Goal: Task Accomplishment & Management: Manage account settings

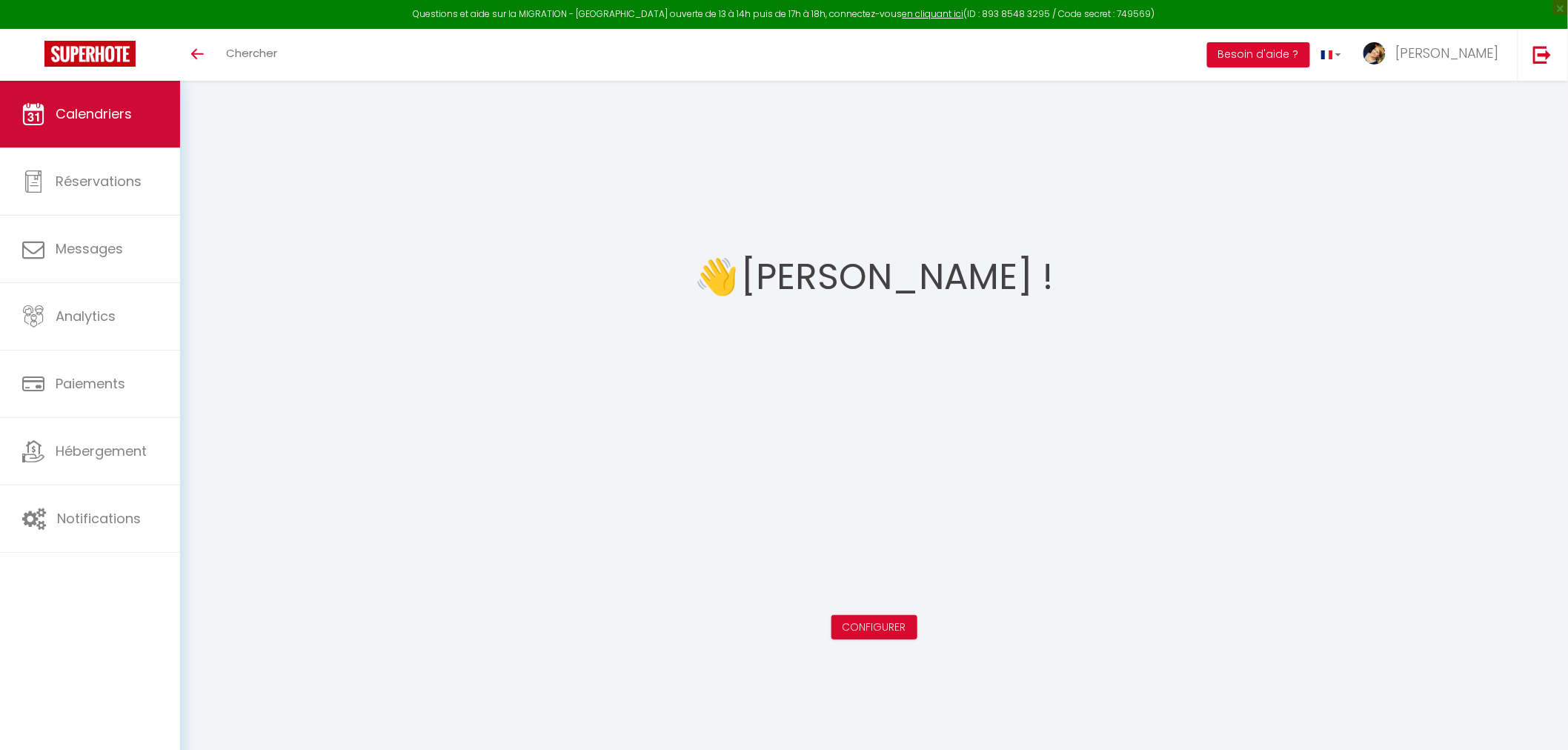
click at [111, 105] on span "Calendriers" at bounding box center [93, 114] width 76 height 19
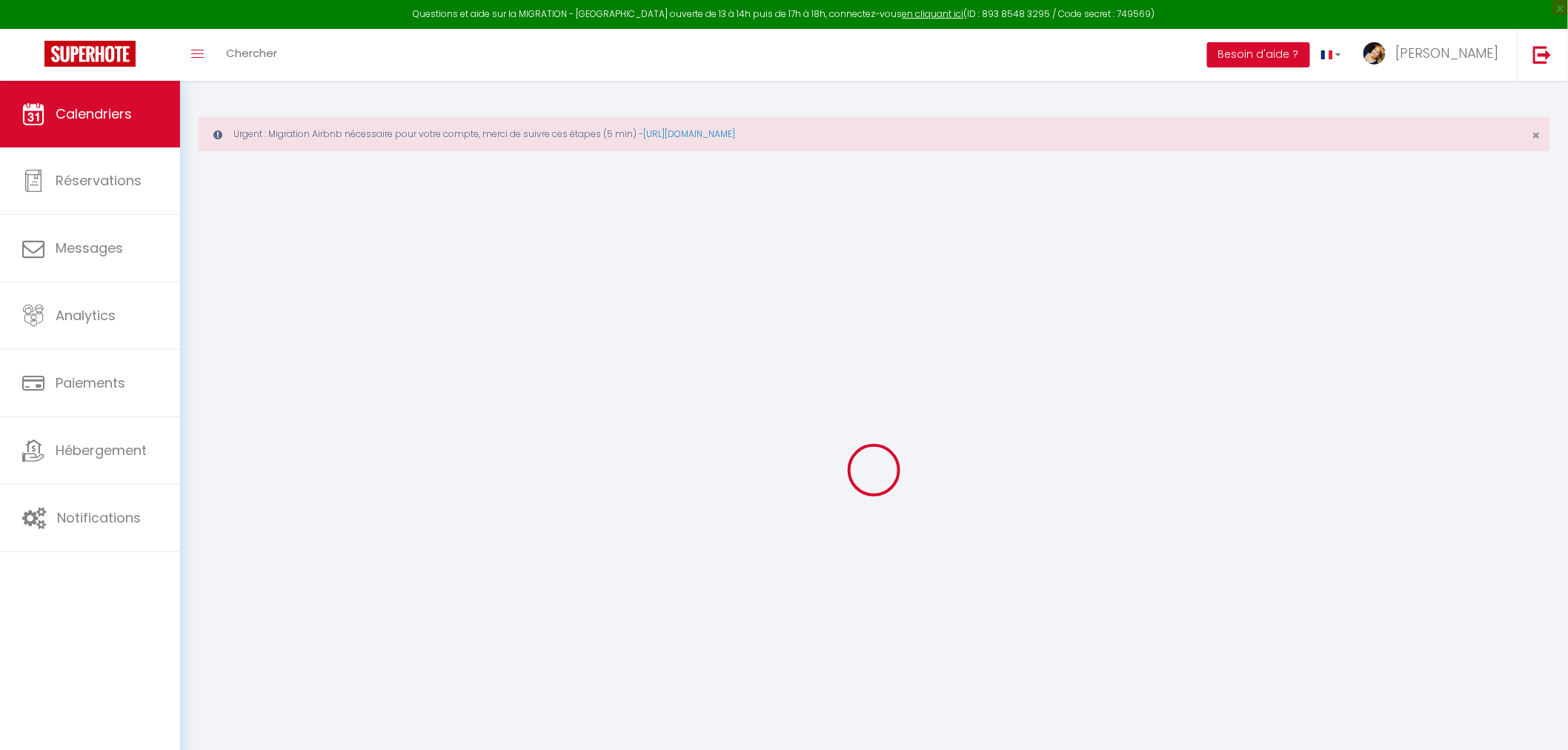
select select
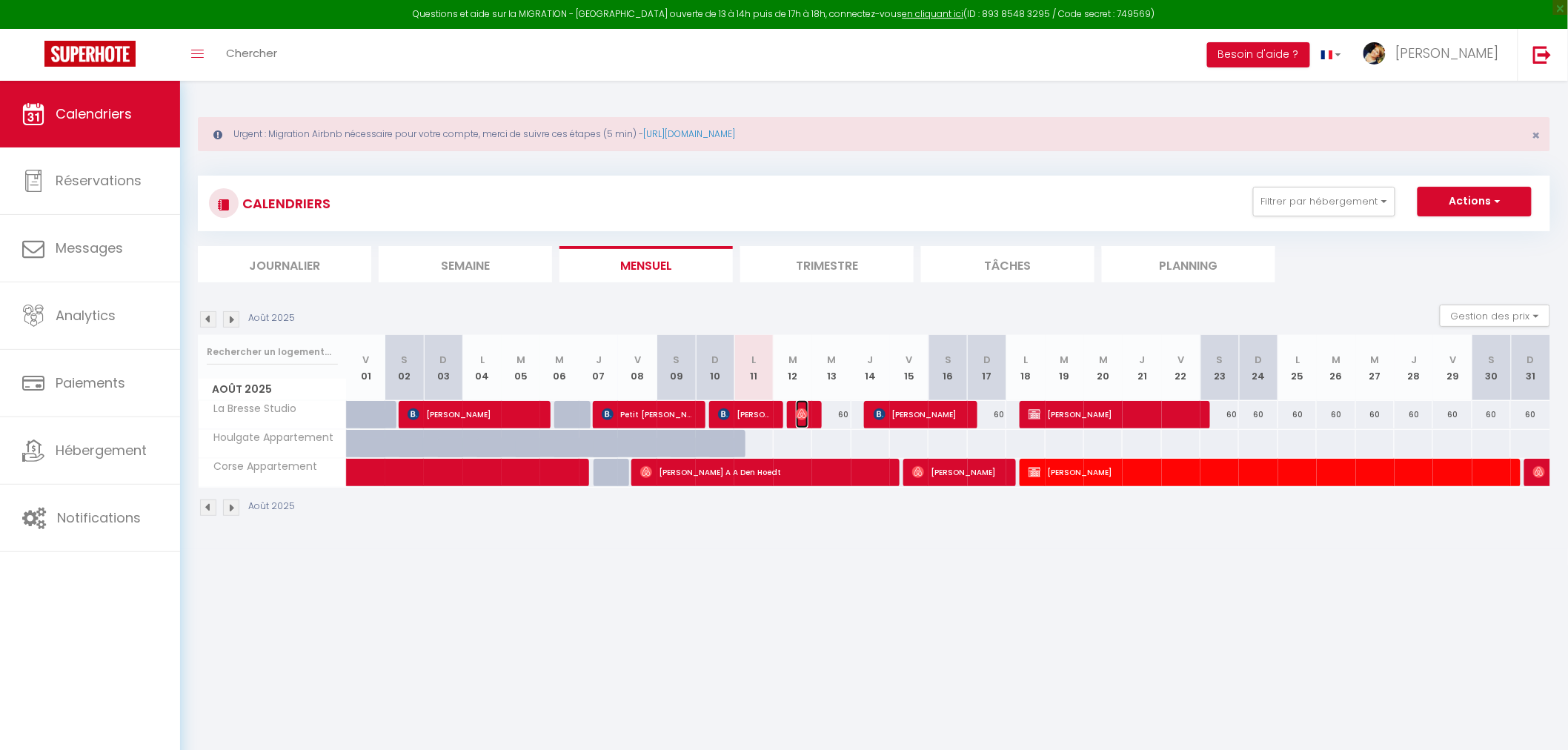
click at [804, 414] on img at bounding box center [802, 414] width 12 height 12
select select "OK"
select select "0"
select select "1"
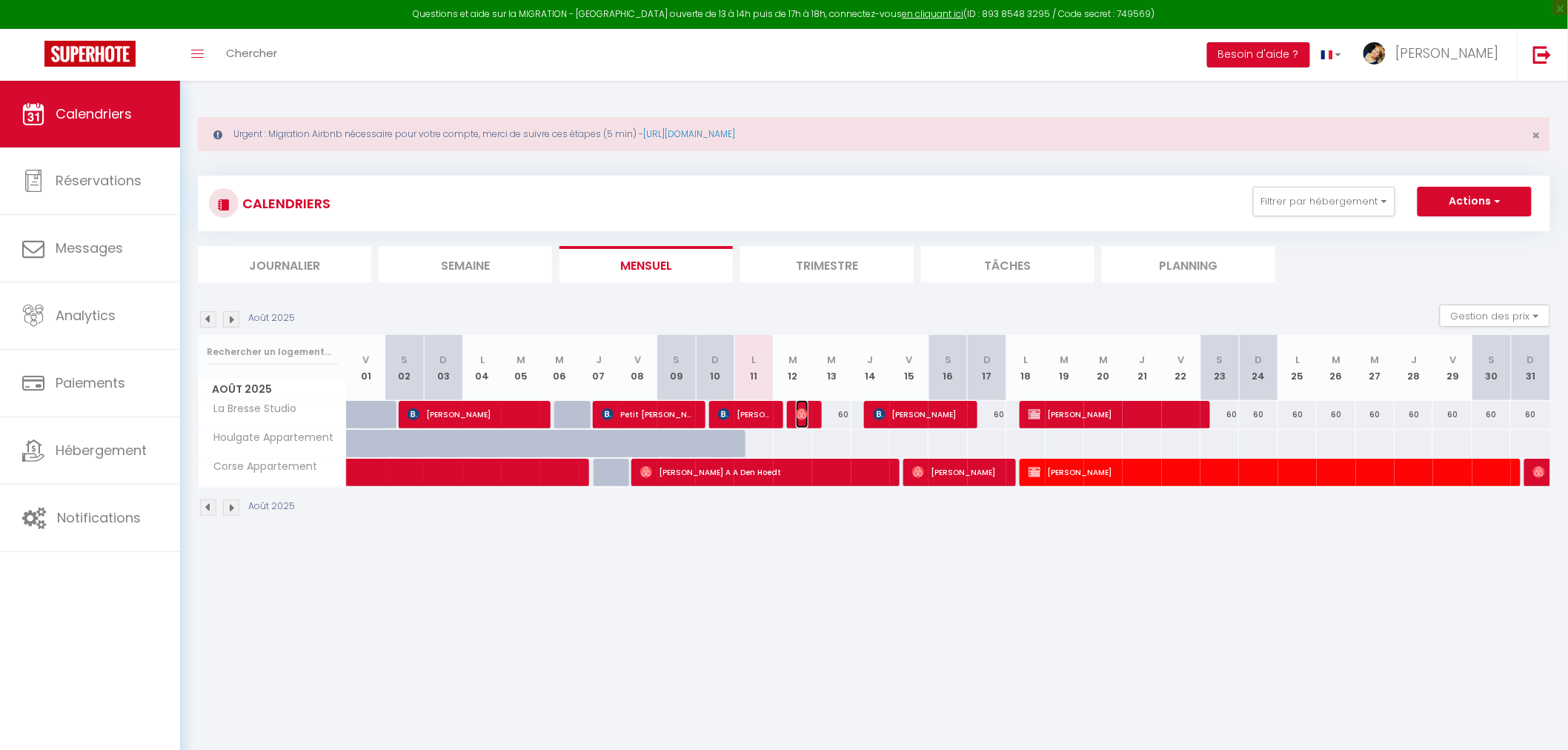
select select "1"
select select
select select "39010"
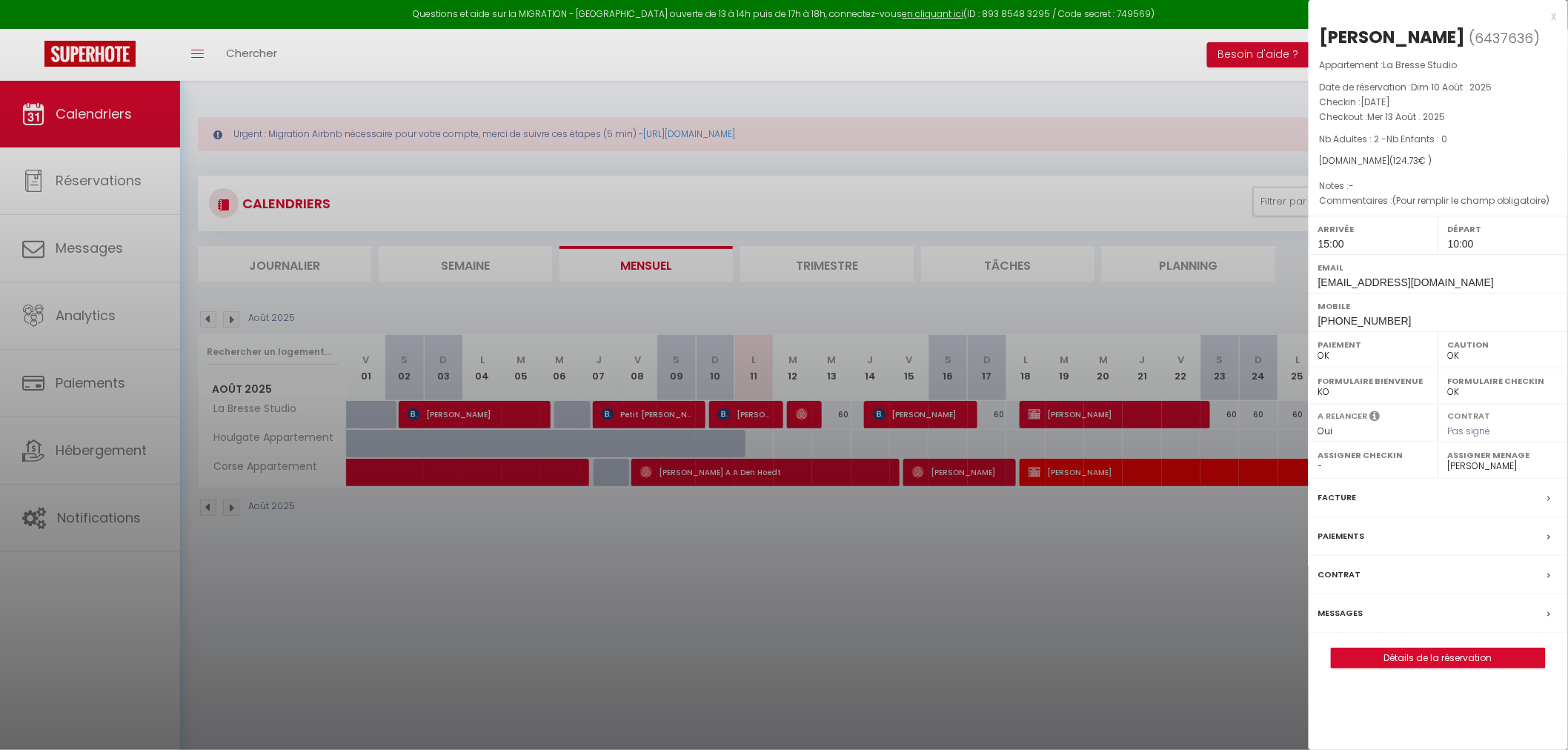
click at [808, 407] on div at bounding box center [784, 375] width 1568 height 750
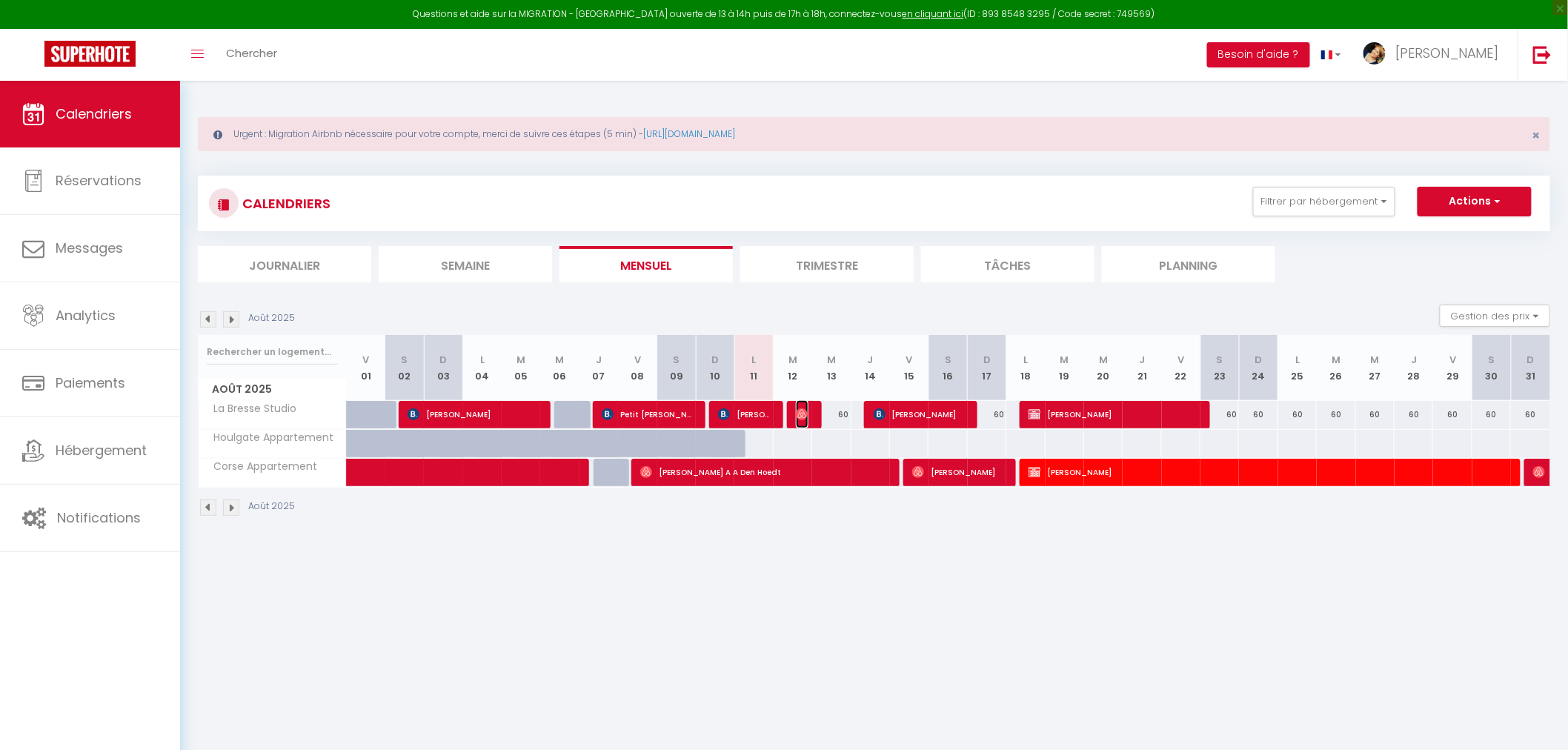
click at [808, 408] on img at bounding box center [802, 414] width 12 height 12
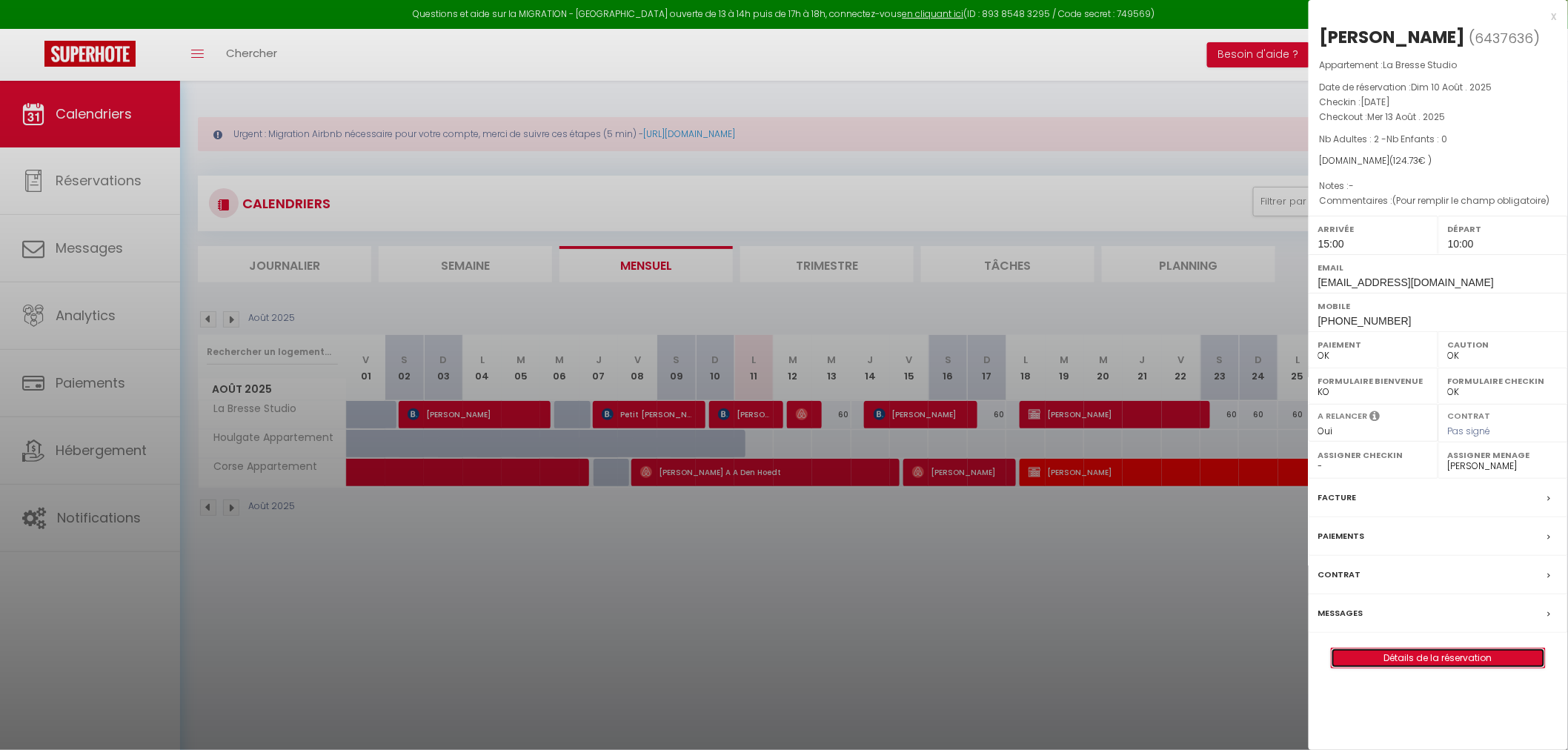
click at [1433, 658] on link "Détails de la réservation" at bounding box center [1438, 657] width 214 height 19
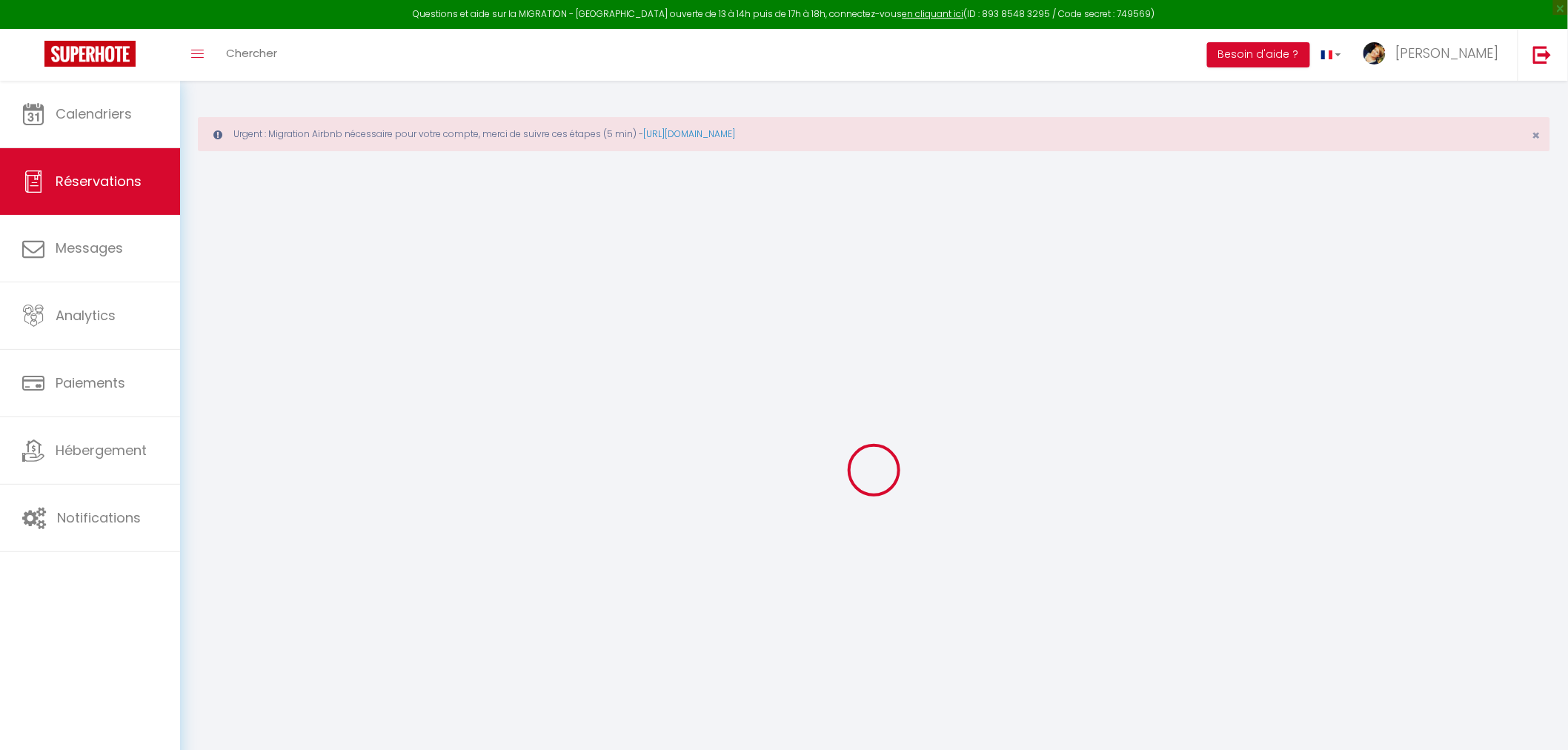
type input "[PERSON_NAME]"
type input "[EMAIL_ADDRESS][DOMAIN_NAME]"
type input "[PHONE_NUMBER]"
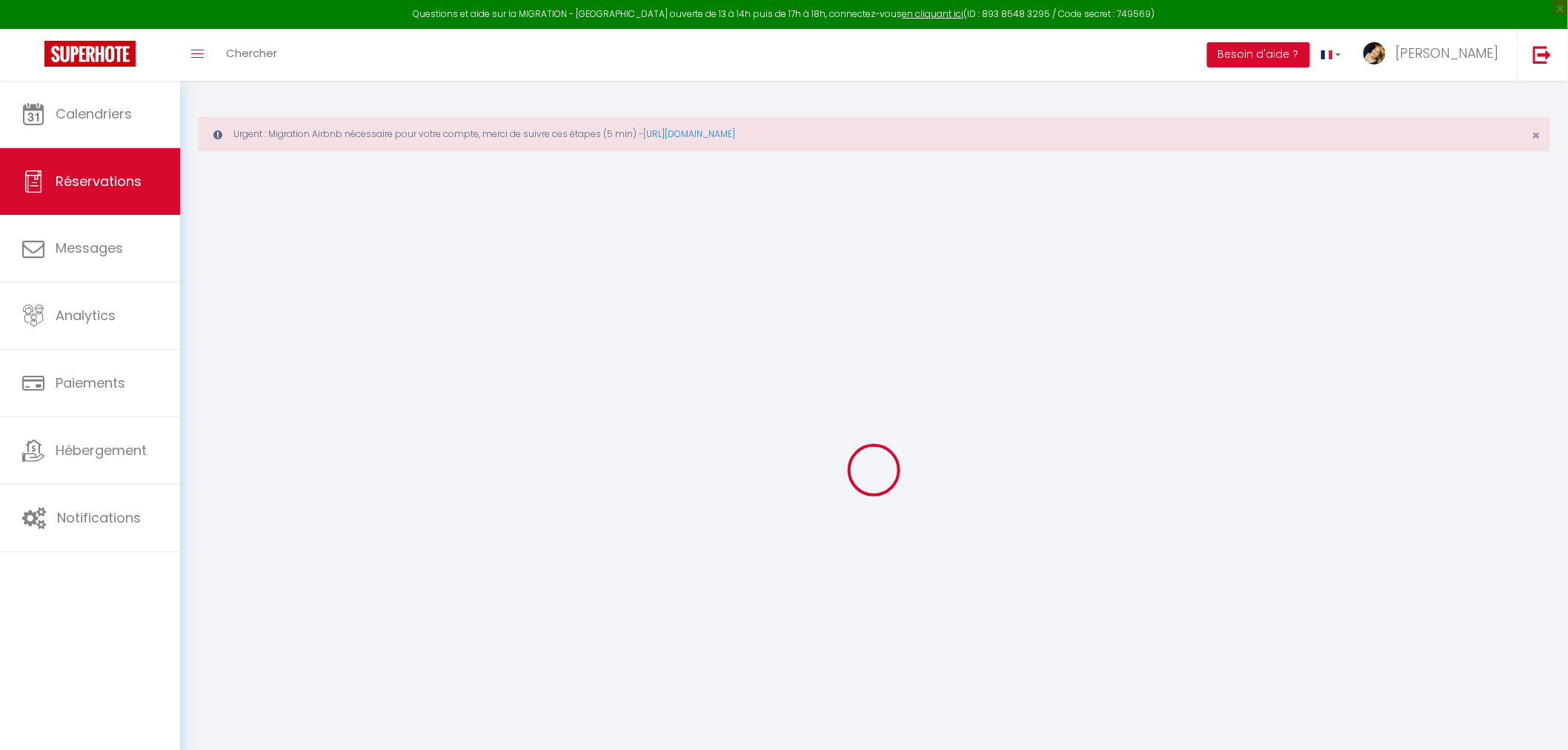
type input "0637899404"
select select
type input "4.39"
select select "5988"
select select "1"
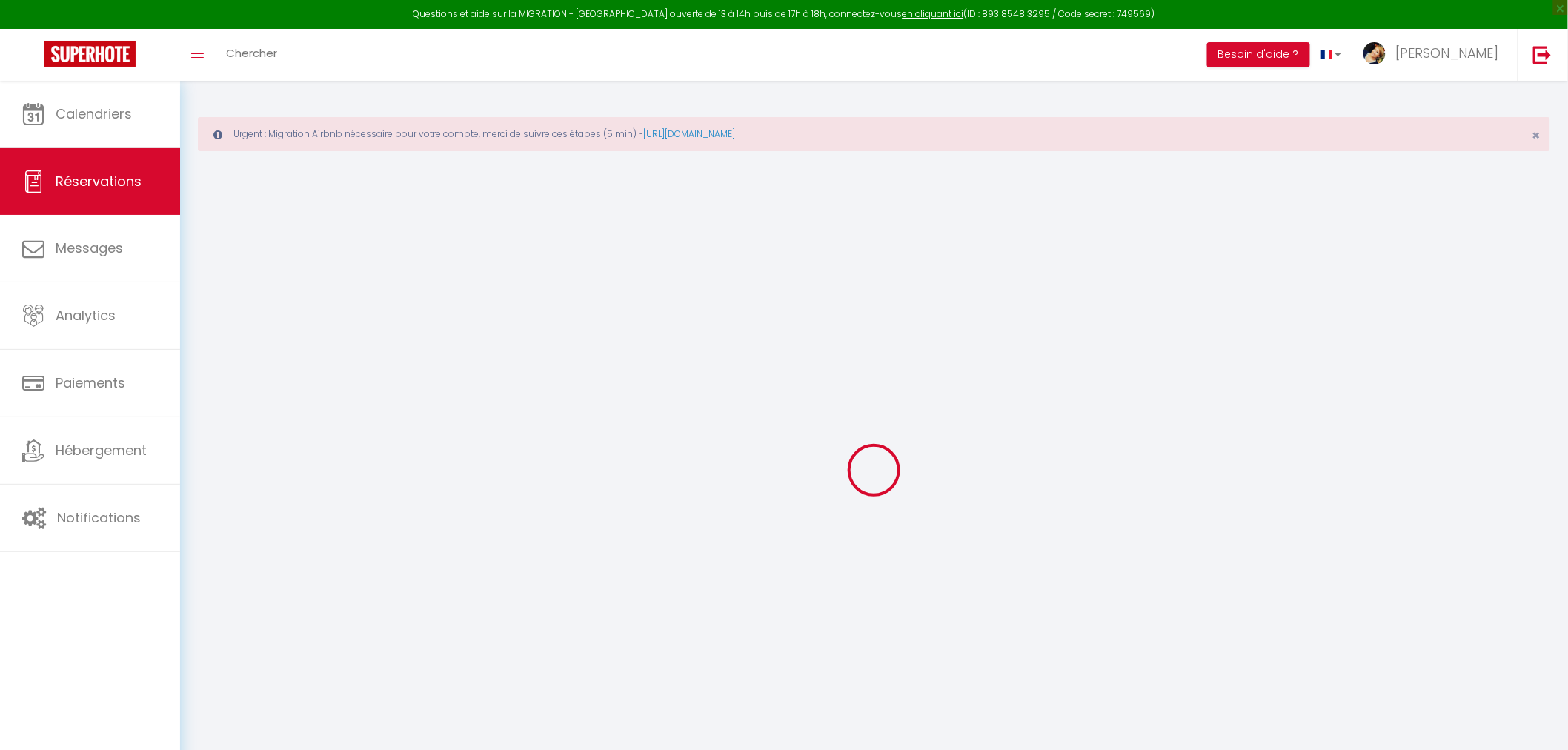
select select
type input "2"
select select "12"
select select
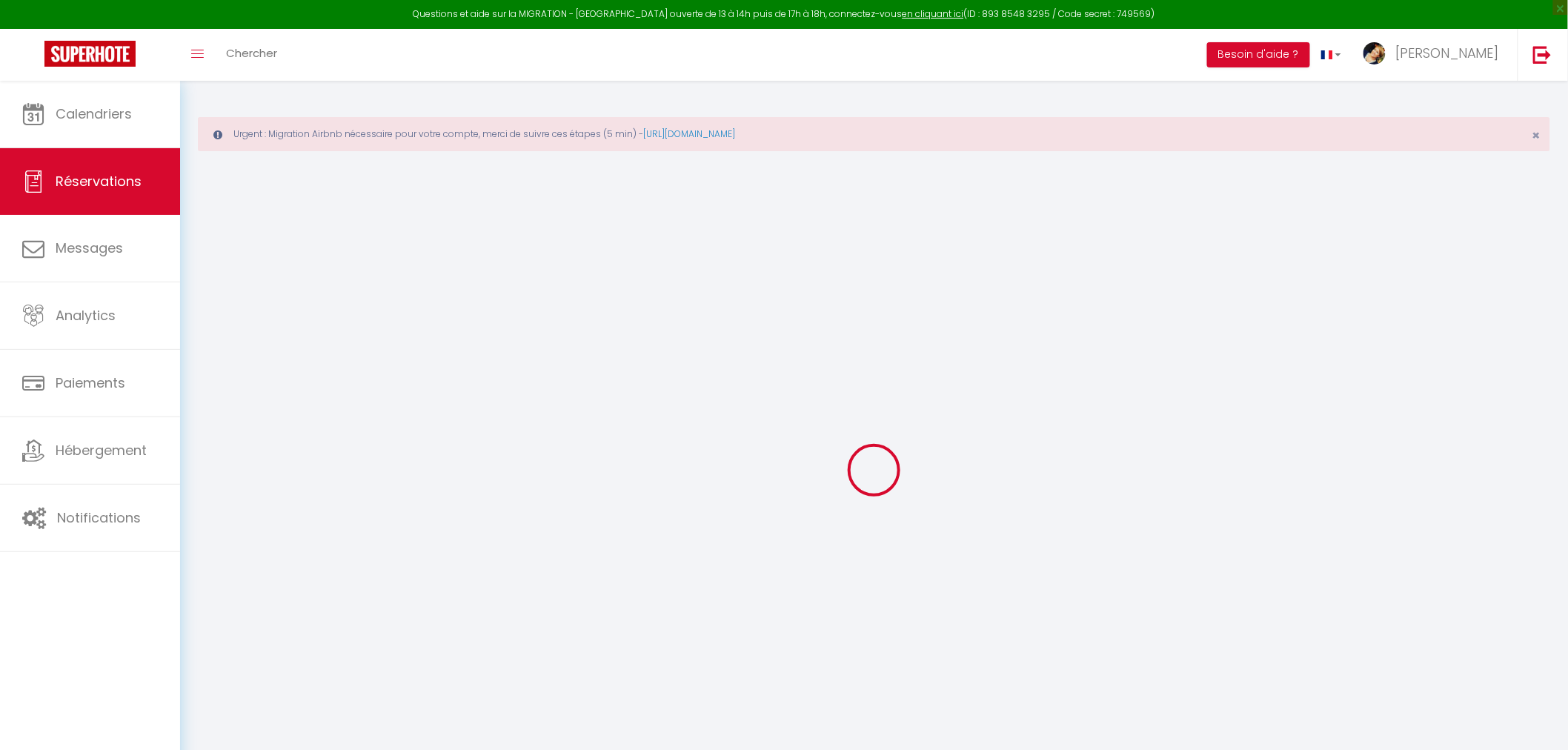
type input "62"
checkbox input "false"
type input "0"
select select "1"
type input "0"
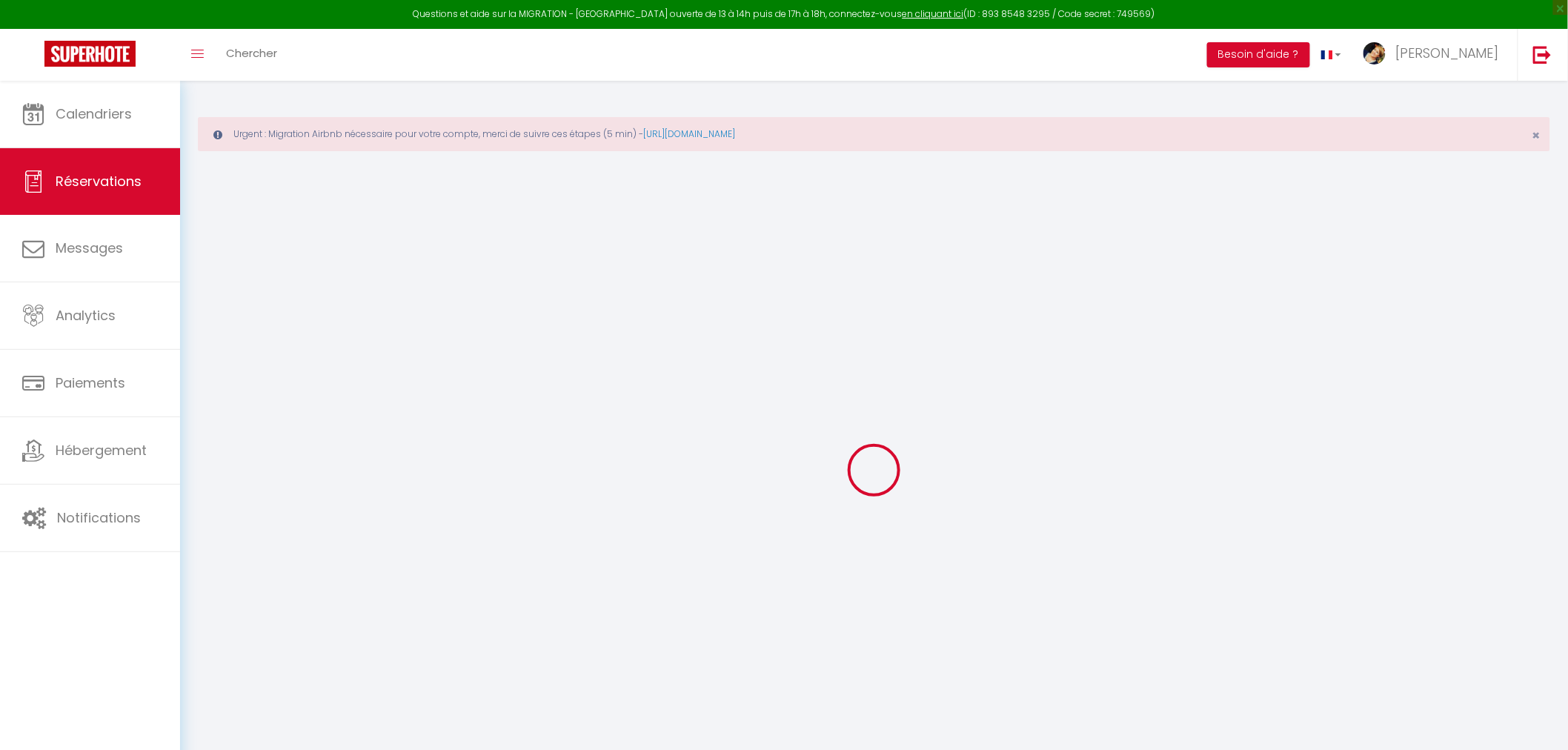
type input "0"
select select
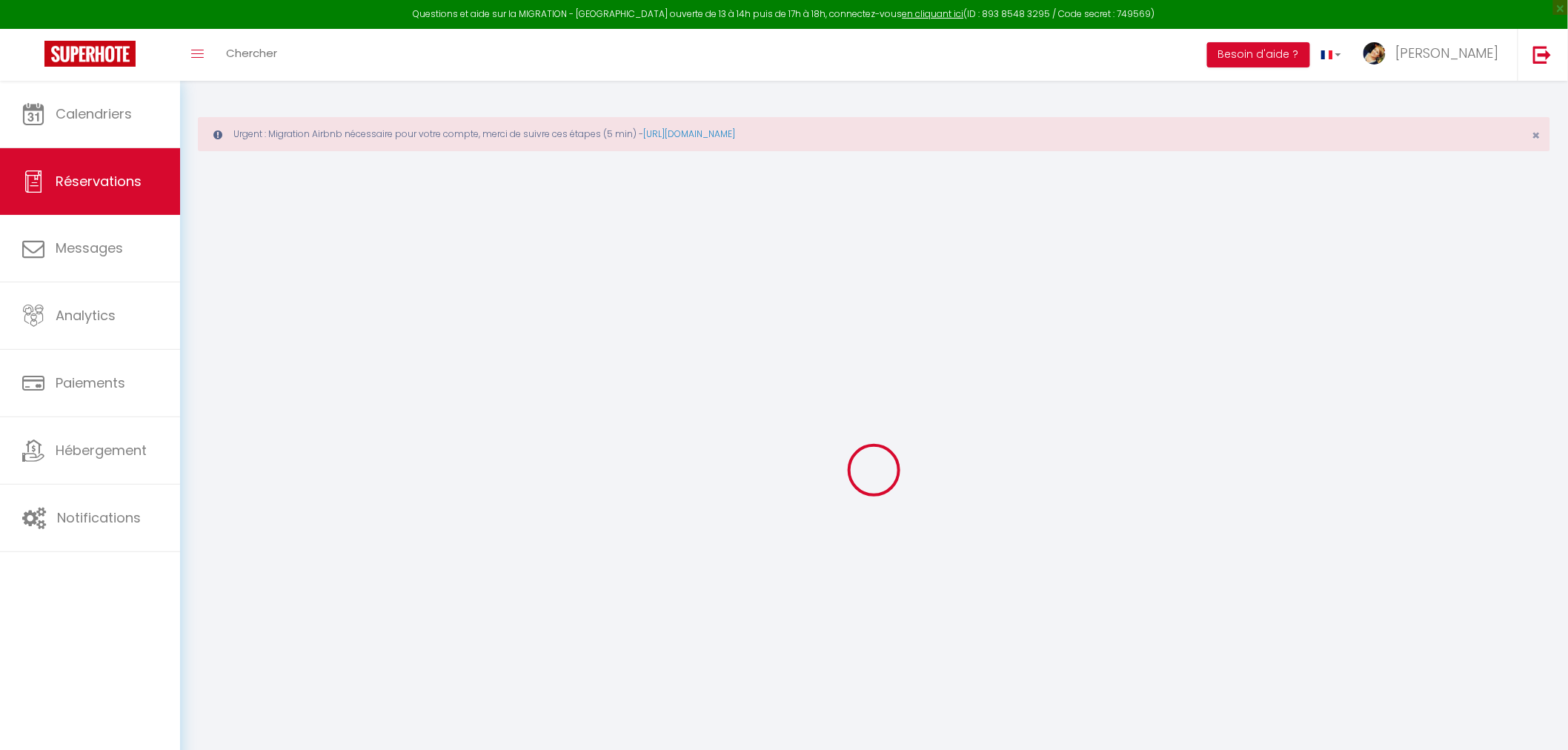
select select "15"
checkbox input "false"
select select
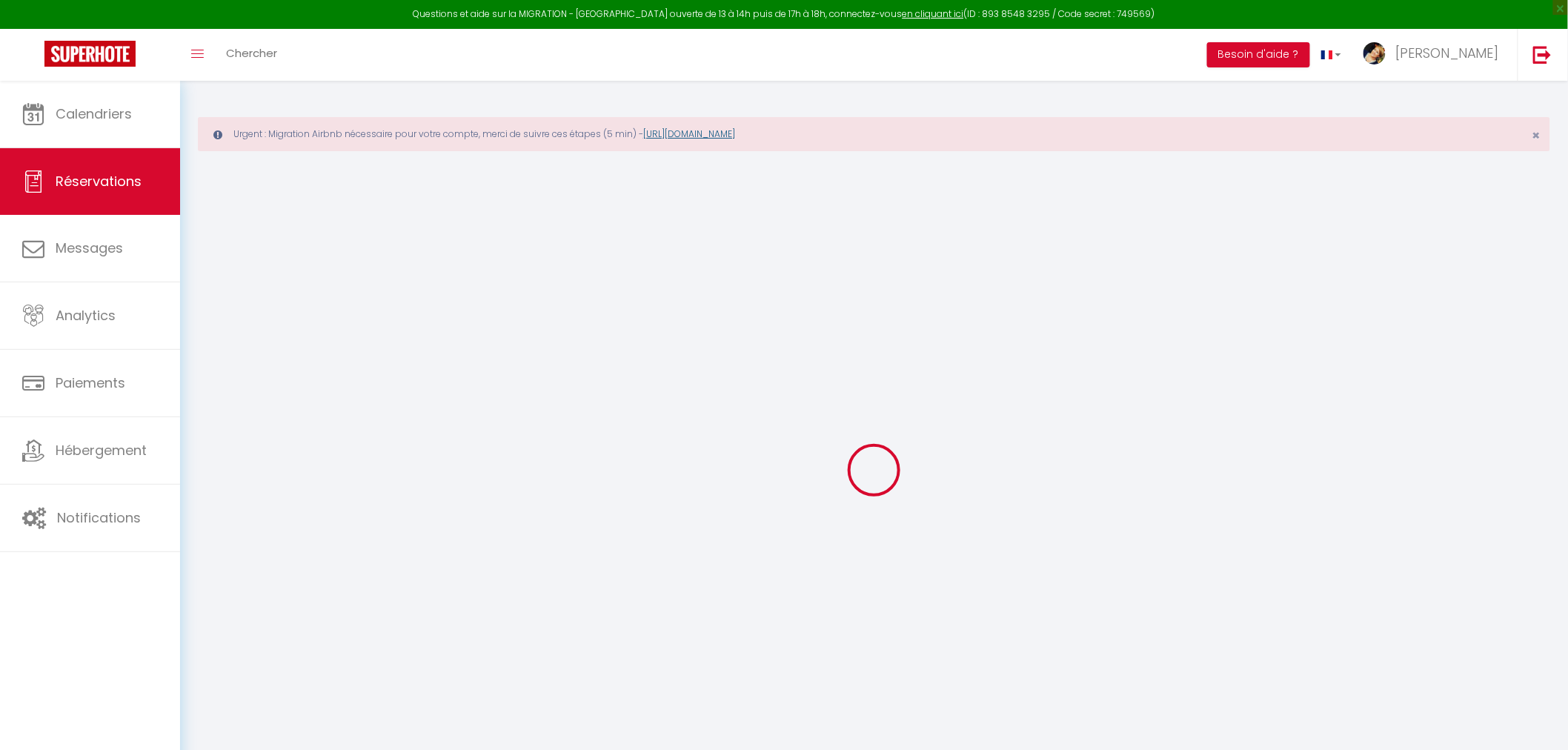
checkbox input "false"
select select
checkbox input "false"
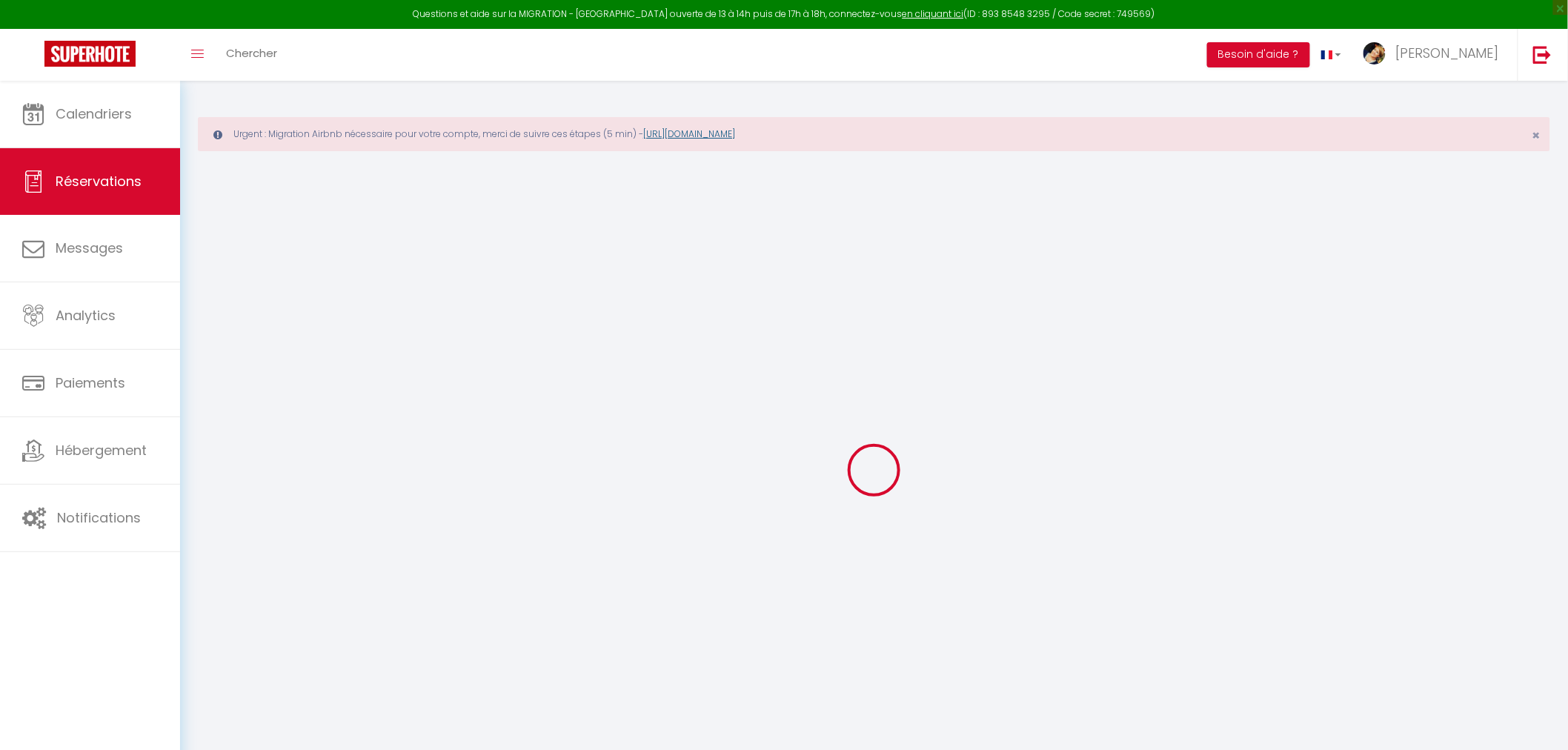
type textarea "(Pour remplir le champ obligatoire)"
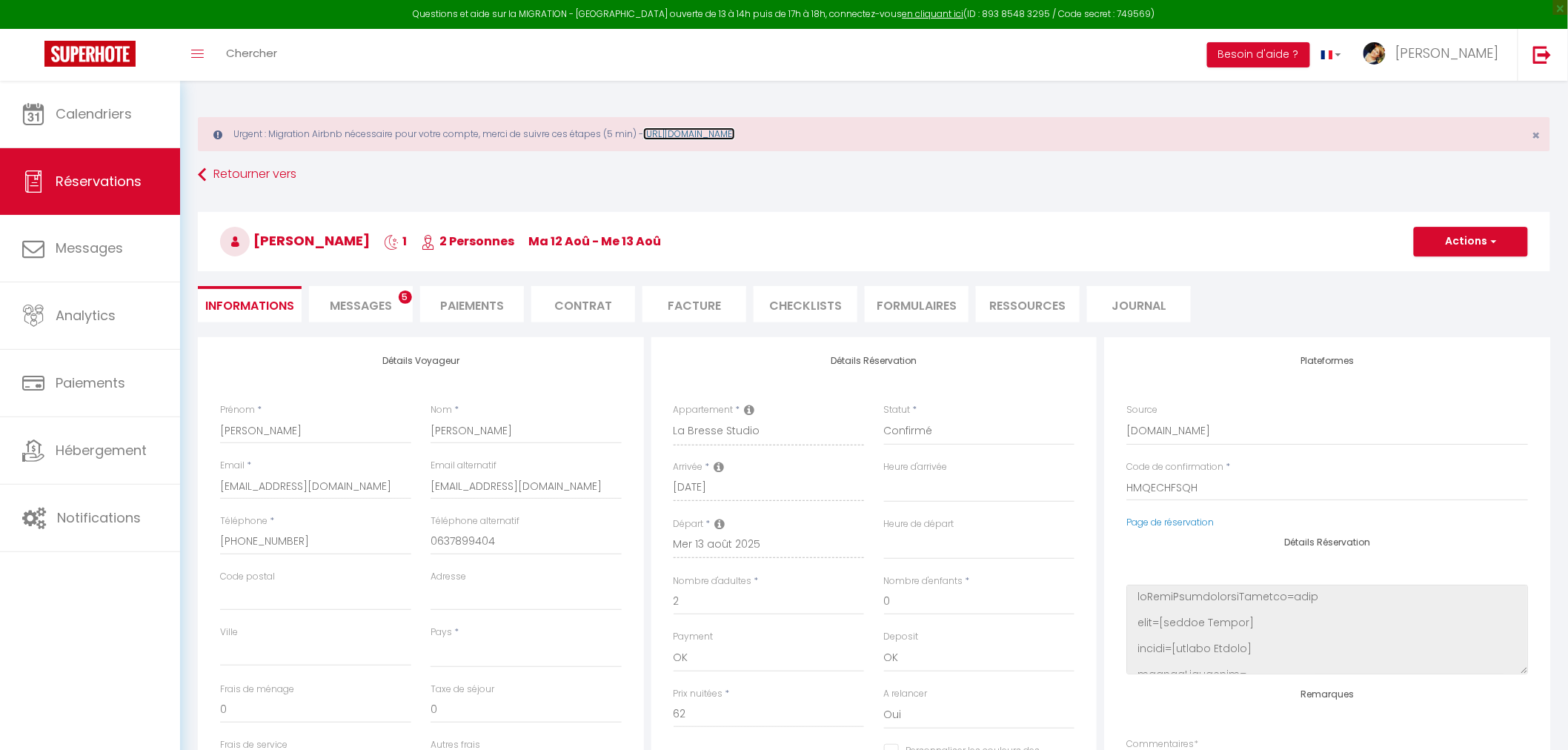
select select
type input "60"
type input "2.73"
select select
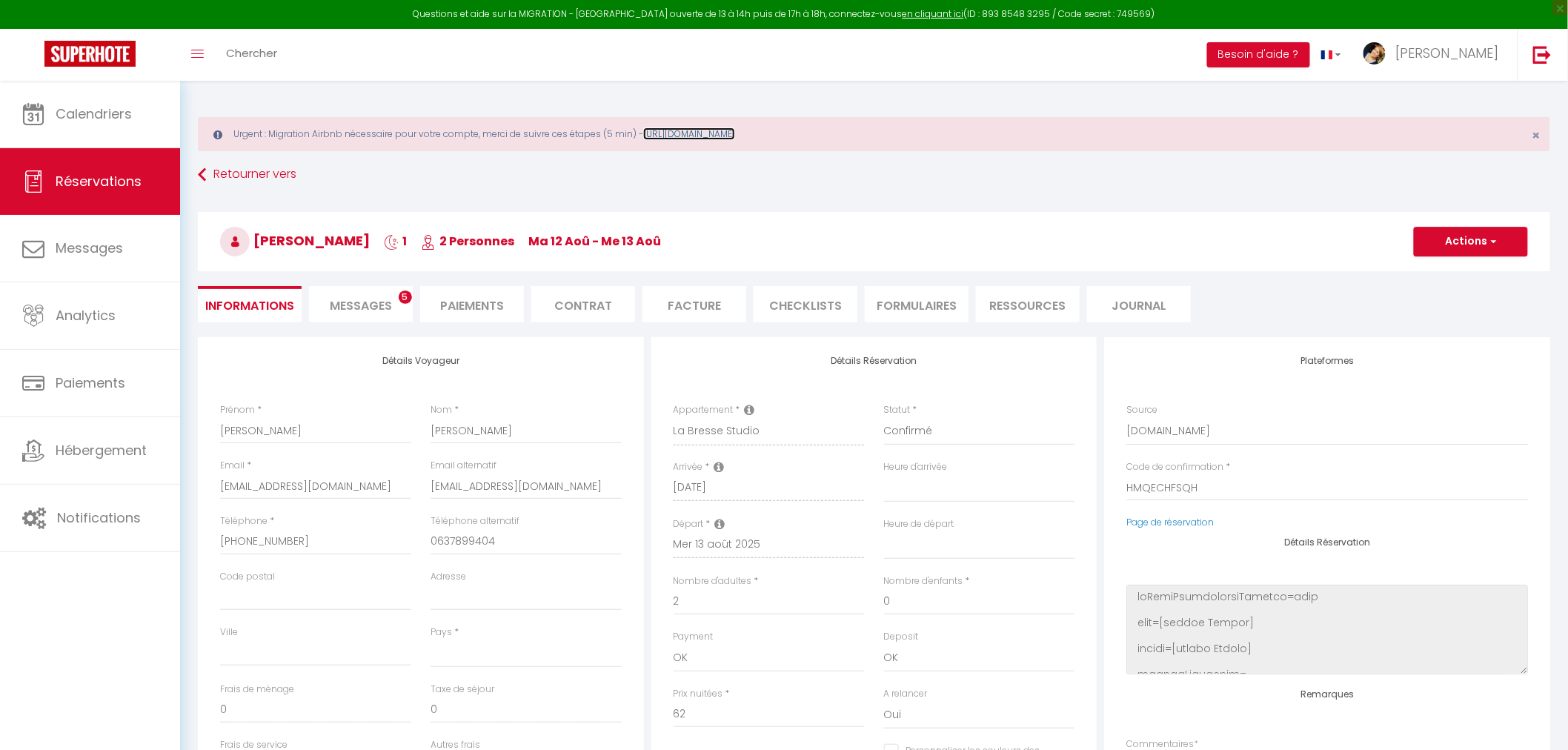
checkbox input "false"
select select
checkbox input "false"
click at [722, 133] on link "https://superhote.com/migration-airbnb" at bounding box center [689, 134] width 92 height 13
select select "15:00"
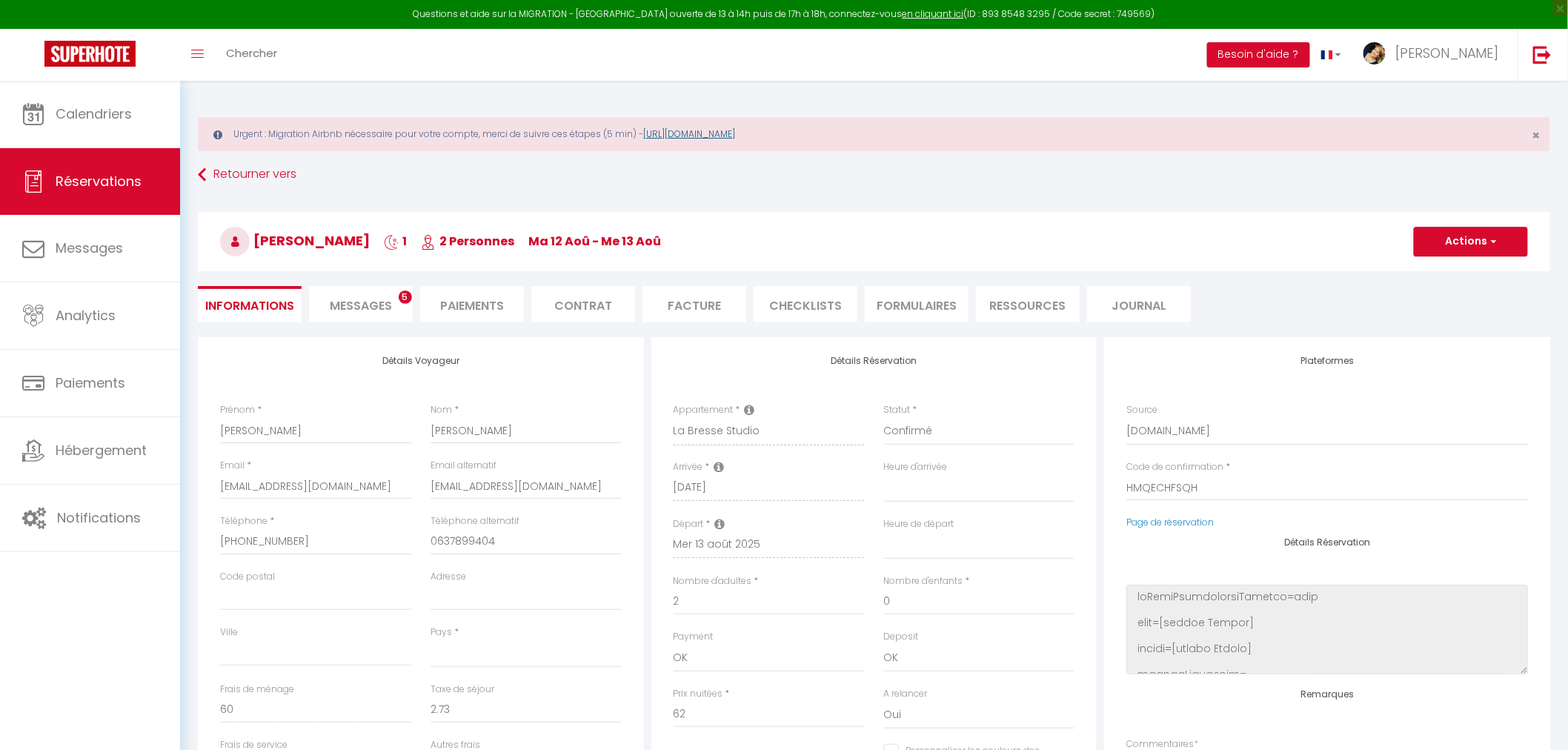
select select "10:00"
click at [1490, 44] on span "[PERSON_NAME]" at bounding box center [1447, 53] width 104 height 19
click at [1460, 101] on link "Paramètres" at bounding box center [1458, 103] width 109 height 25
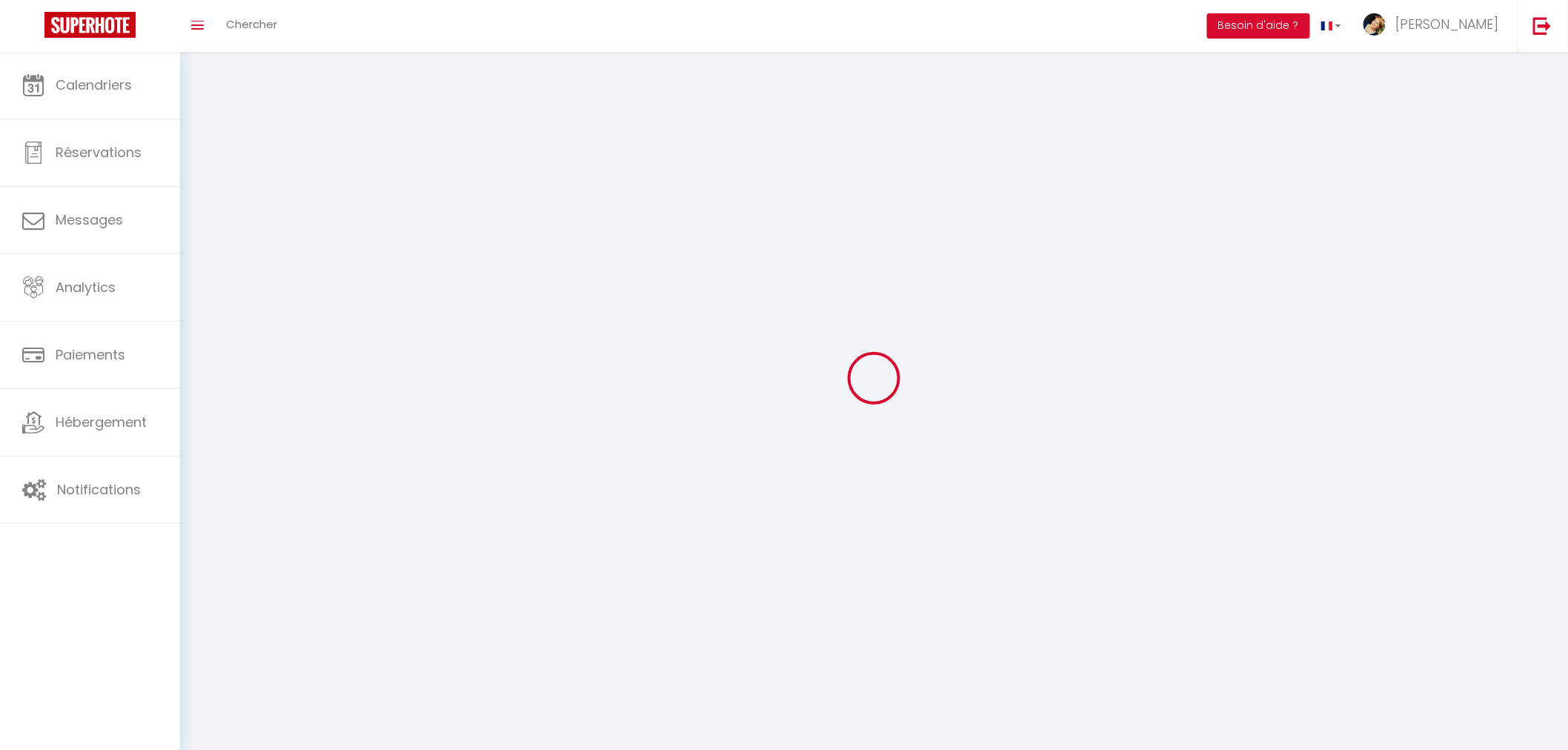
type input "[PERSON_NAME]"
type input "0667795121"
type input "[STREET_ADDRESS]"
type input "59268"
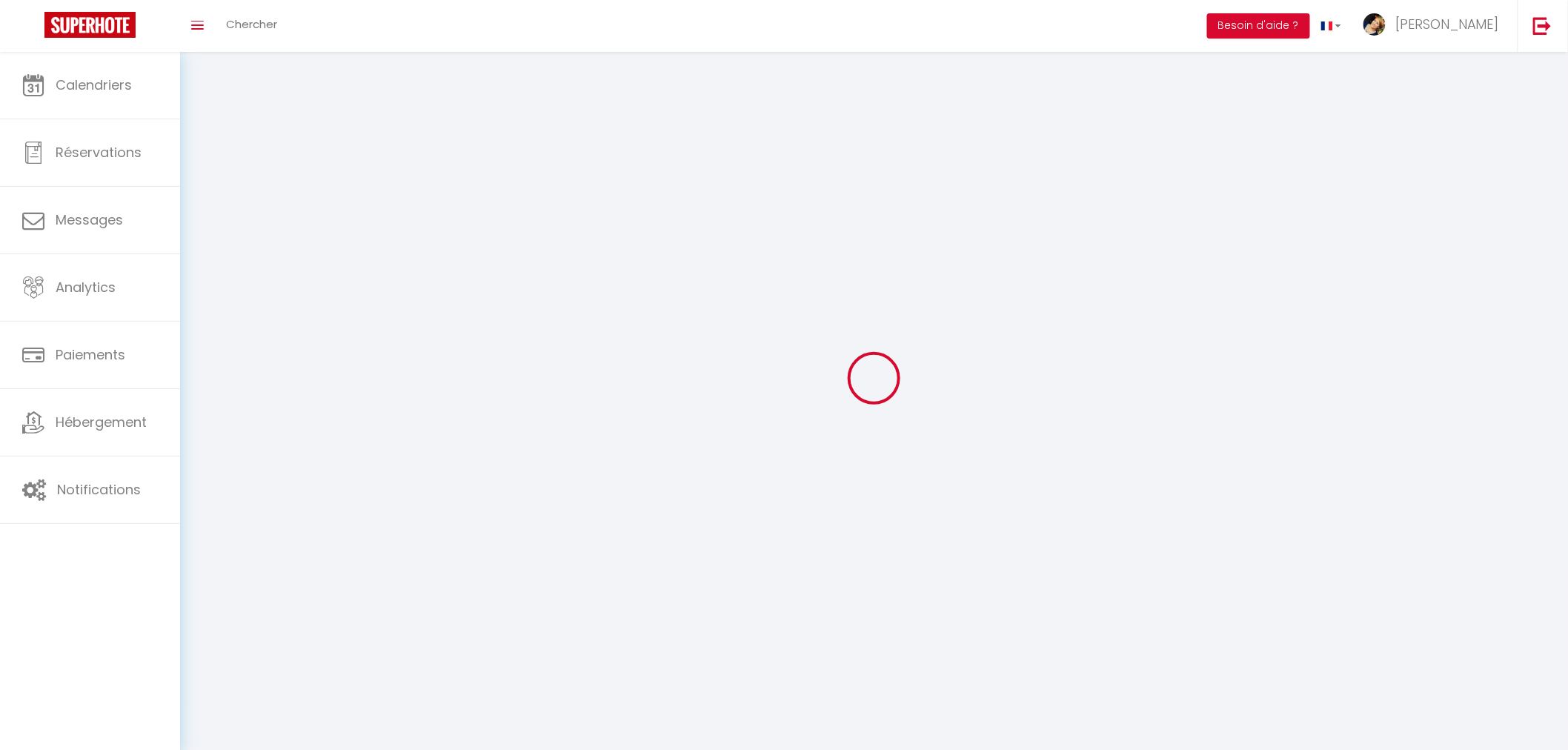
type input "FRESSIES"
type input "BcBMadoxwJy8CYuXp5yWELjsS"
type input "N9lPBzelOeKC5jAxP4JGt1edB"
select select "28"
select select "fr"
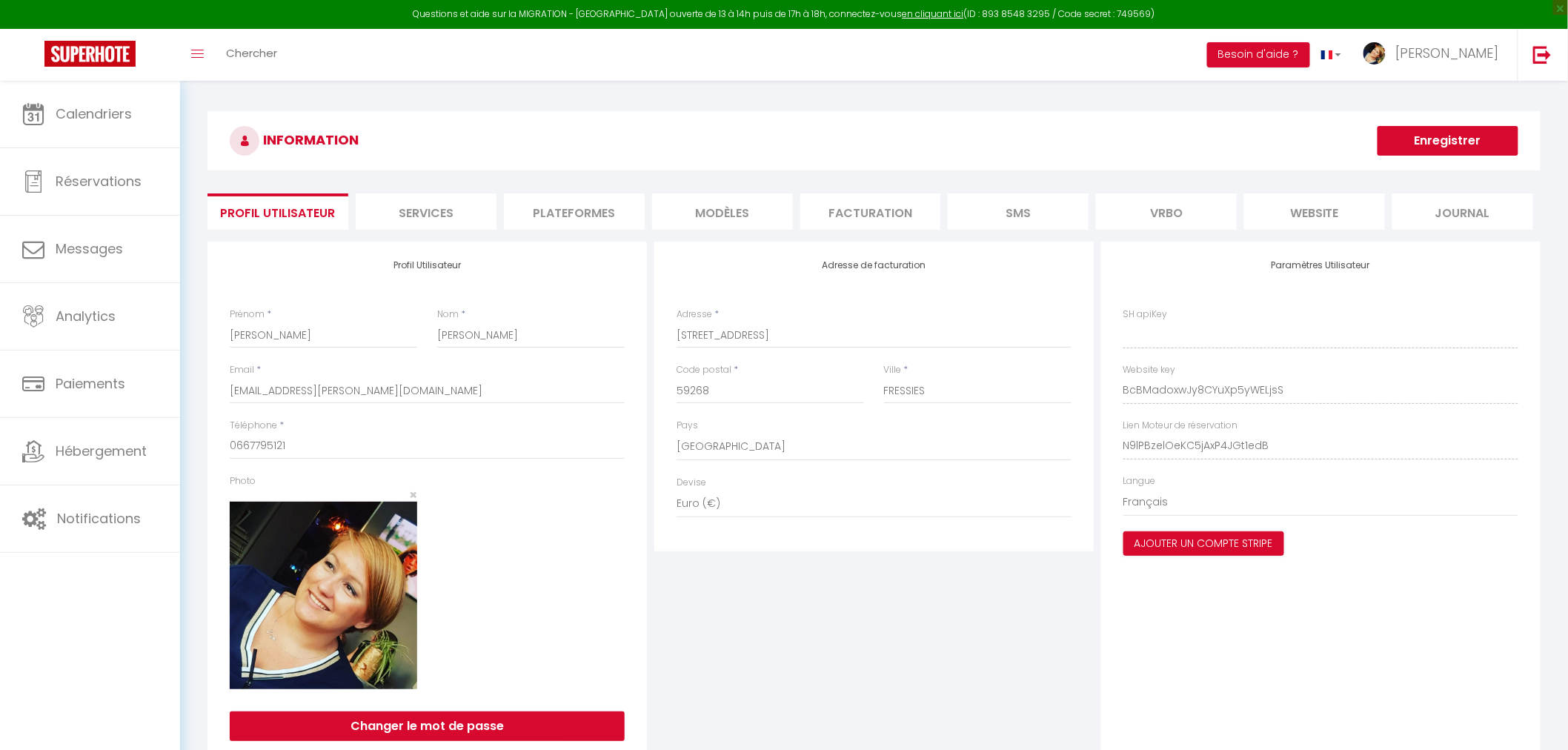
type input "BcBMadoxwJy8CYuXp5yWELjsS"
type input "N9lPBzelOeKC5jAxP4JGt1edB"
type input "[URL][DOMAIN_NAME]"
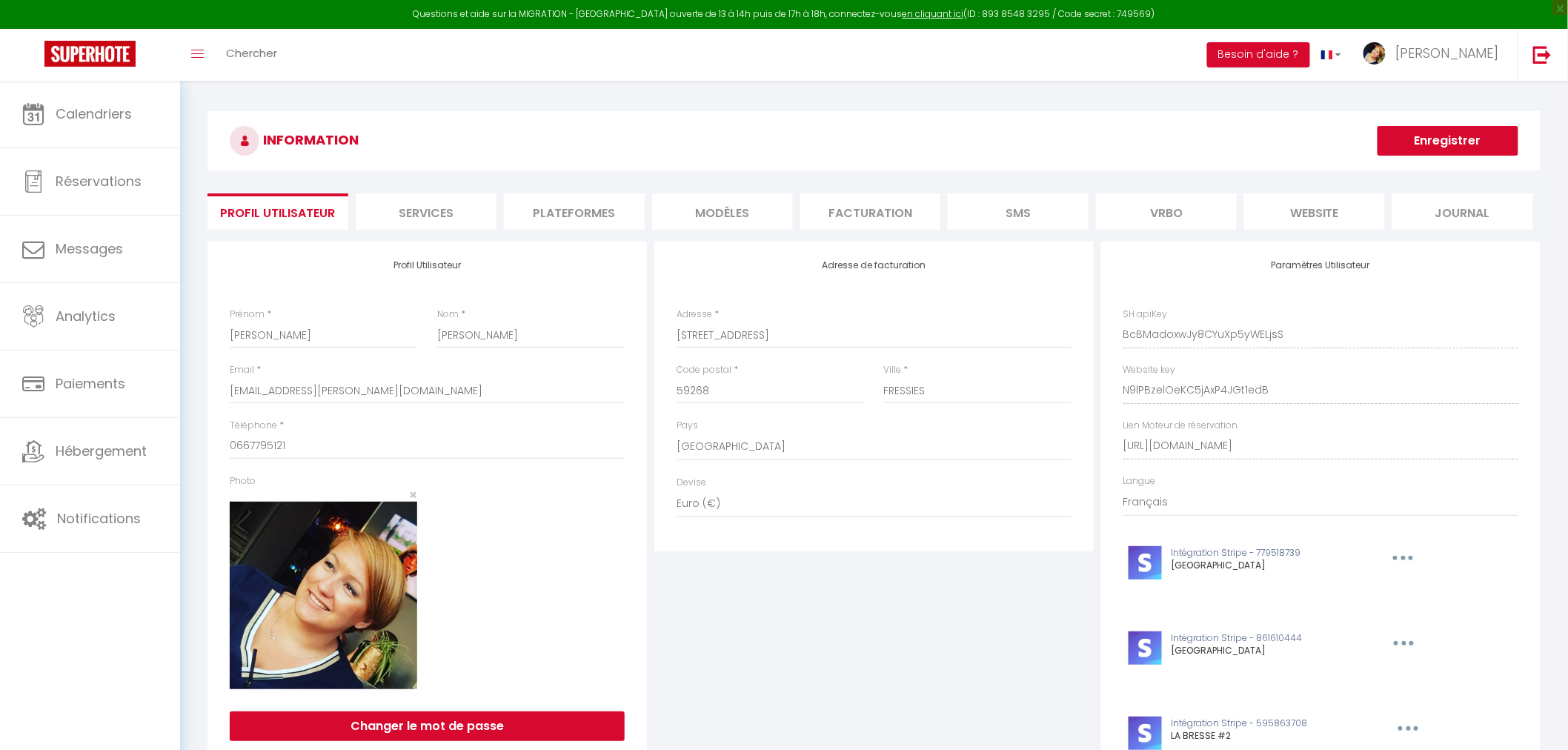
click at [591, 211] on li "Plateformes" at bounding box center [574, 211] width 141 height 36
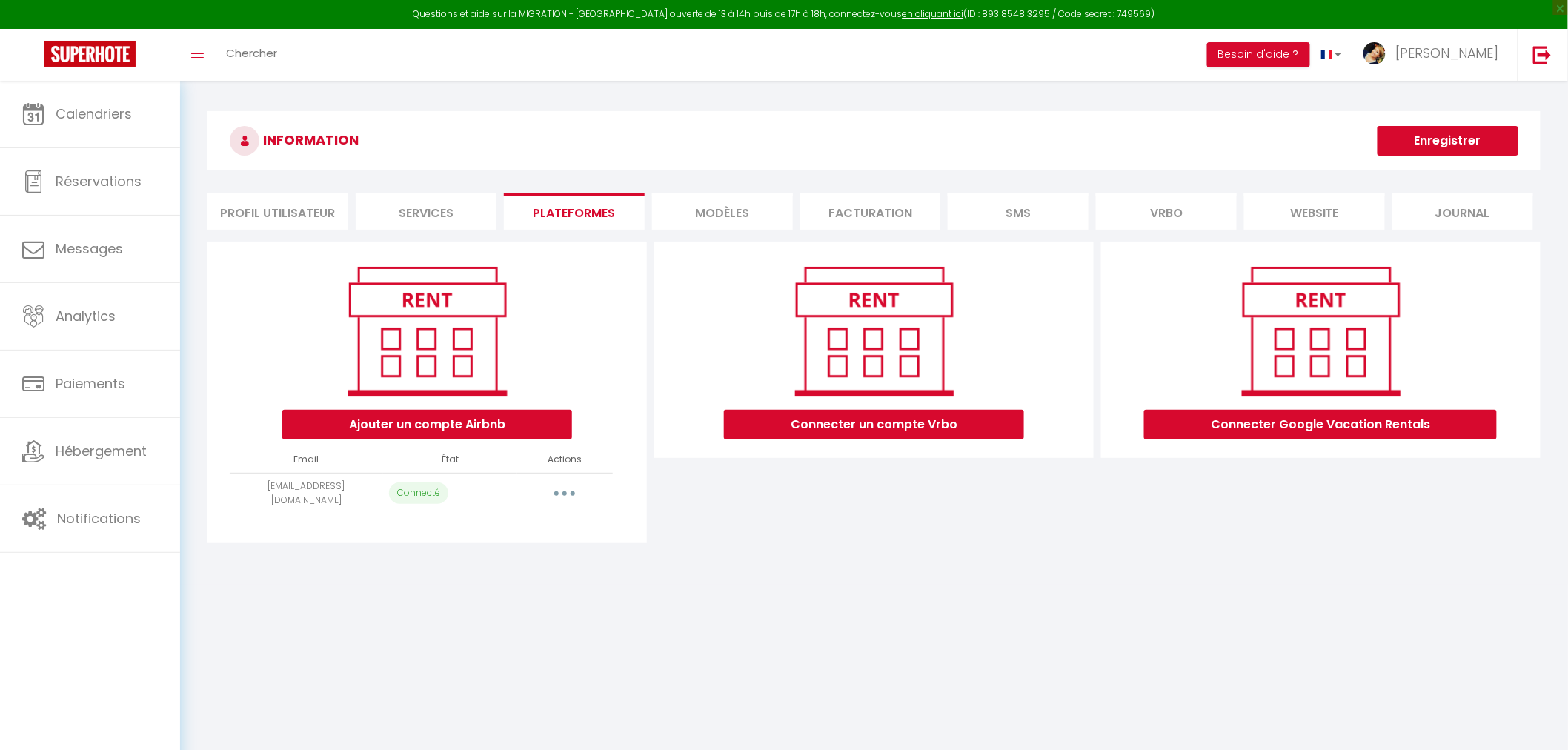
click at [564, 492] on icon "button" at bounding box center [565, 494] width 5 height 5
click at [522, 578] on link "Reconnecter le compte" at bounding box center [499, 580] width 164 height 25
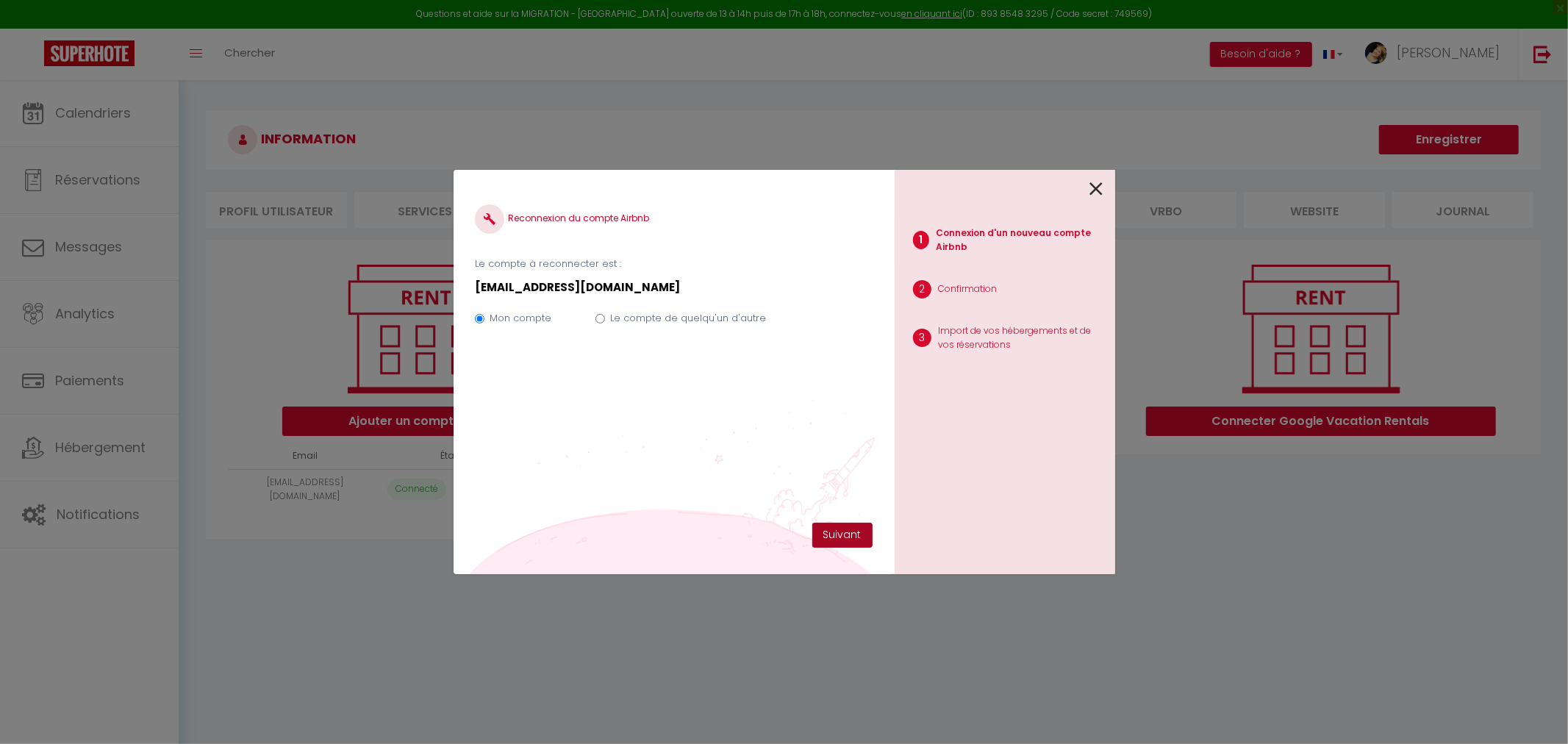
click at [839, 532] on button "Suivant" at bounding box center [843, 535] width 61 height 25
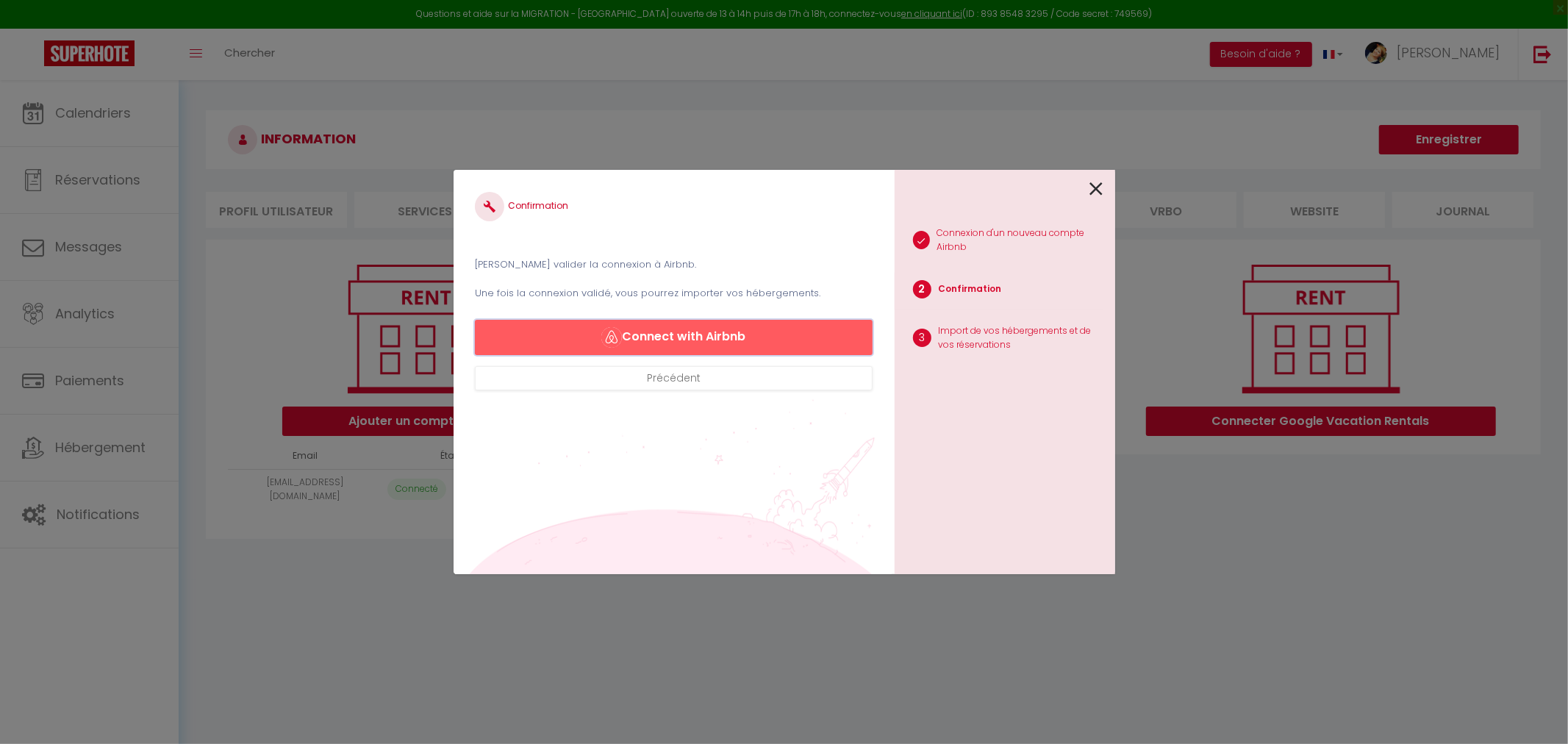
click at [717, 333] on button "Connect with Airbnb" at bounding box center [673, 337] width 397 height 35
click at [1097, 186] on icon at bounding box center [1097, 189] width 13 height 22
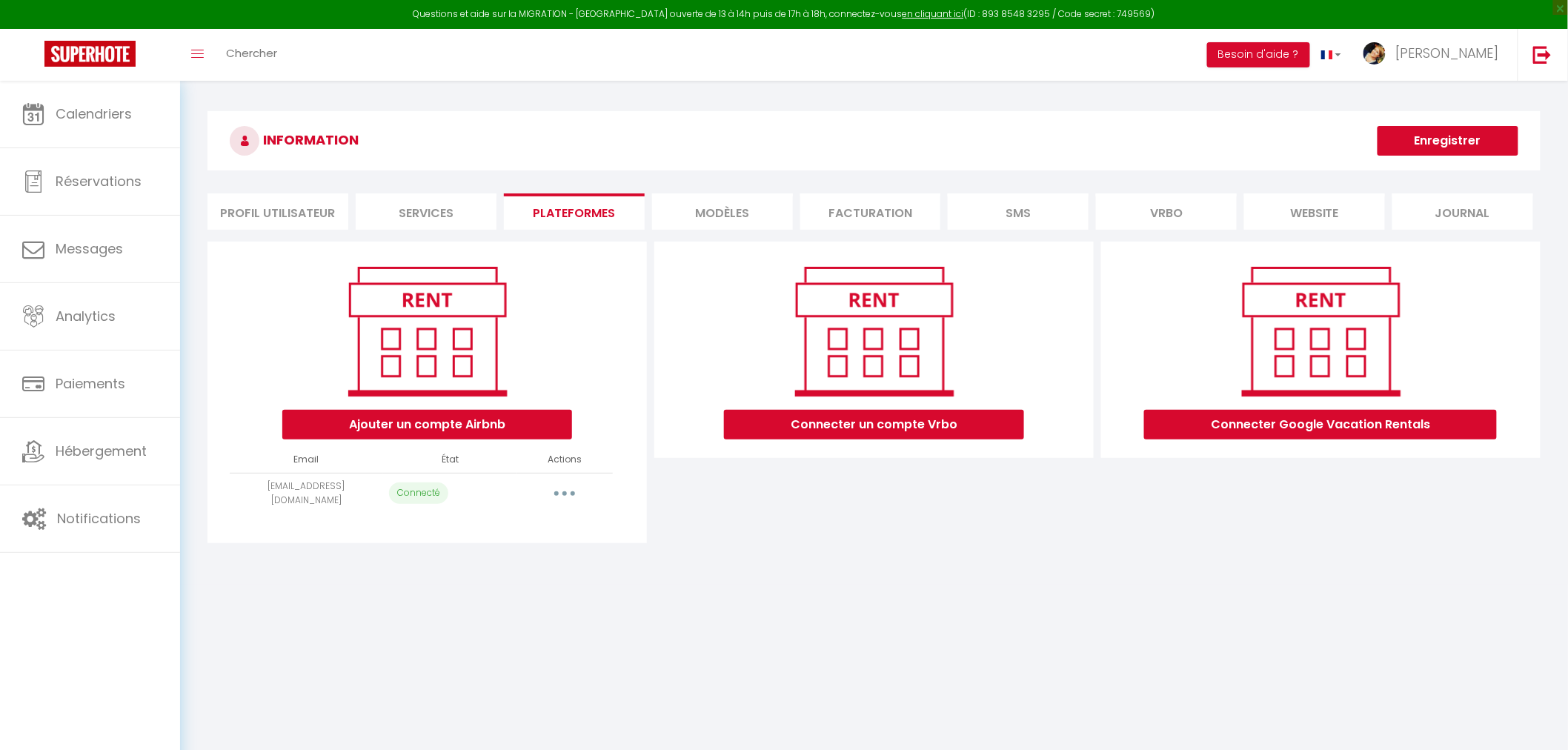
click at [567, 493] on button "button" at bounding box center [565, 494] width 42 height 24
click at [527, 578] on link "Reconnecter le compte" at bounding box center [499, 580] width 164 height 25
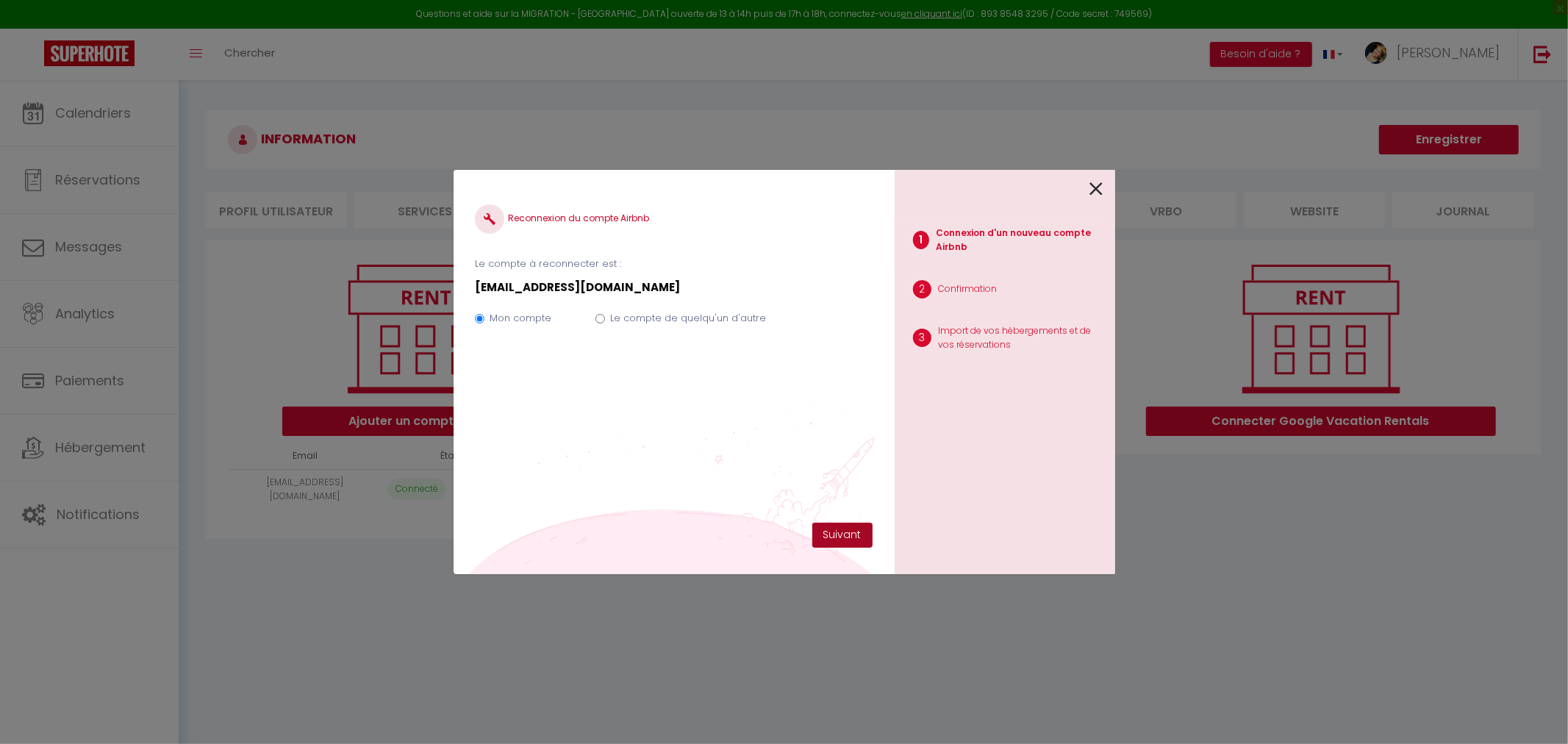
click at [837, 533] on button "Suivant" at bounding box center [843, 535] width 61 height 25
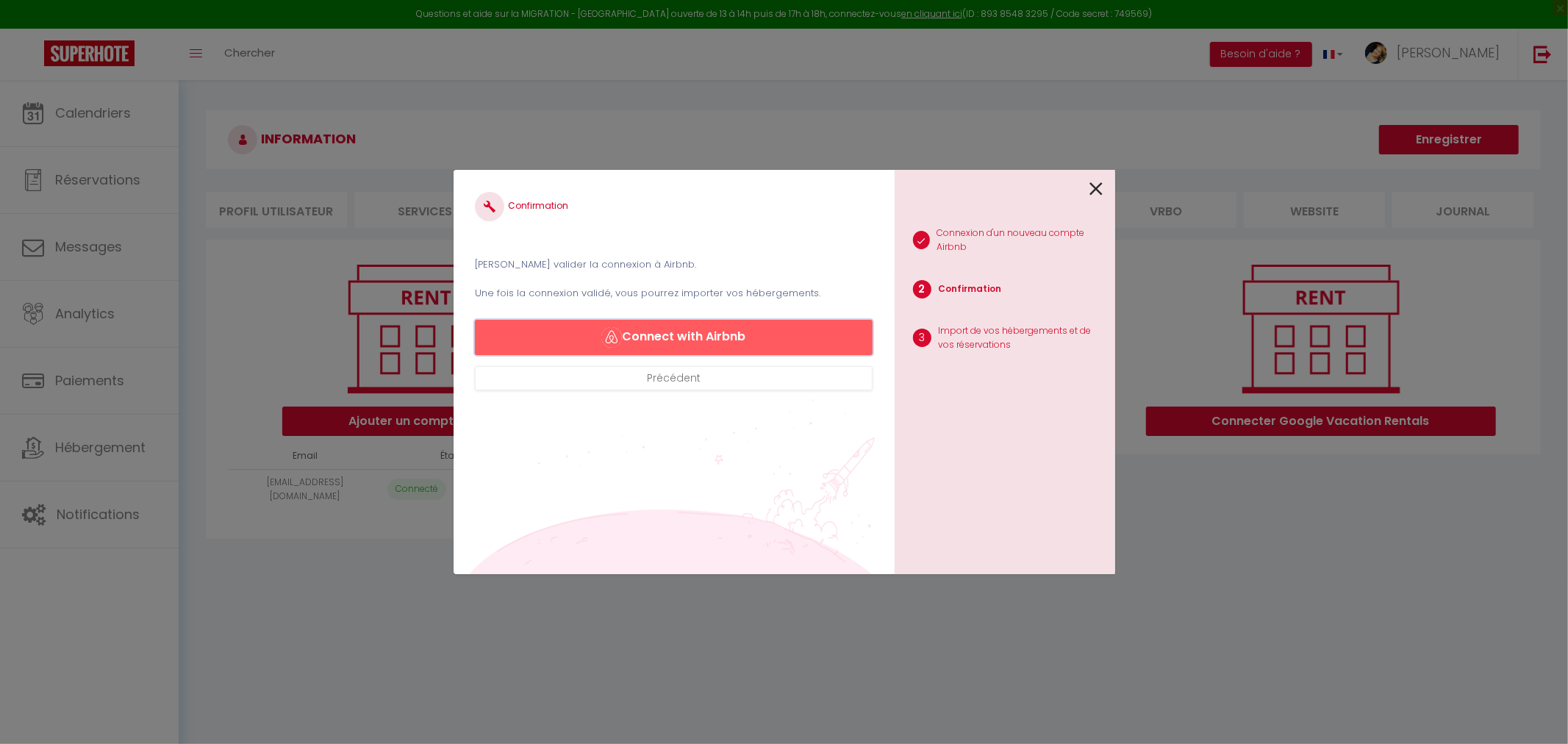
click at [716, 336] on button "Connect with Airbnb" at bounding box center [673, 337] width 397 height 35
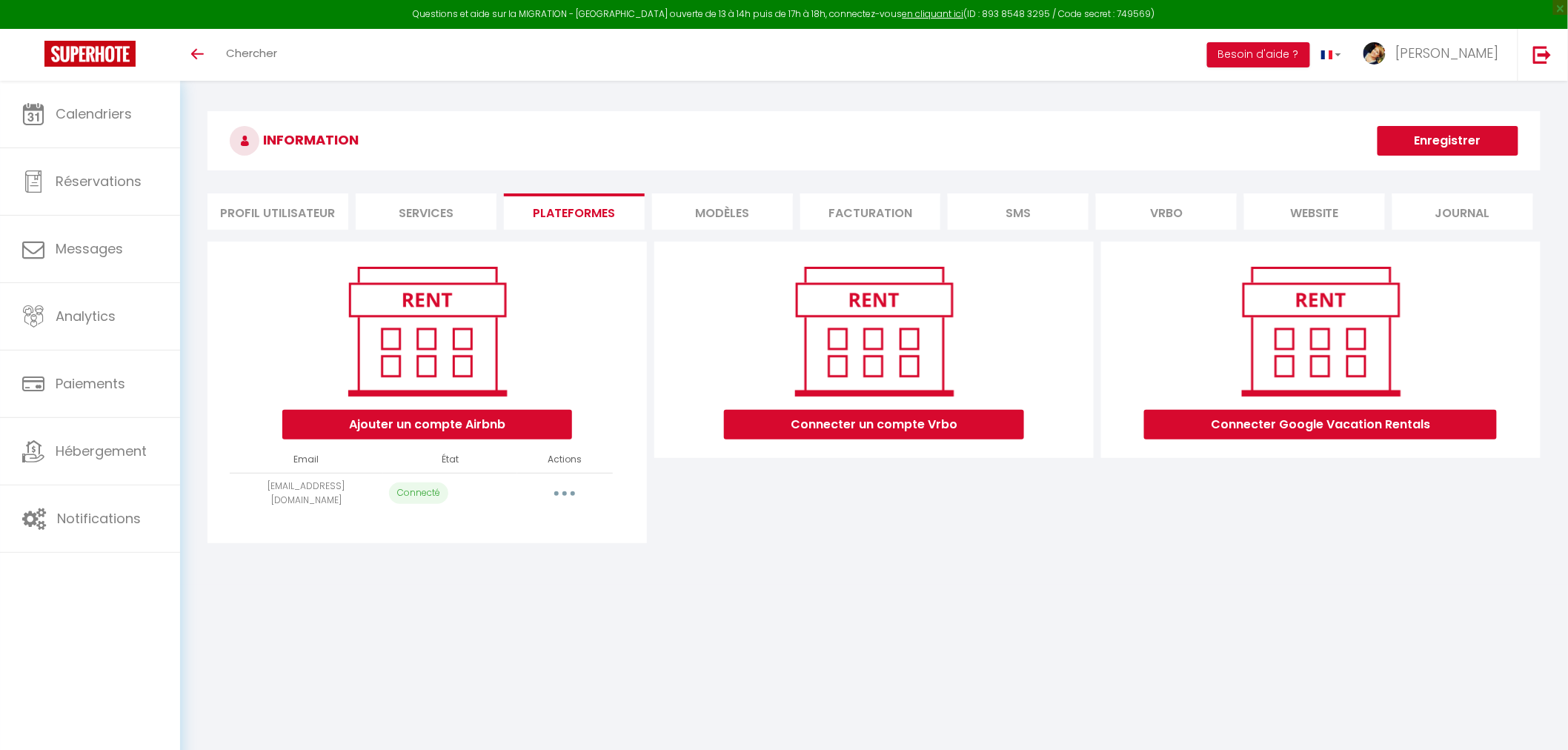
select select "5988"
select select "5990"
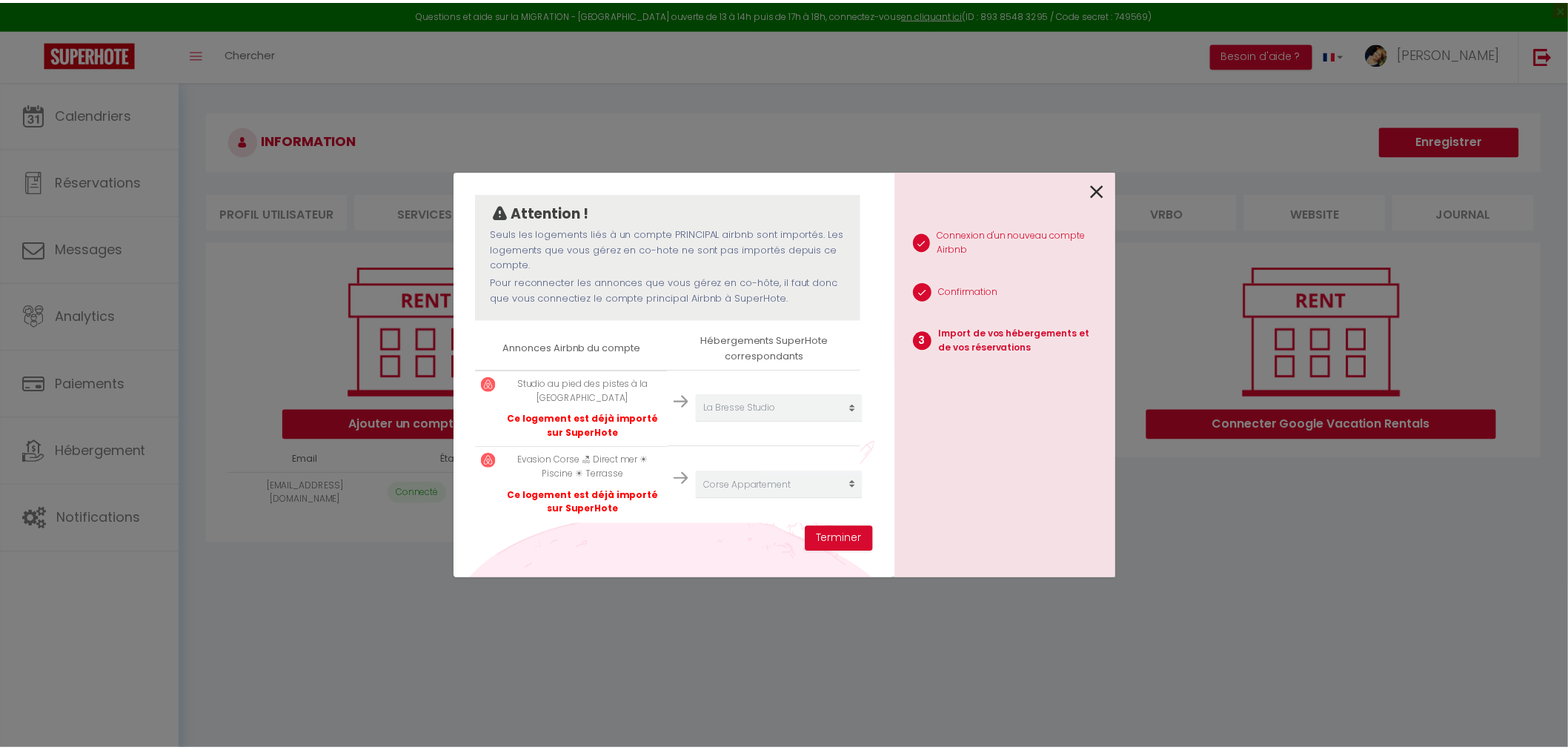
scroll to position [135, 0]
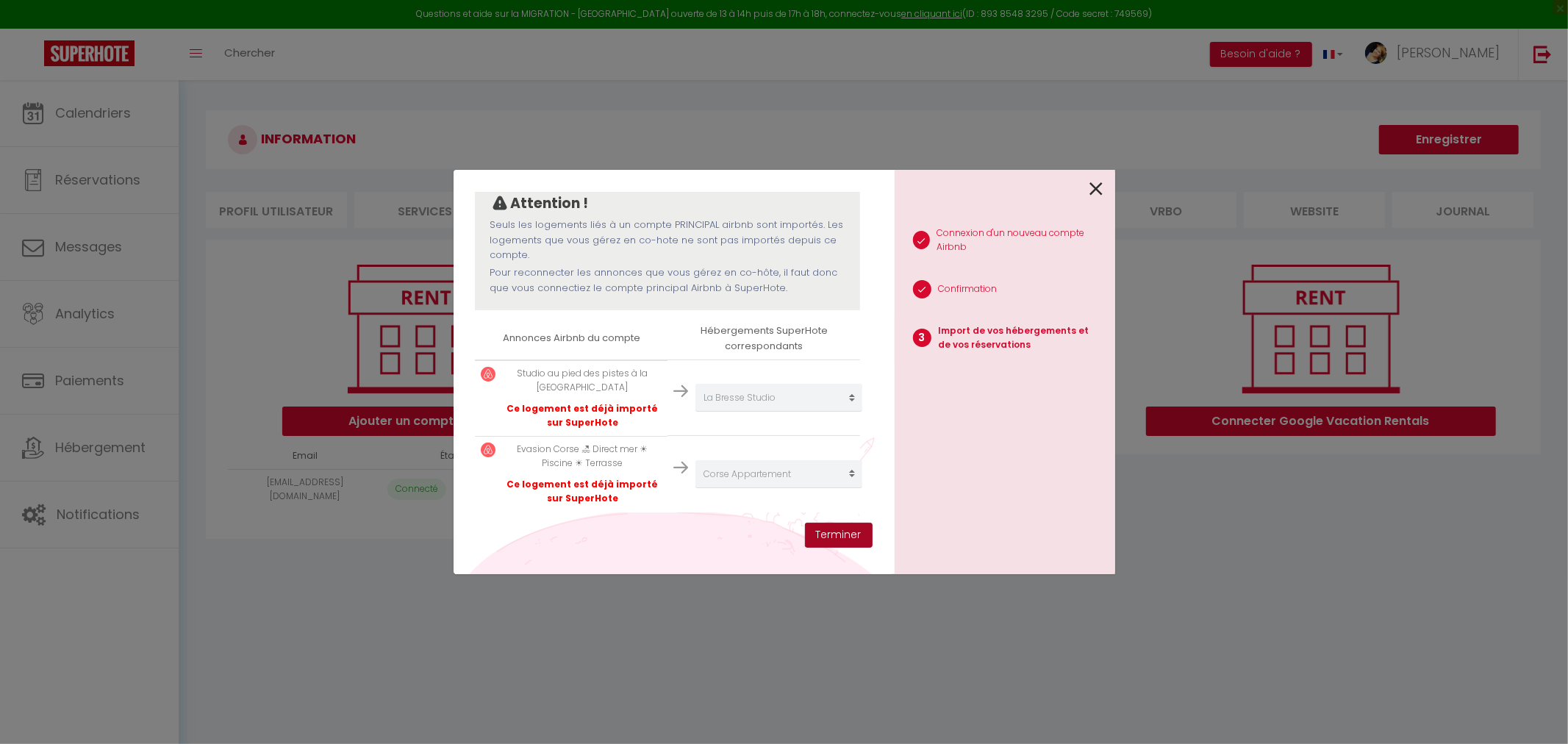
click at [828, 532] on button "Terminer" at bounding box center [840, 535] width 68 height 25
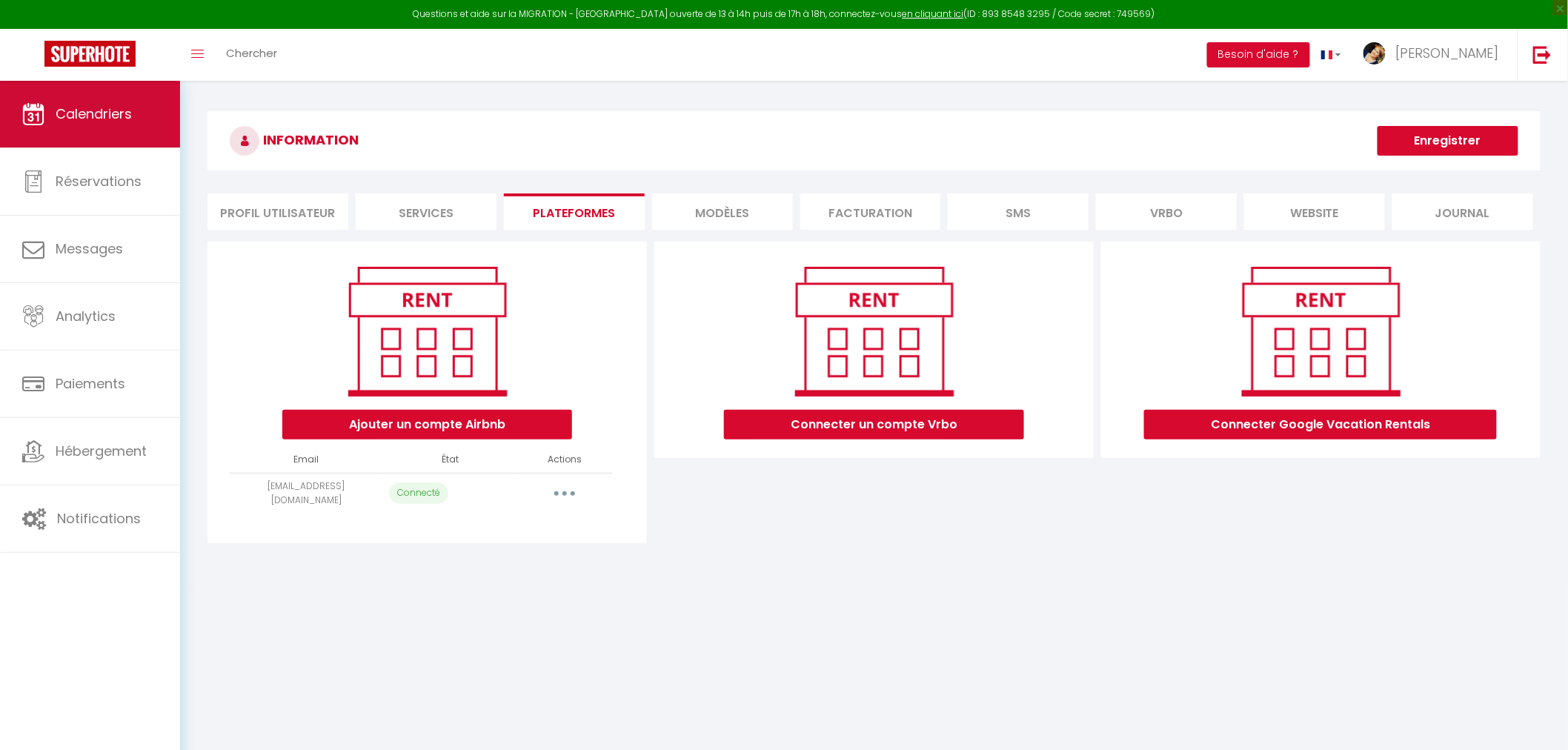
click at [126, 120] on span "Calendriers" at bounding box center [93, 114] width 76 height 19
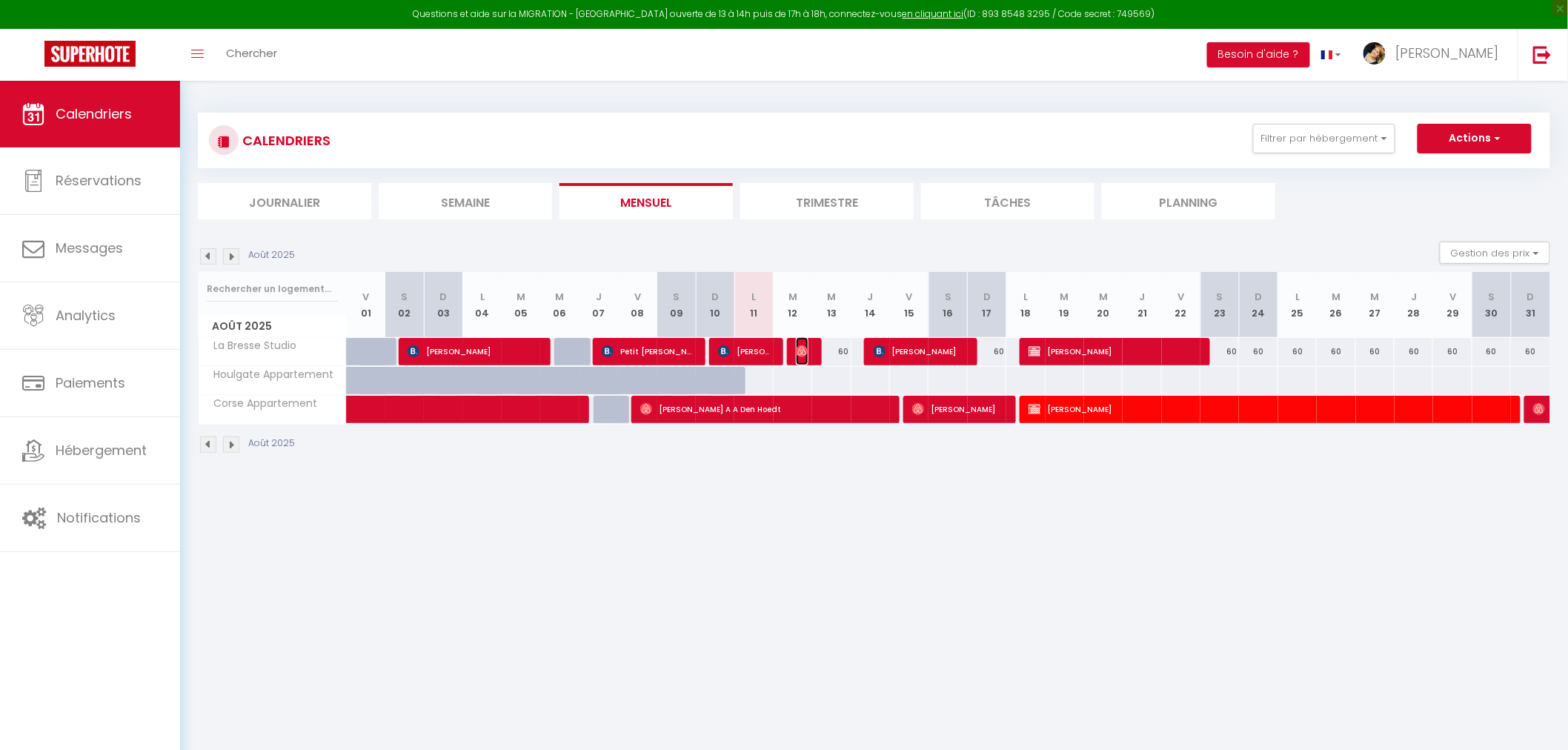
click at [803, 351] on img at bounding box center [802, 351] width 12 height 12
select select "OK"
select select "0"
select select "1"
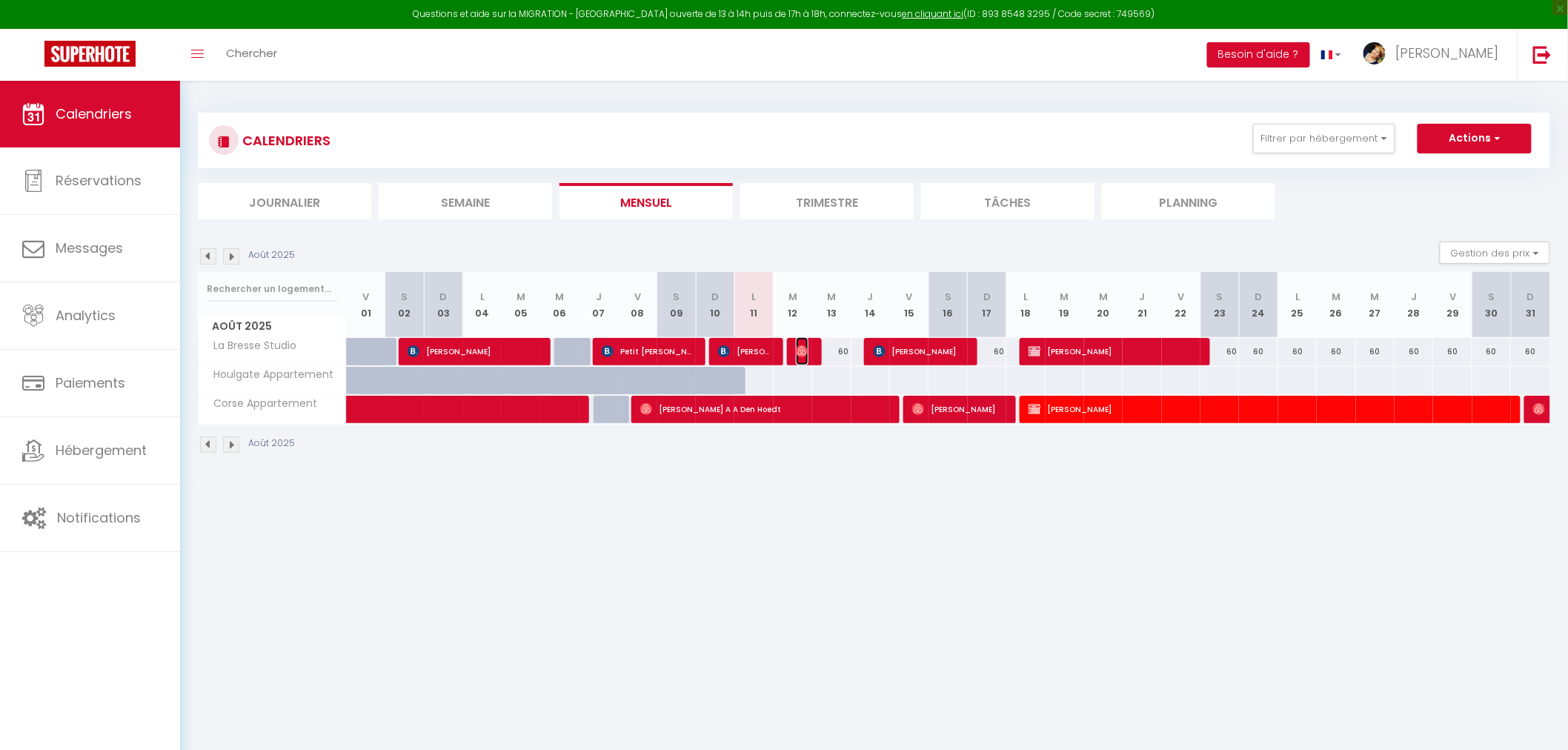
select select "1"
select select
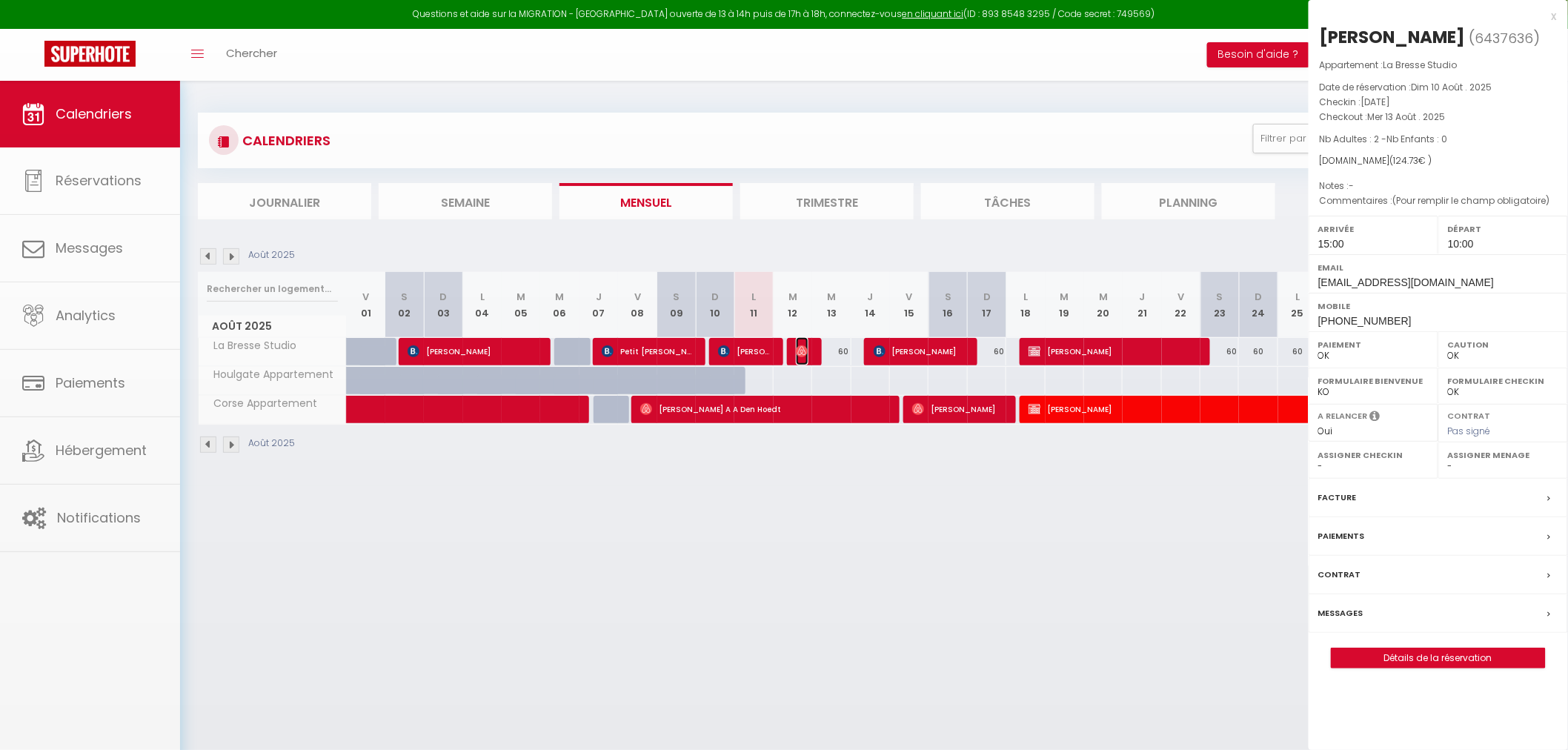
select select "39010"
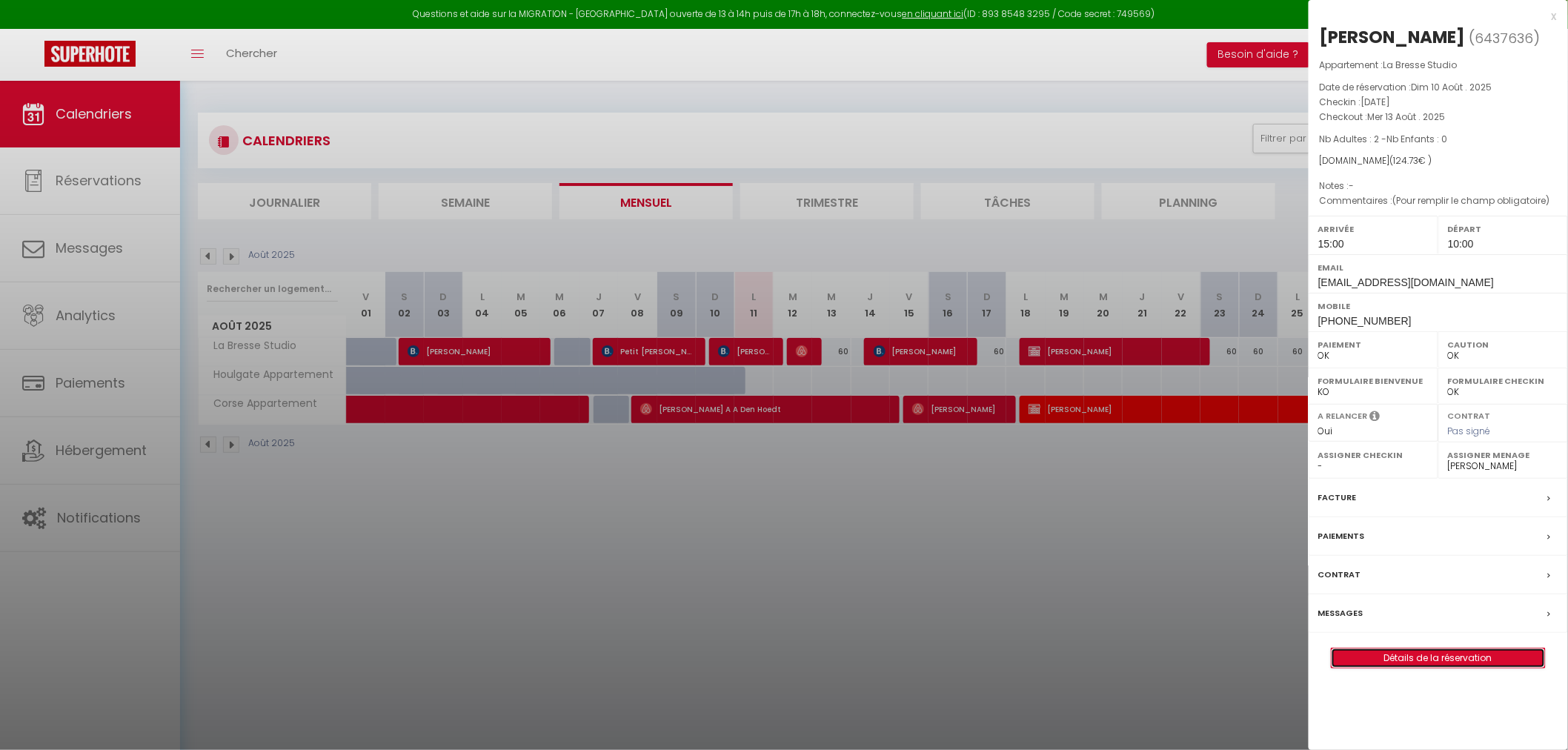
click at [1430, 659] on link "Détails de la réservation" at bounding box center [1438, 657] width 214 height 19
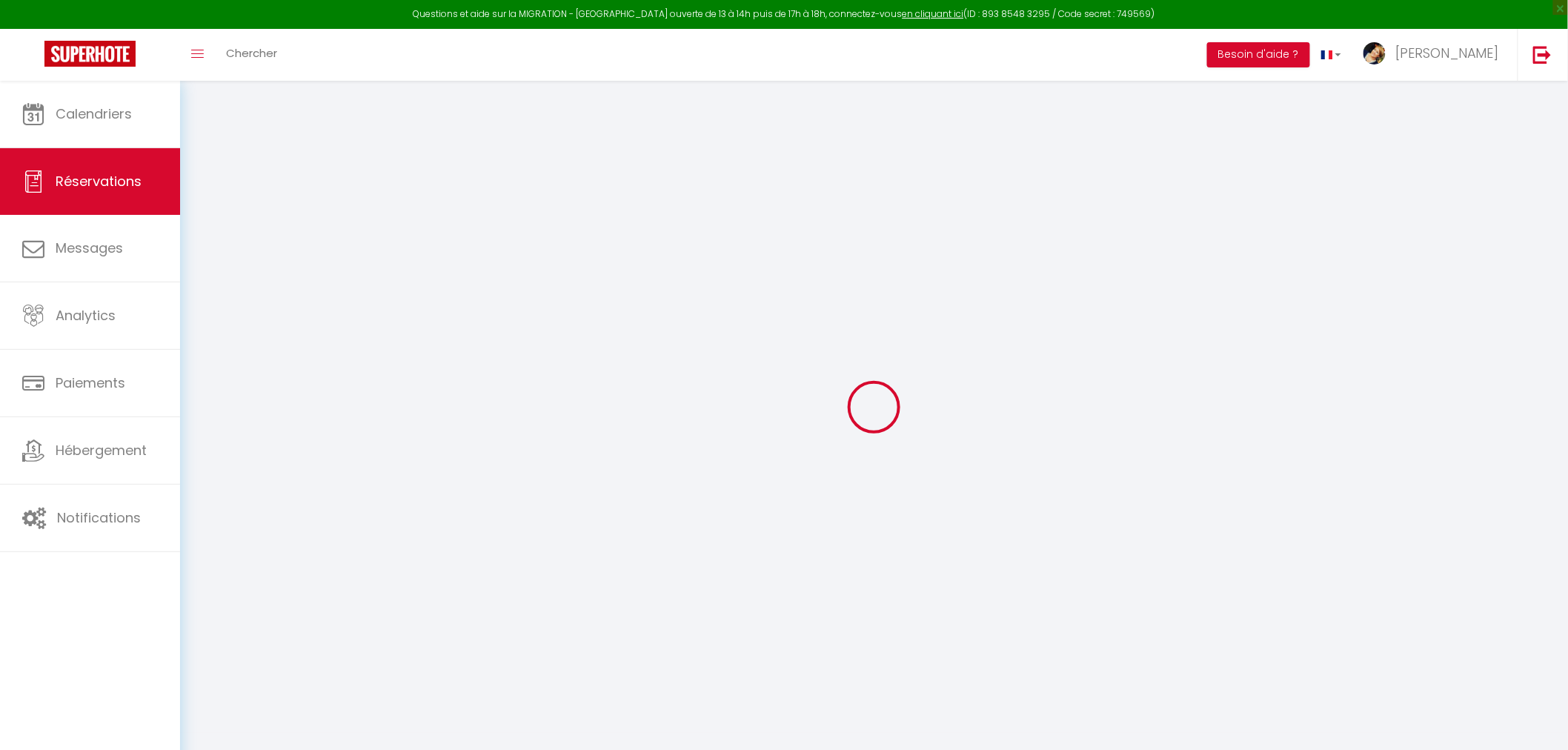
type input "[PERSON_NAME]"
type input "[EMAIL_ADDRESS][DOMAIN_NAME]"
type input "[PHONE_NUMBER]"
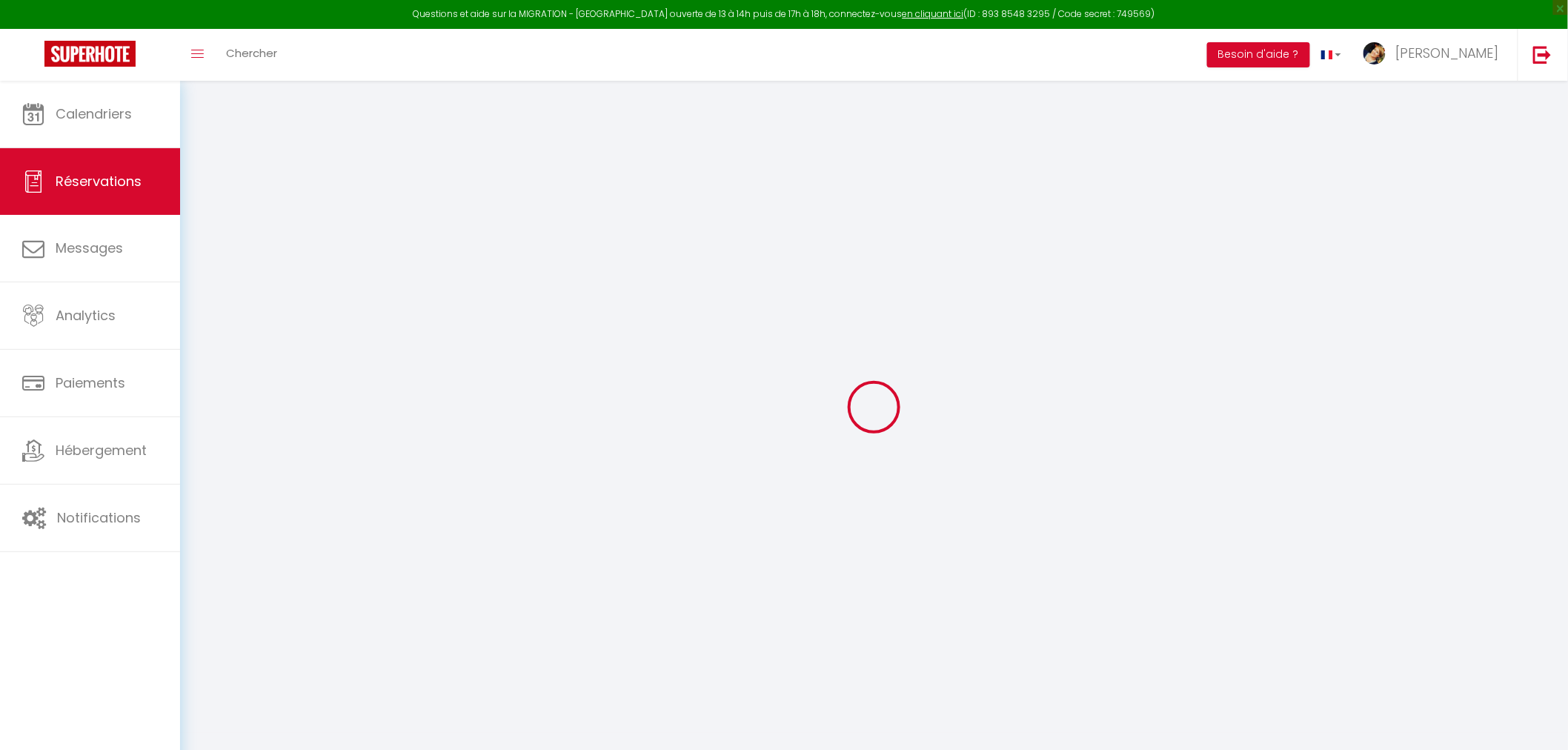
type input "0637899404"
select select
type input "4.39"
select select "5988"
select select "1"
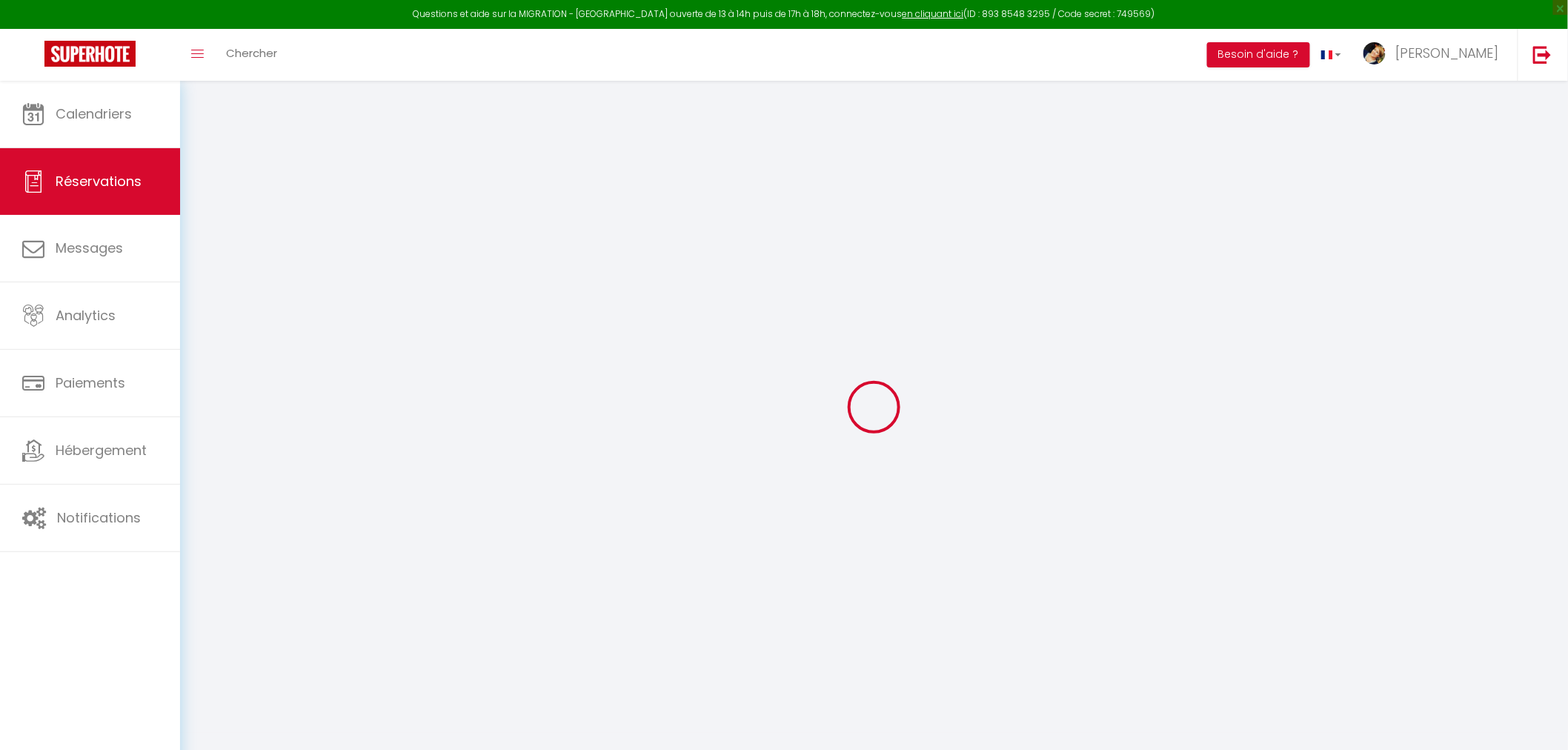
select select
type input "2"
select select "12"
select select
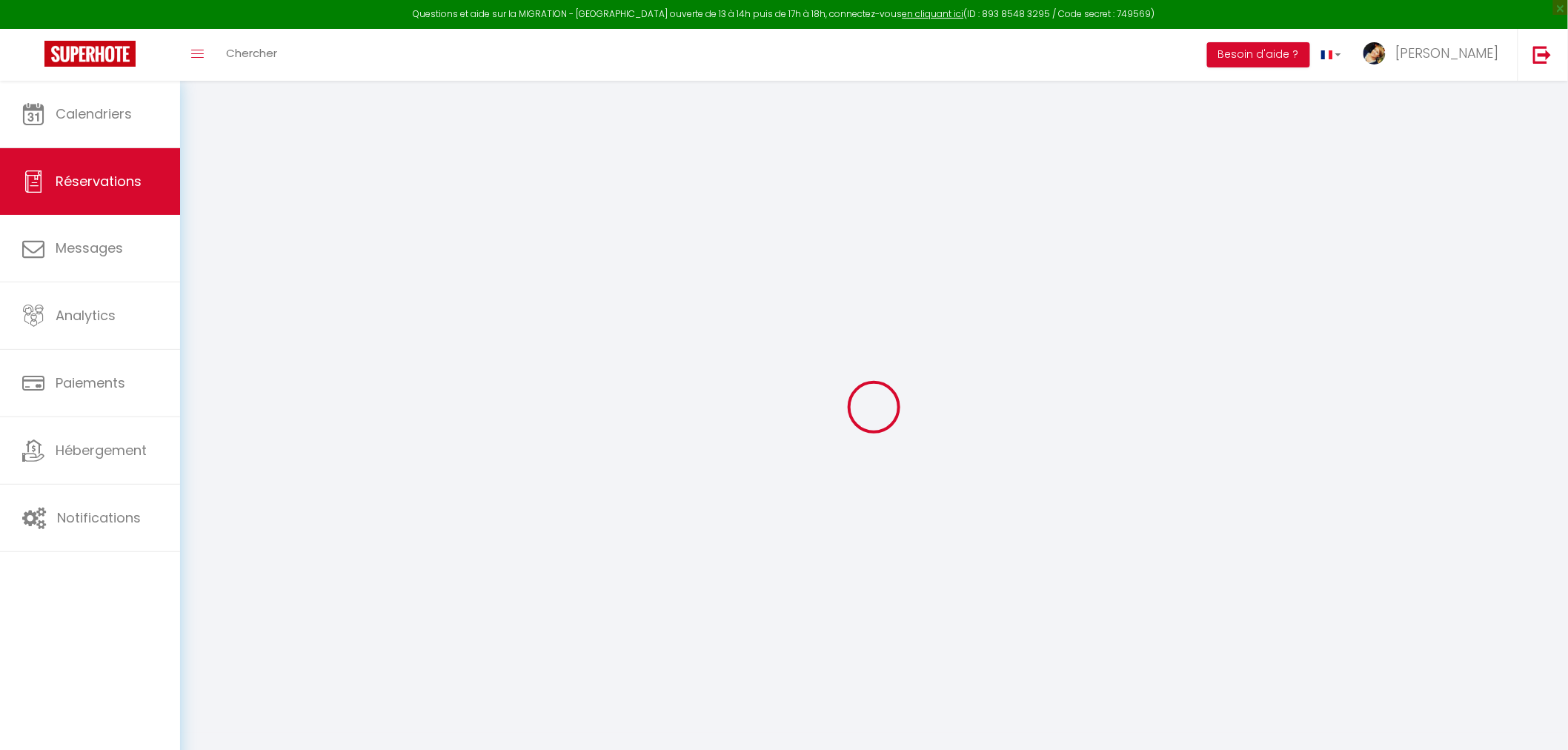
type input "62"
checkbox input "false"
type input "0"
select select "1"
type input "0"
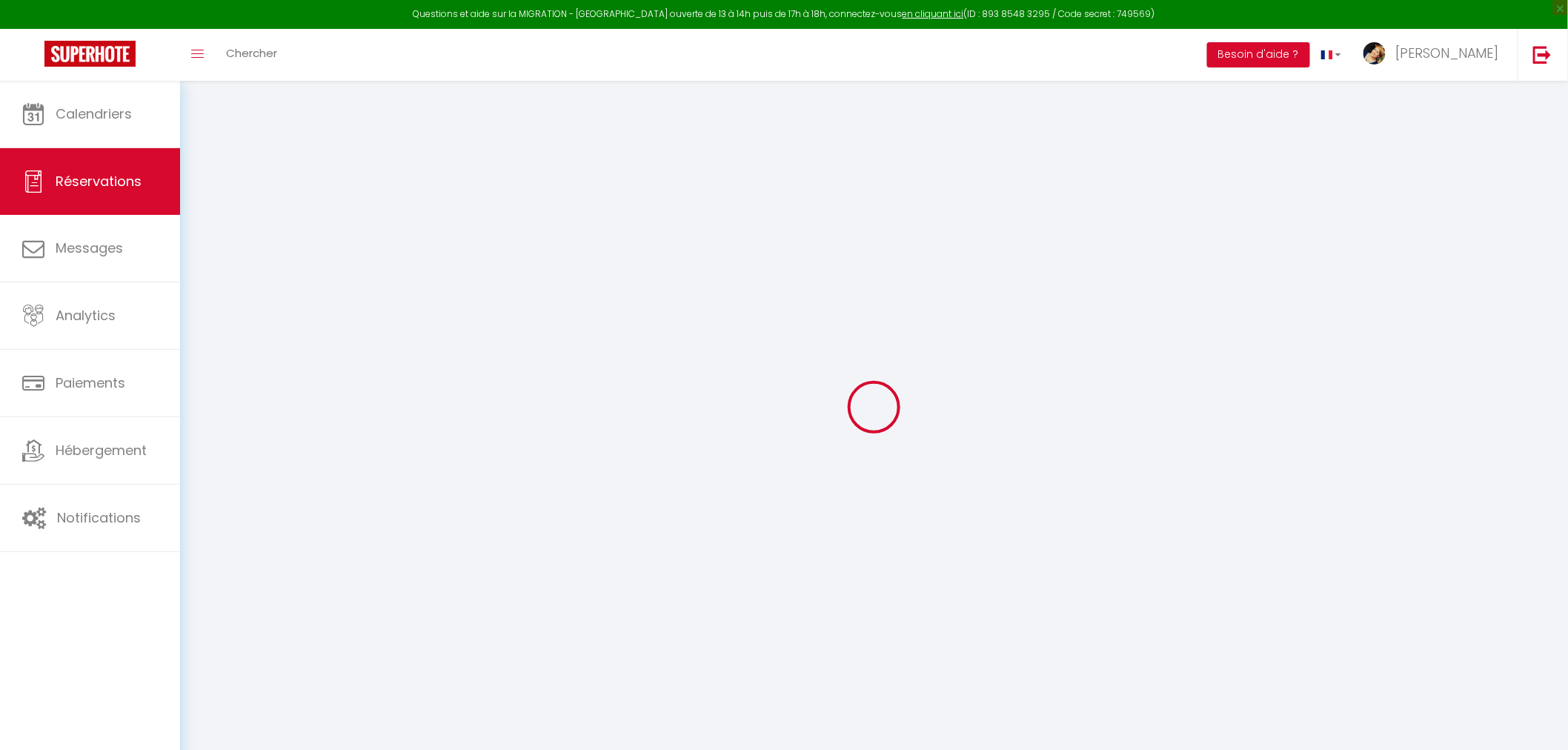
type input "0"
select select
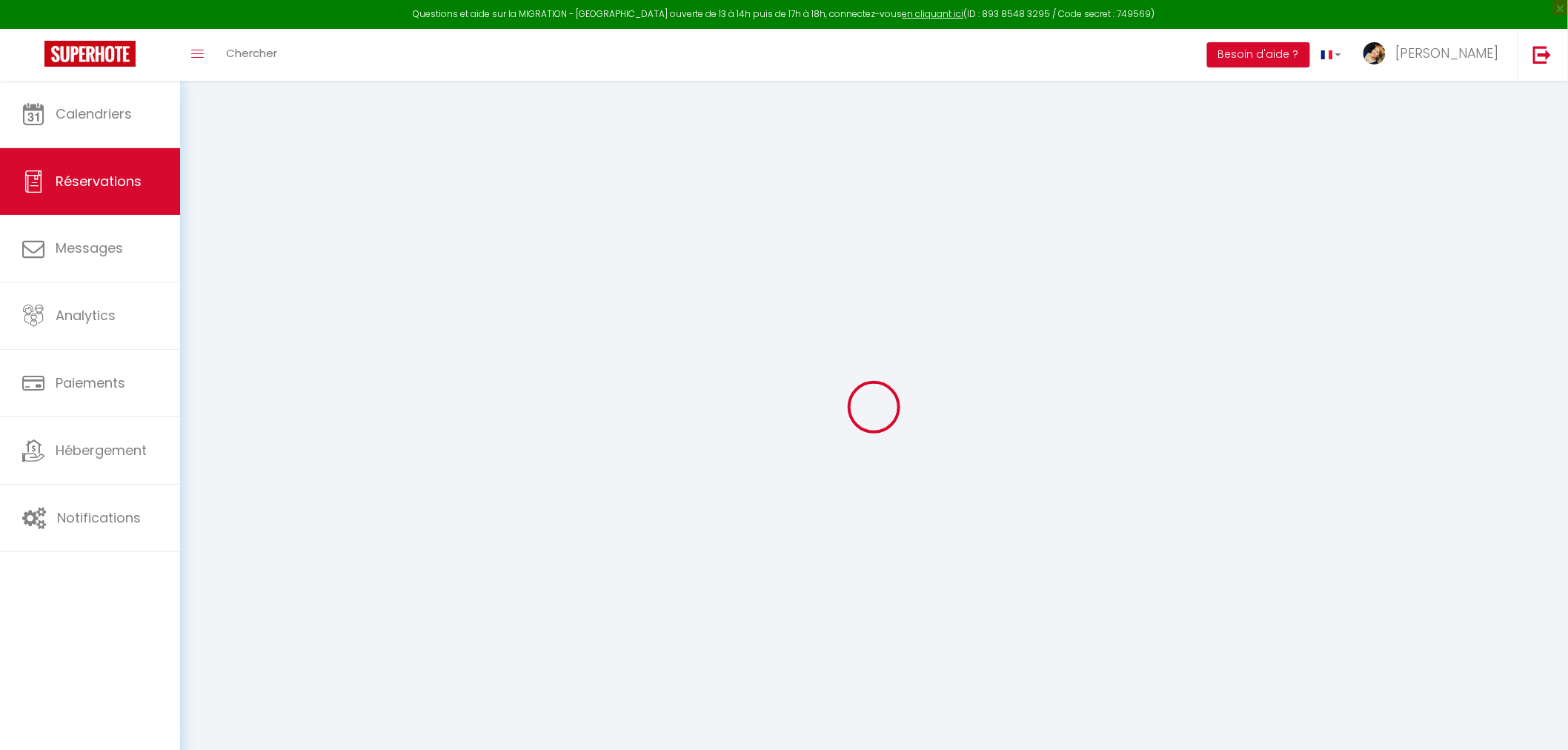
select select "15"
checkbox input "false"
select select
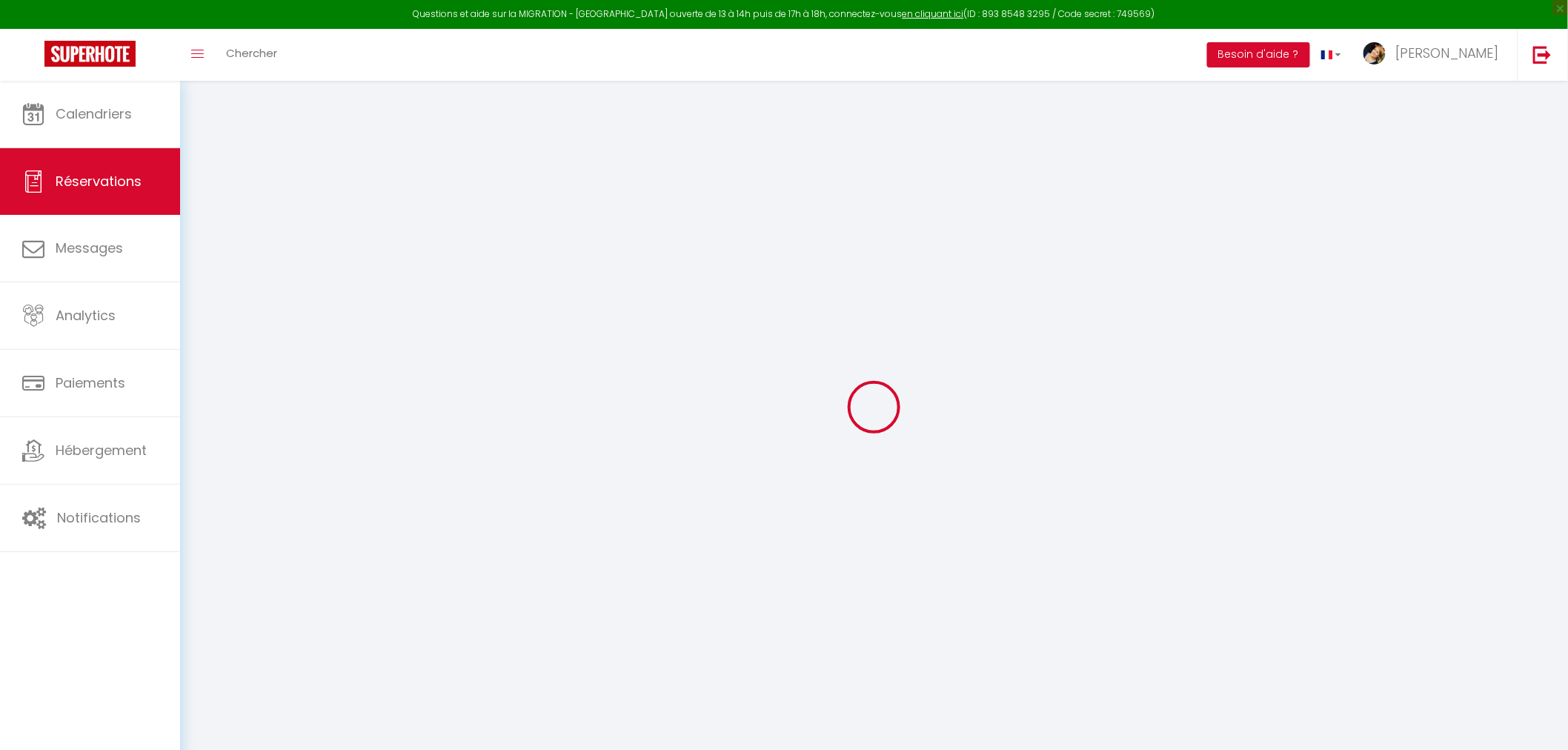
checkbox input "false"
select select
checkbox input "false"
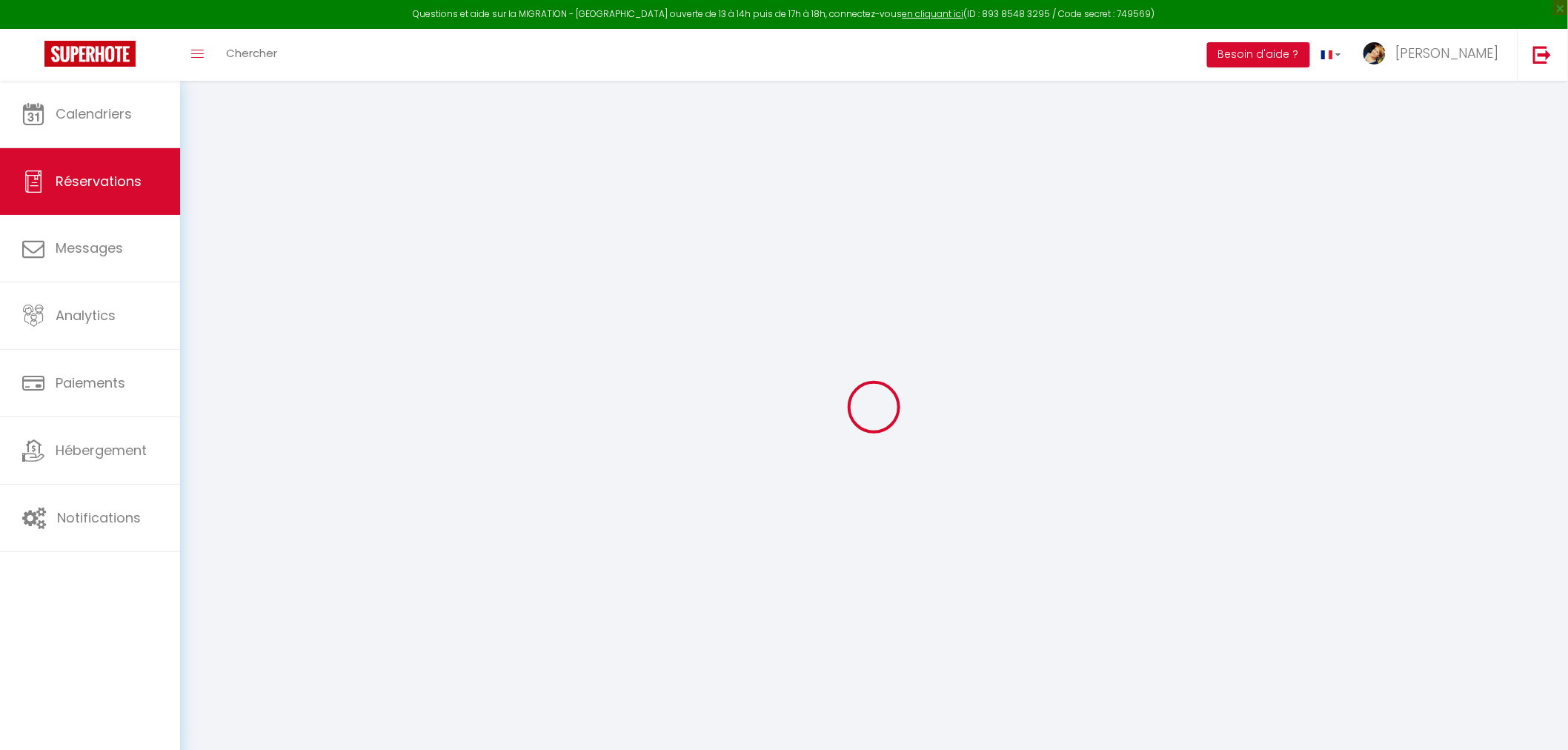
type textarea "(Pour remplir le champ obligatoire)"
select select
type input "60"
type input "2.73"
select select
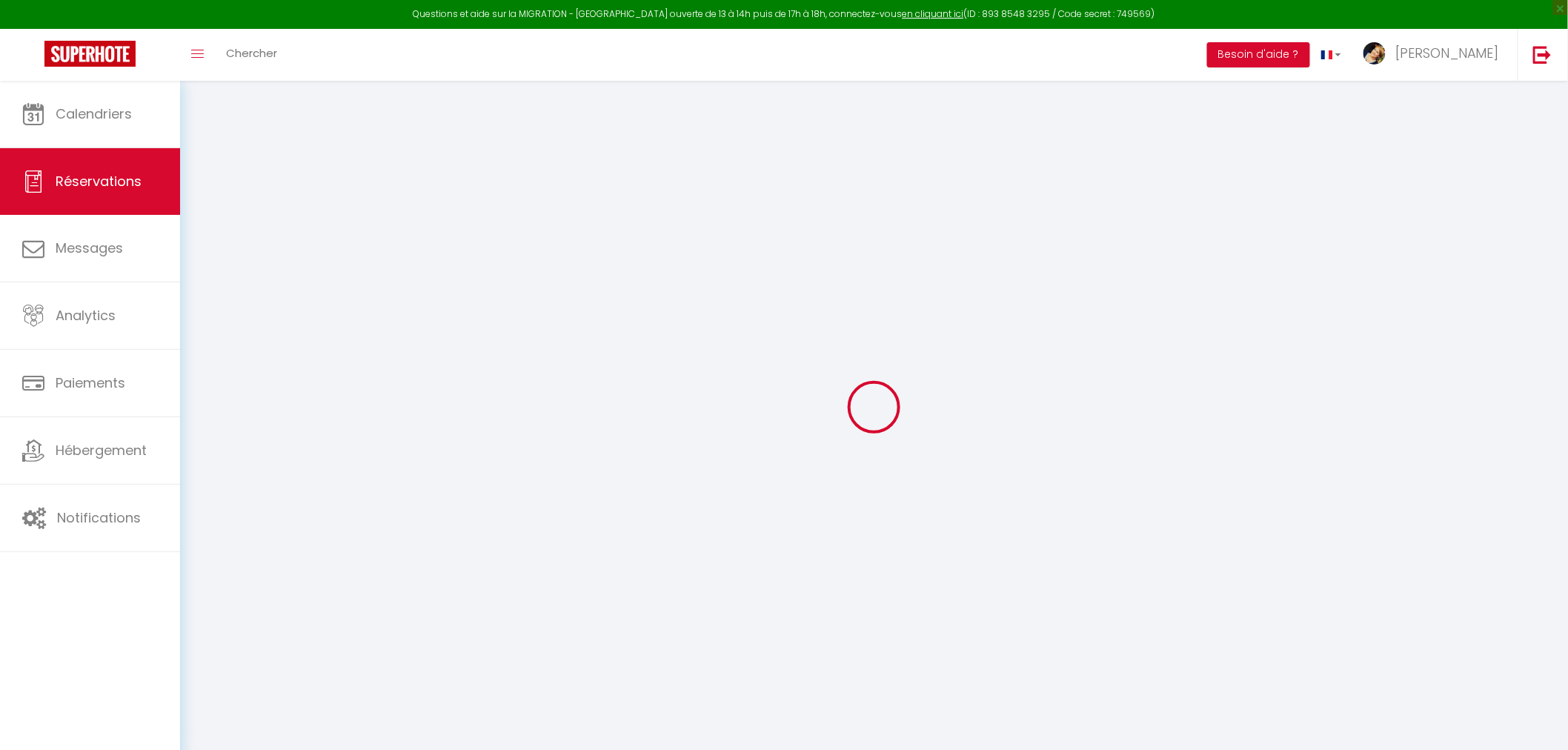
select select
checkbox input "false"
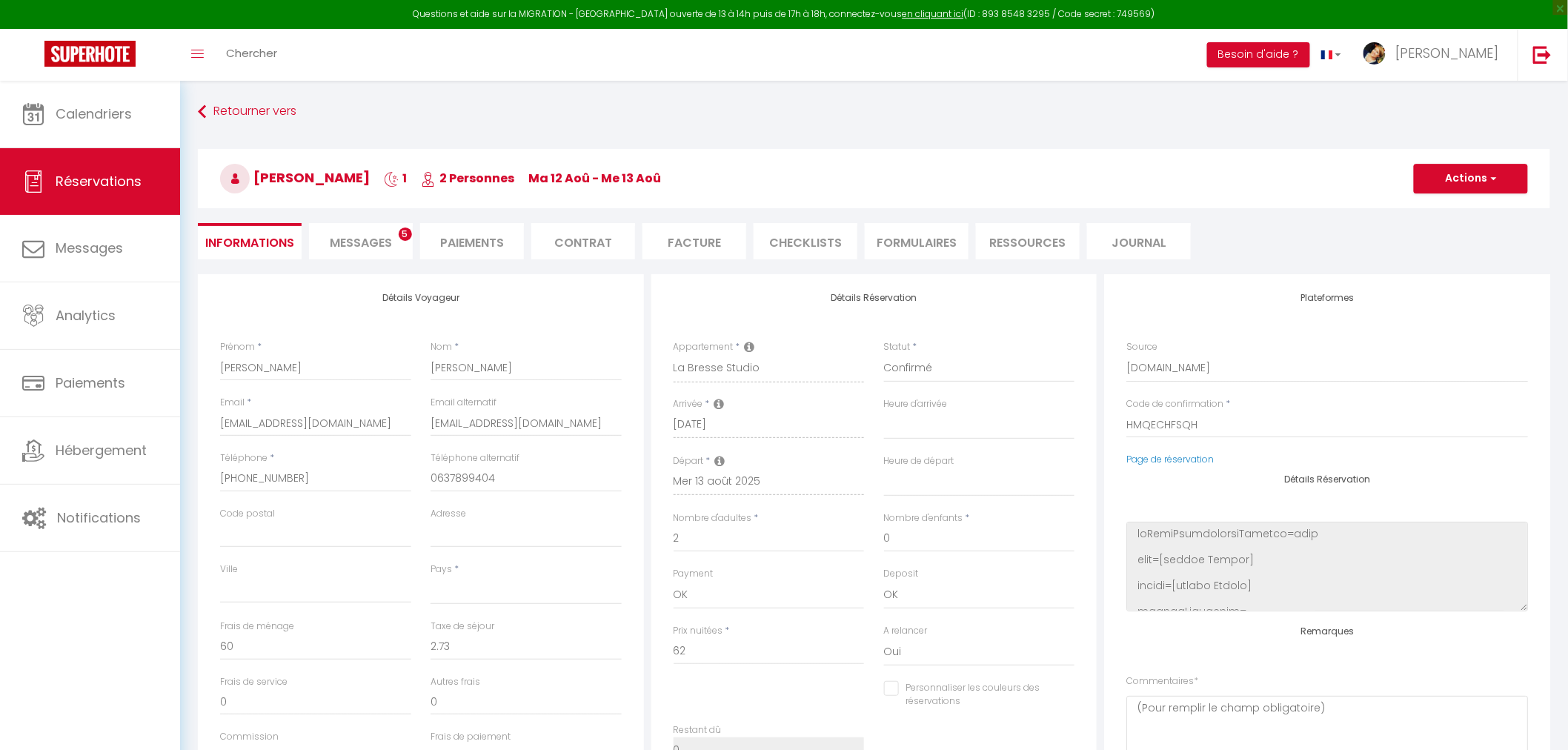
select select
checkbox input "false"
select select "15:00"
select select "10:00"
click at [366, 246] on span "Messages" at bounding box center [360, 243] width 62 height 17
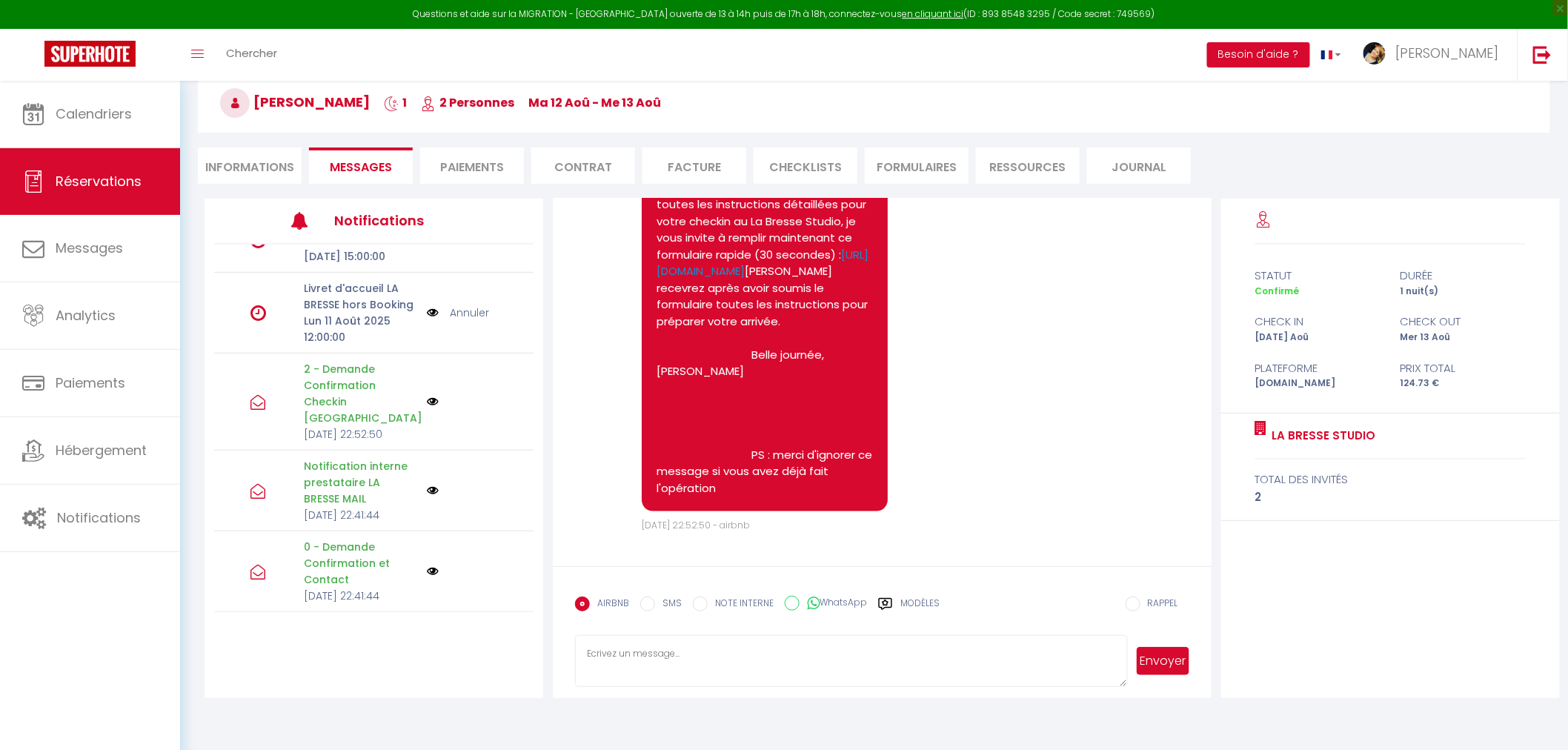
scroll to position [255, 0]
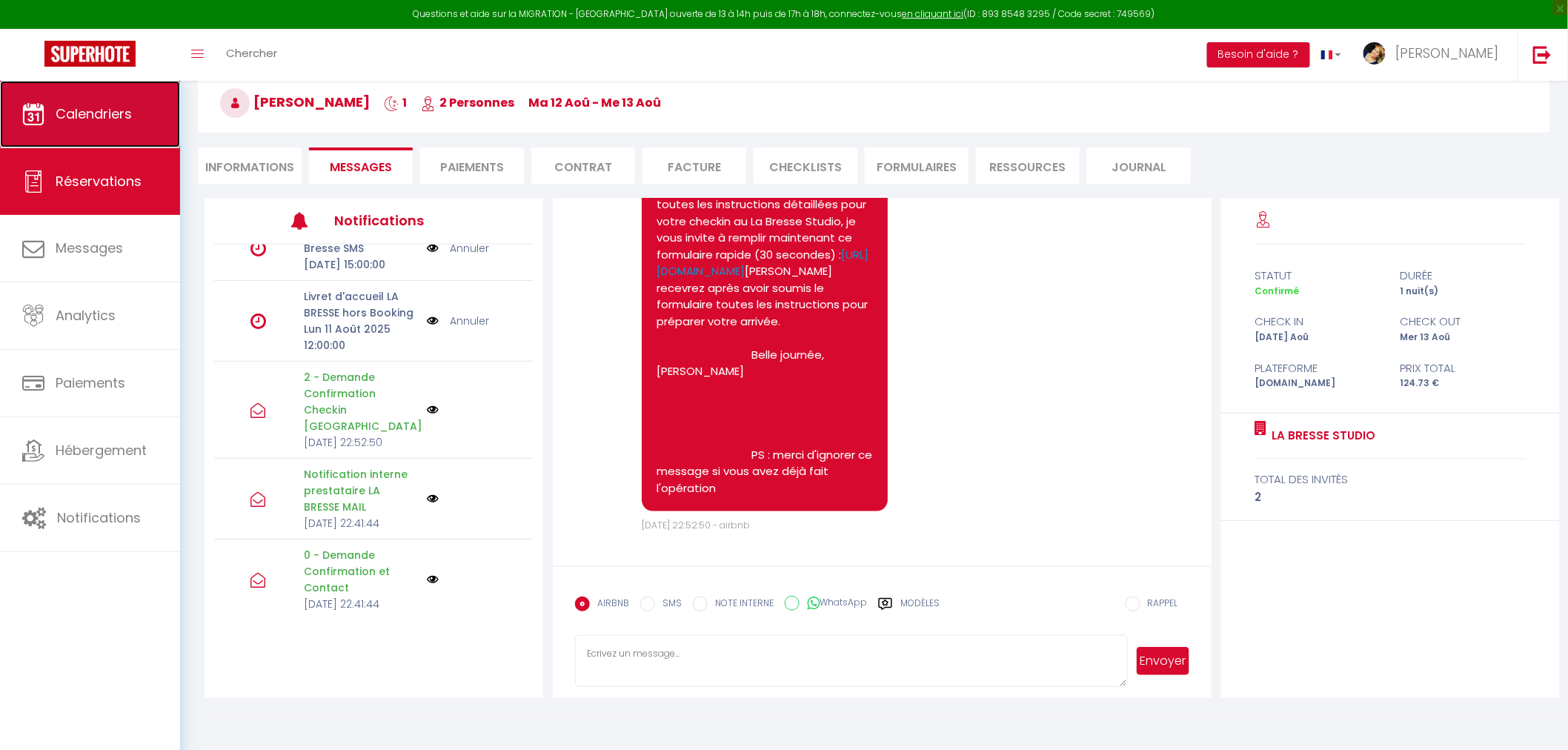
click at [117, 127] on link "Calendriers" at bounding box center [90, 114] width 180 height 67
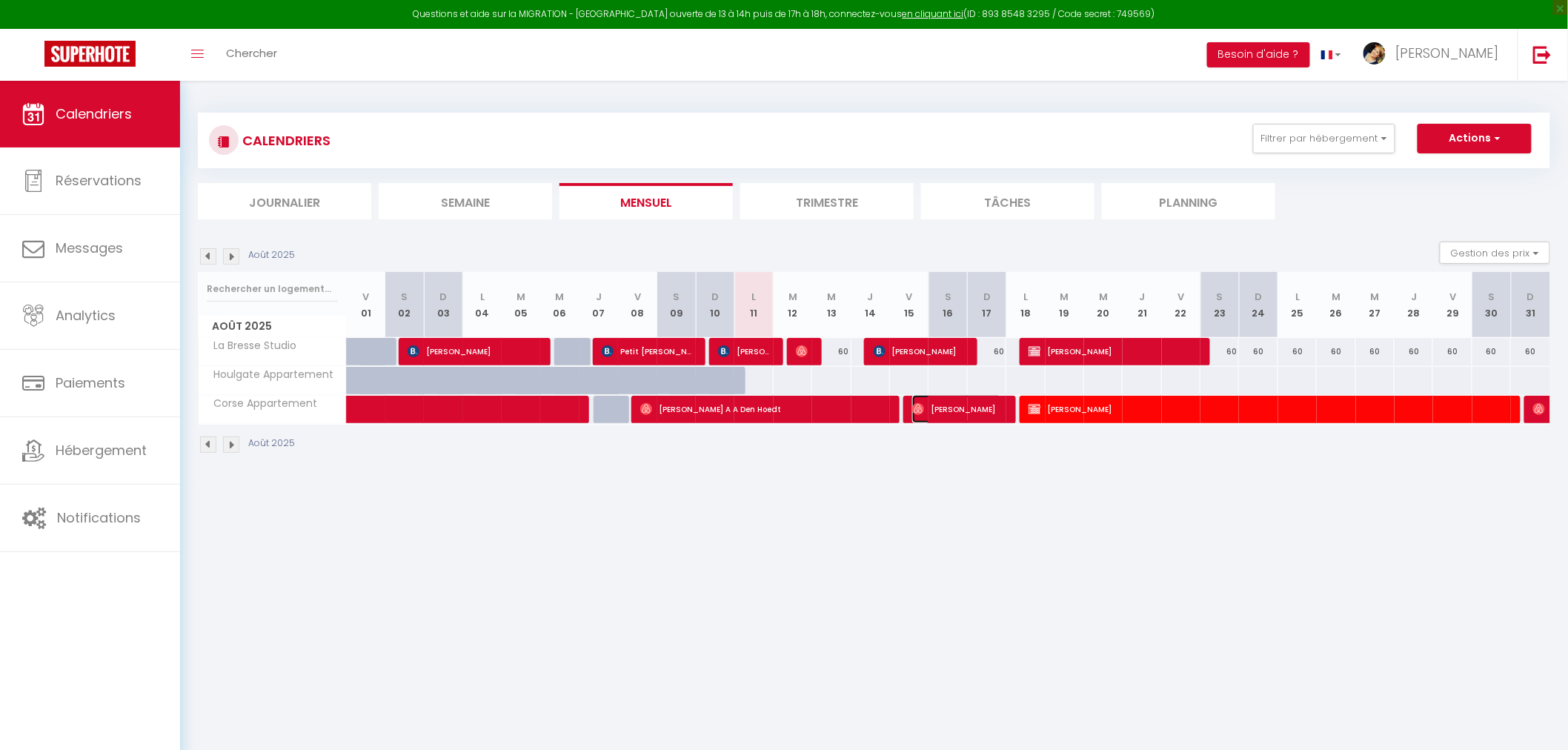
click at [964, 406] on span "[PERSON_NAME]" at bounding box center [956, 409] width 90 height 28
select select "OK"
select select "0"
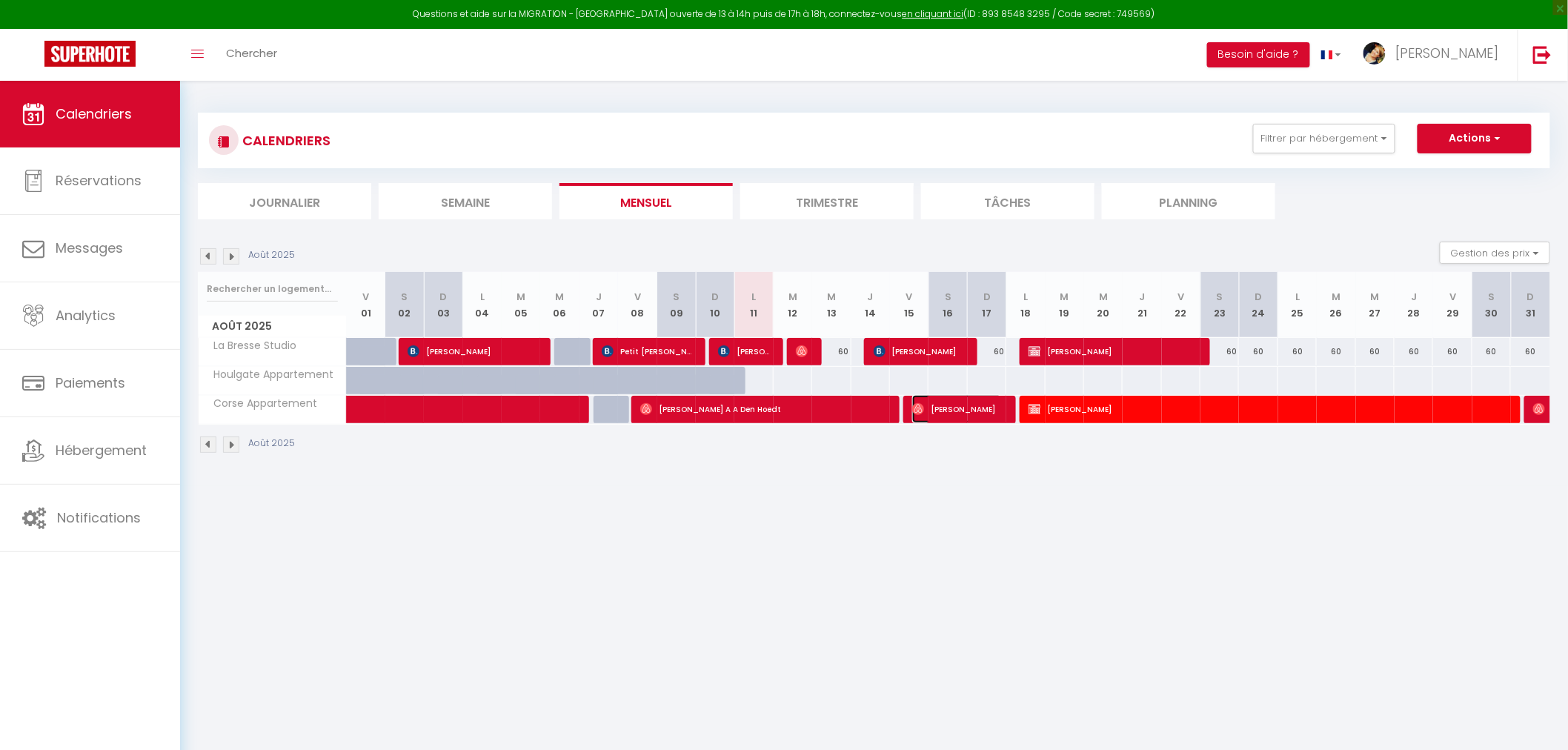
select select "1"
select select
select select "21731"
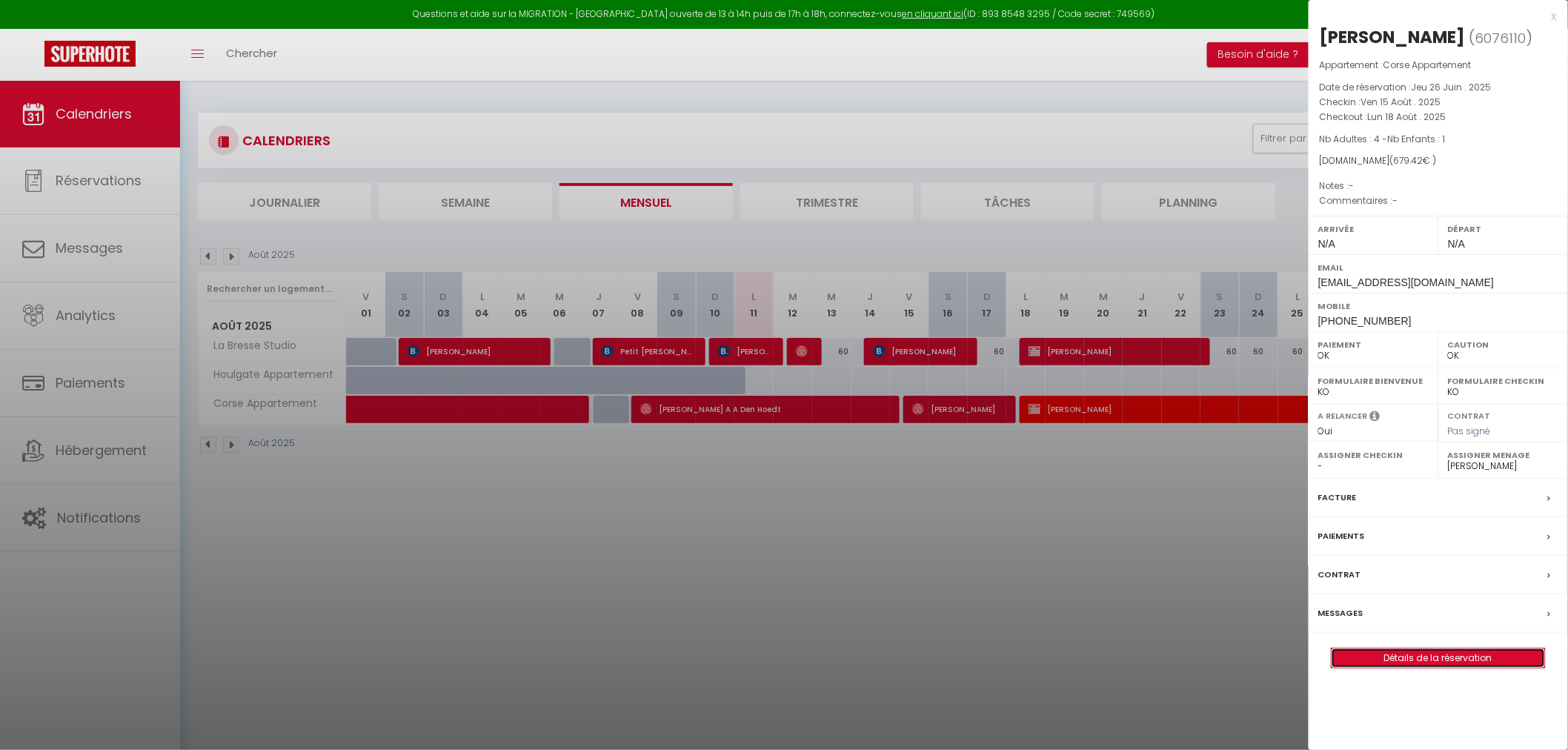
click at [1423, 655] on link "Détails de la réservation" at bounding box center [1438, 657] width 214 height 19
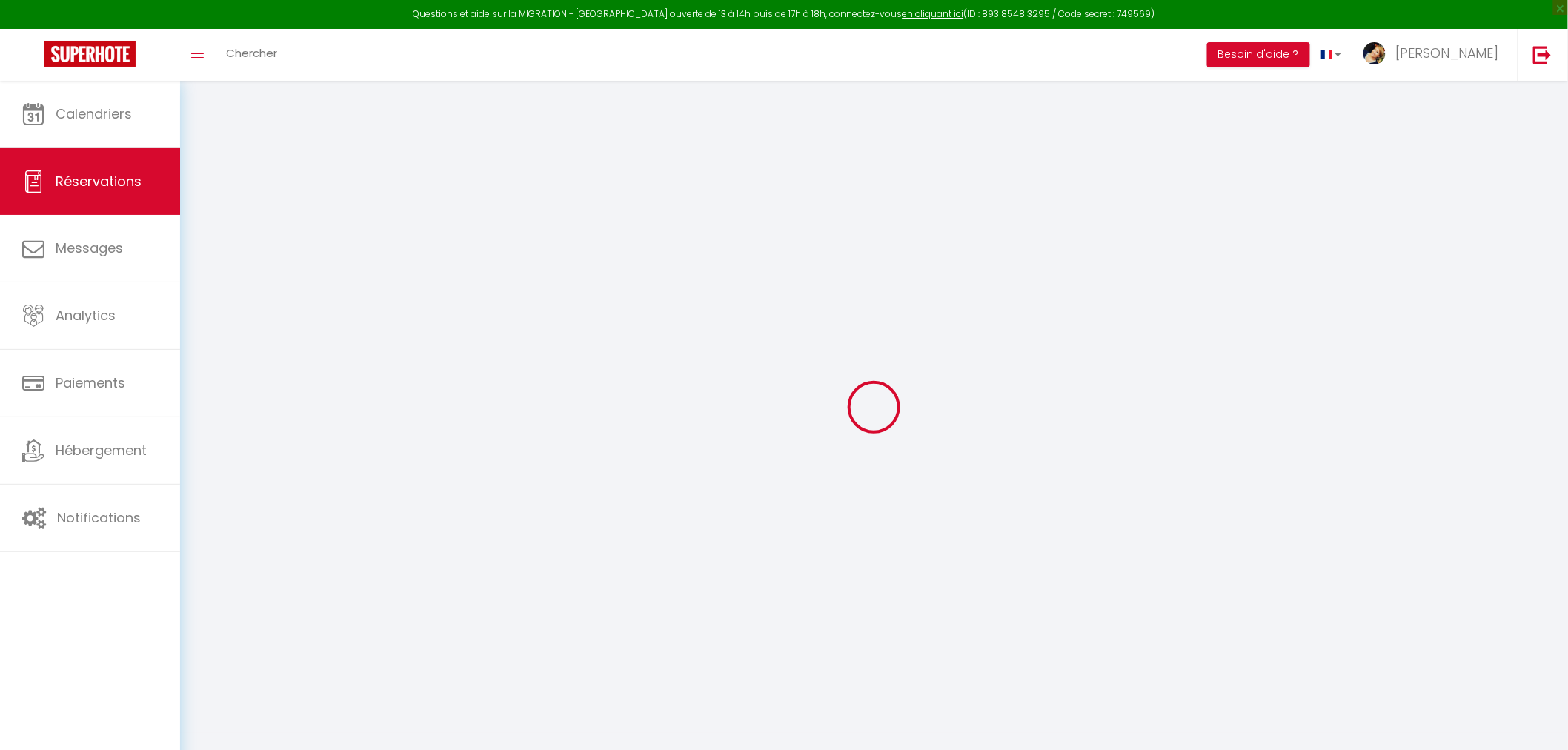
type input "Adnane"
type input "Fidi"
type input "[EMAIL_ADDRESS][DOMAIN_NAME]"
type input "[PHONE_NUMBER]"
type input "F"
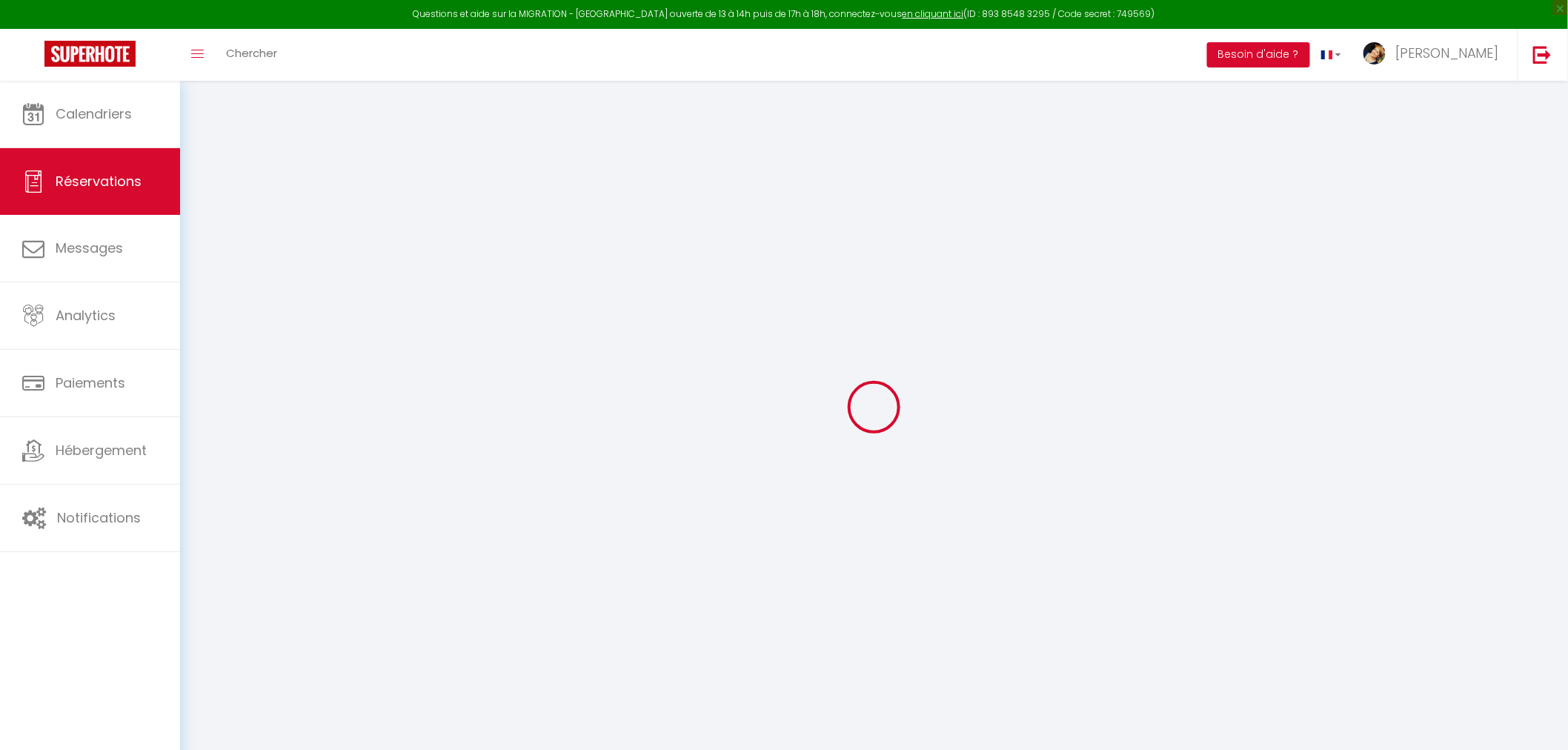
select select "FR"
type input "23.58"
select select "5990"
select select "1"
select select
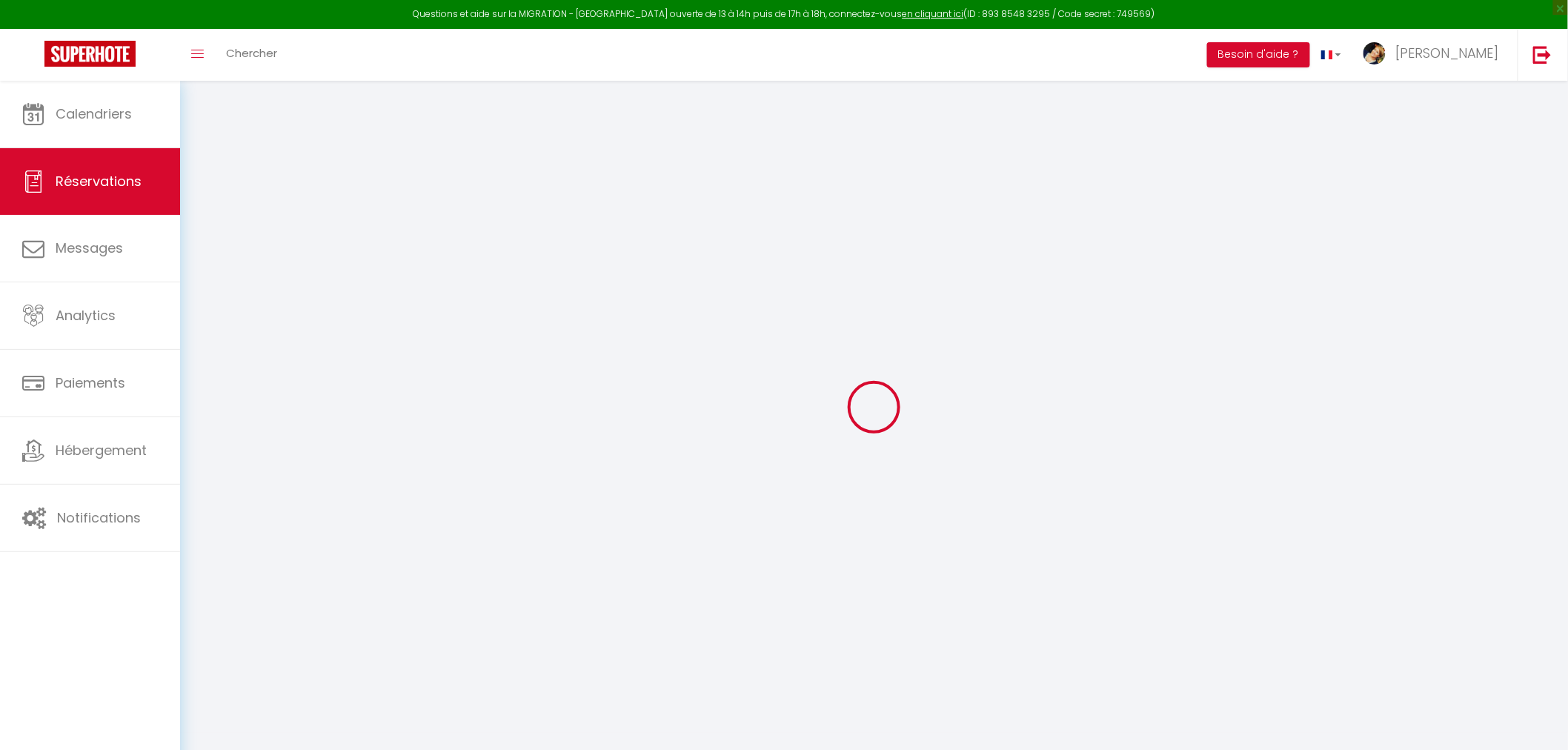
select select
type input "4"
type input "1"
select select "12"
select select
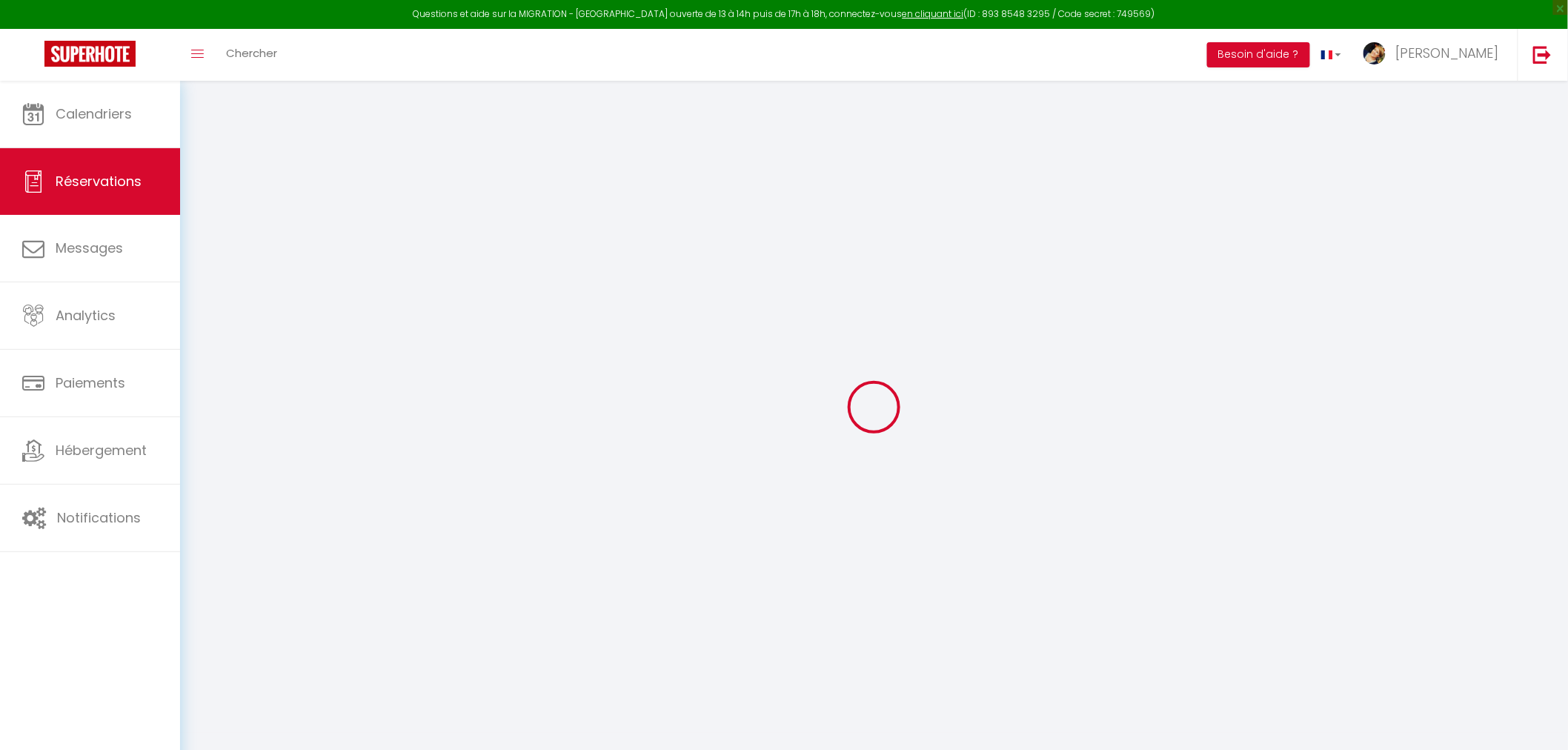
type input "555"
checkbox input "false"
type input "0"
select select "1"
type input "0"
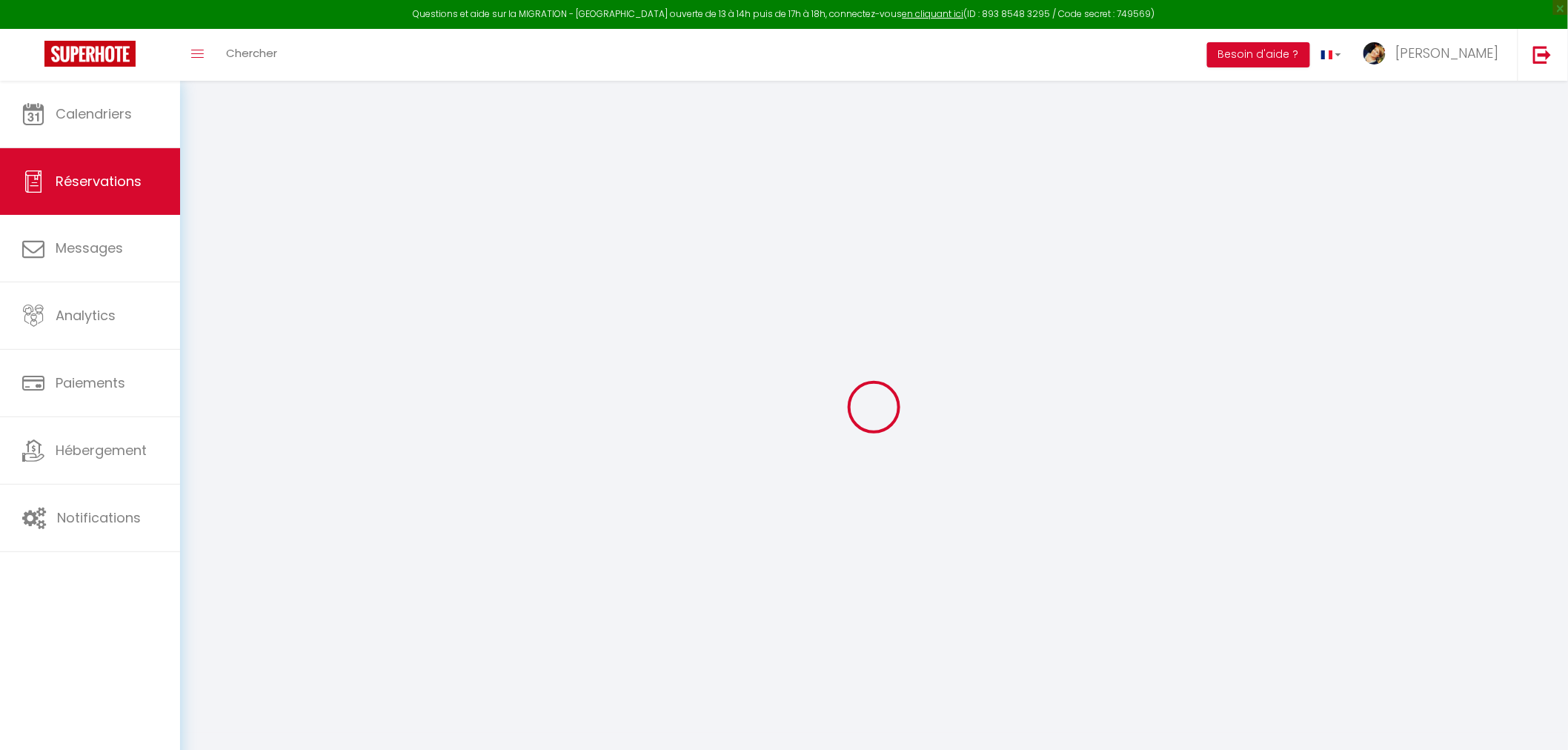
type input "0"
select select
select select "15"
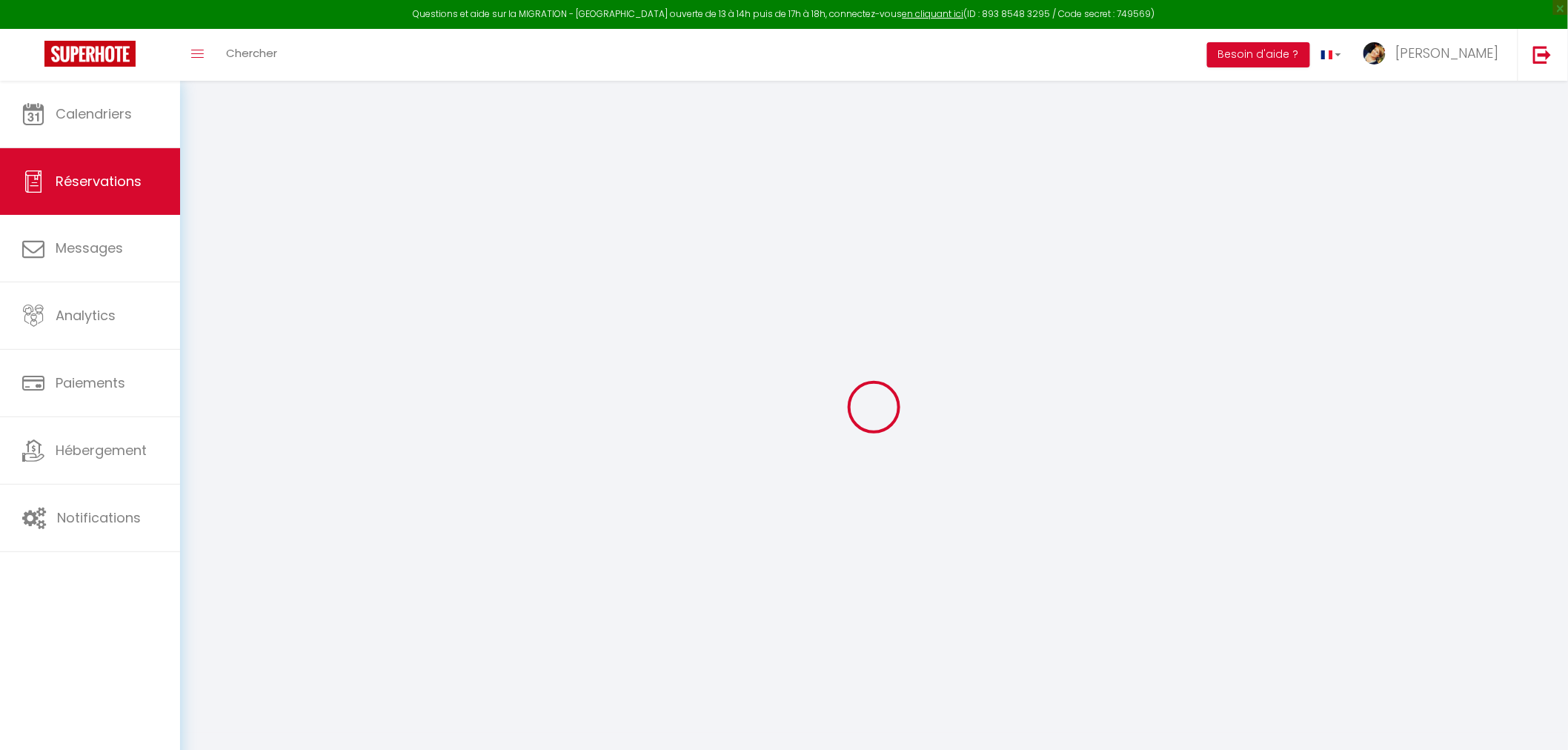
checkbox input "false"
select select
checkbox input "false"
select select
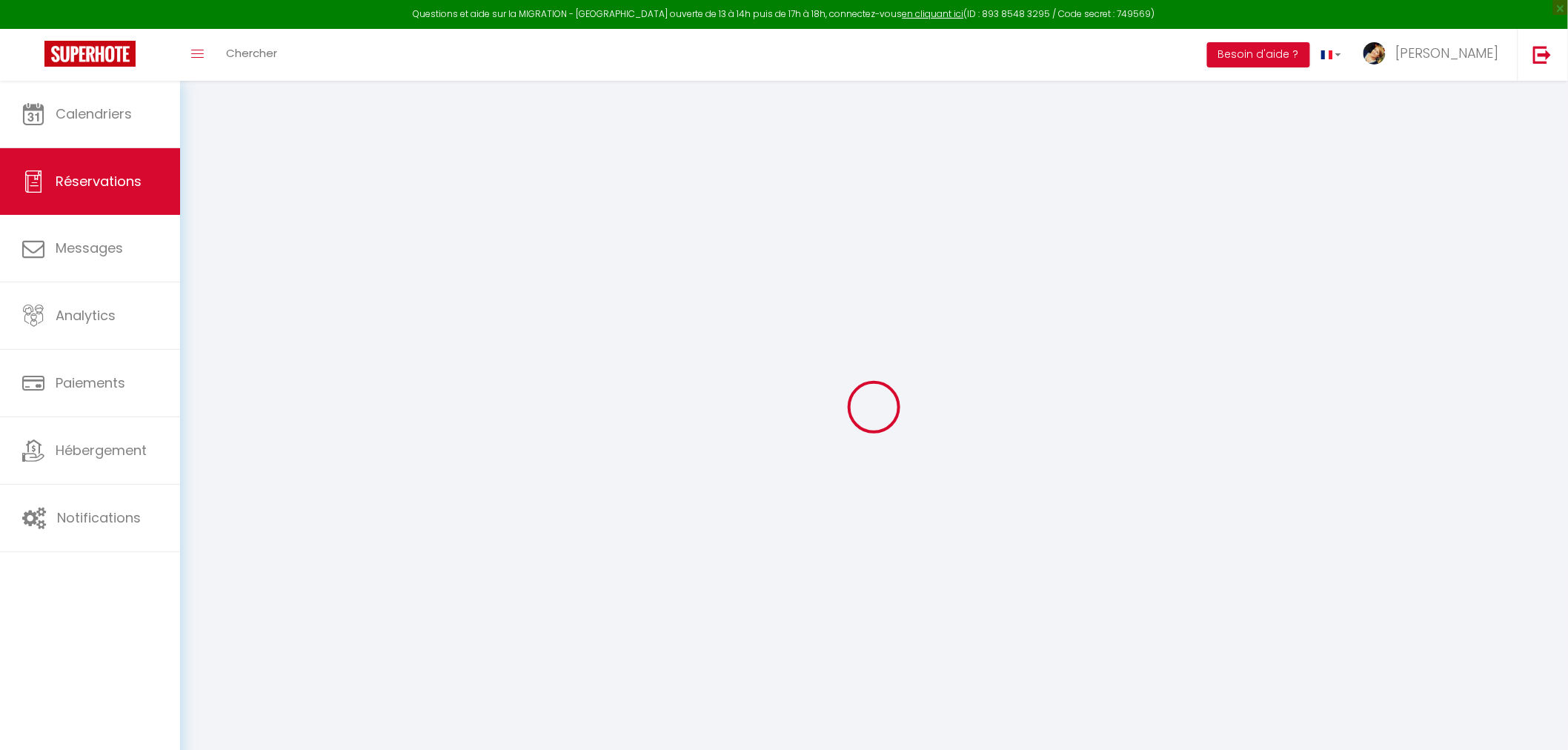
select select
checkbox input "false"
type input "100"
type input "24.42"
select select
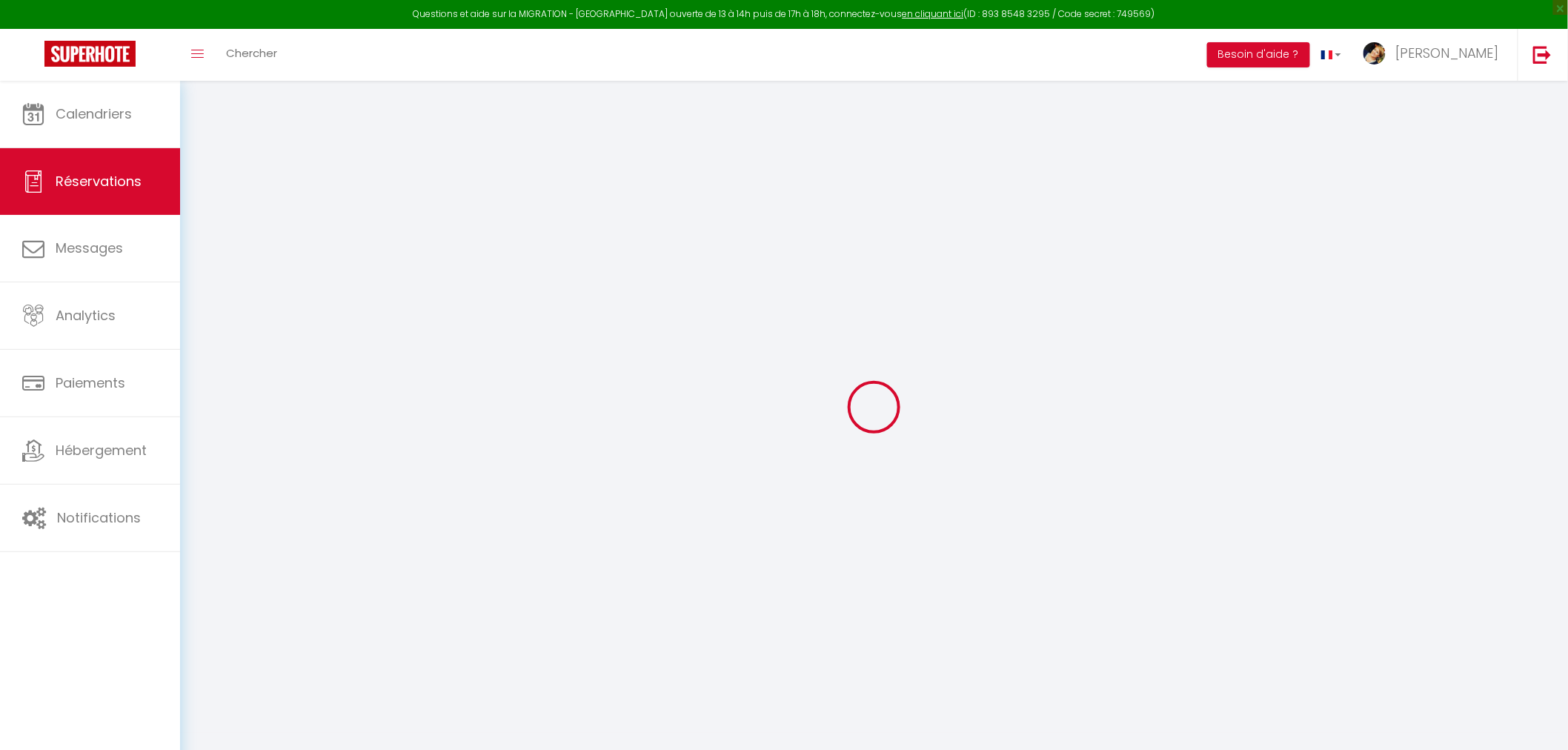
select select
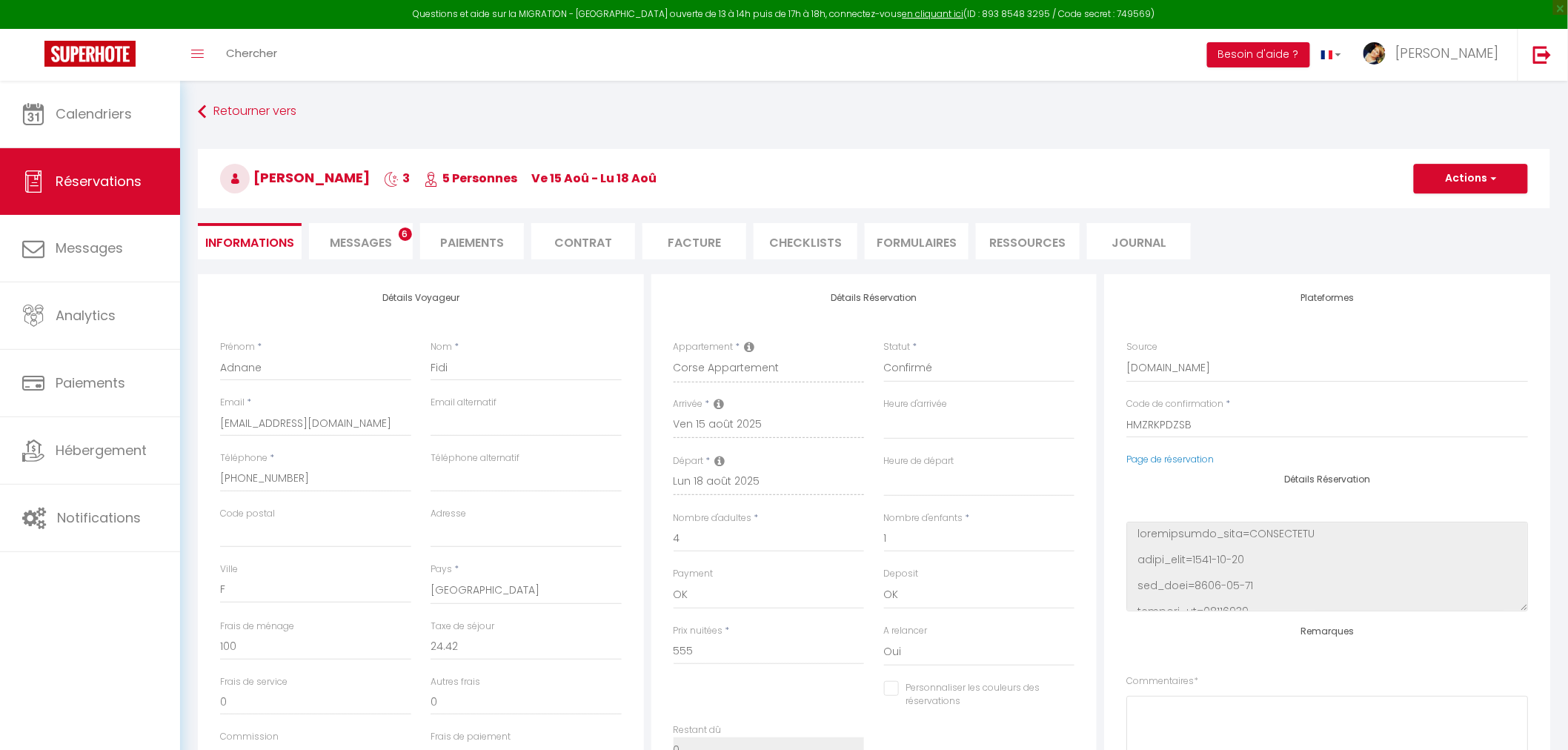
checkbox input "false"
select select
click at [386, 241] on span "Messages" at bounding box center [360, 243] width 62 height 17
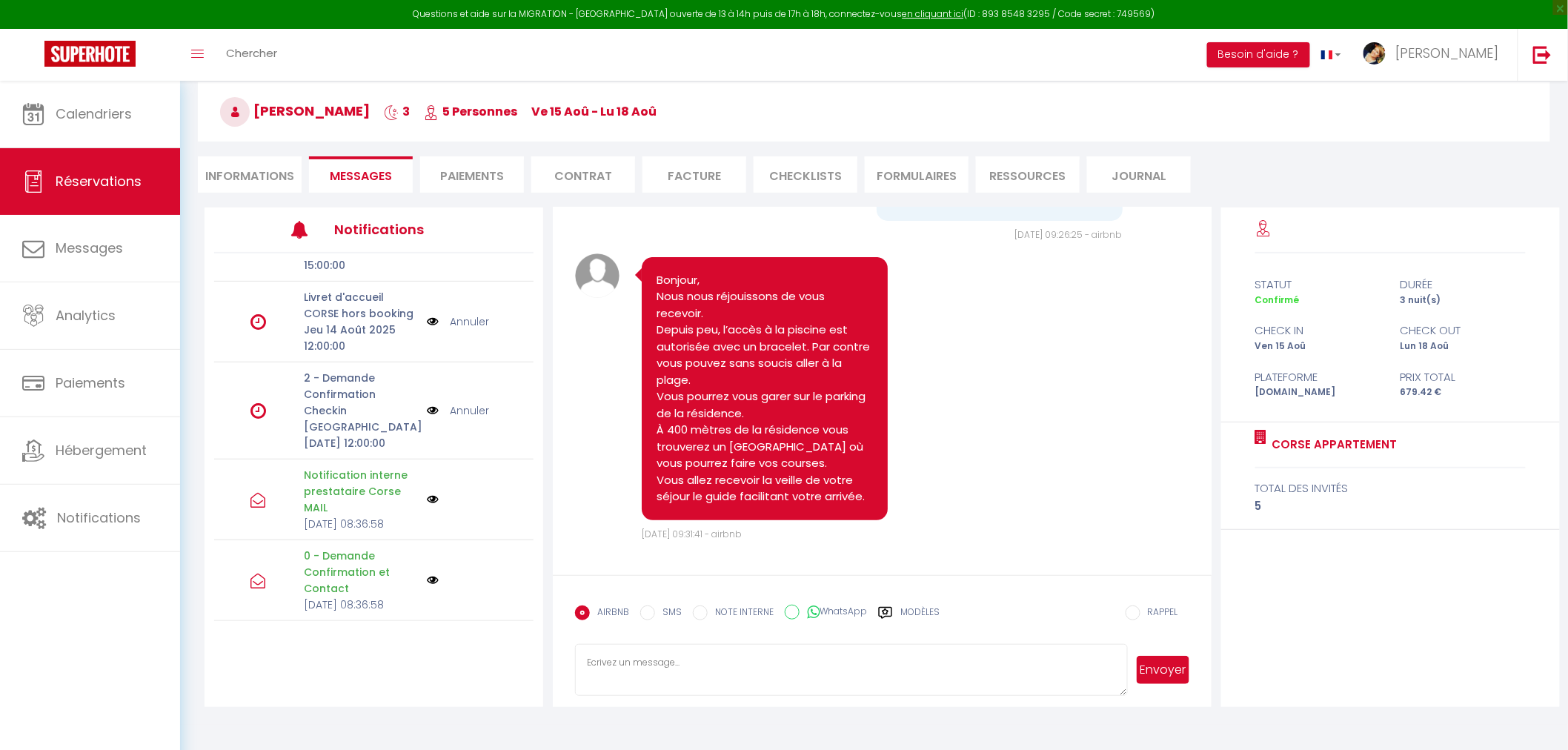
scroll to position [2451, 0]
click at [639, 662] on textarea at bounding box center [851, 670] width 552 height 52
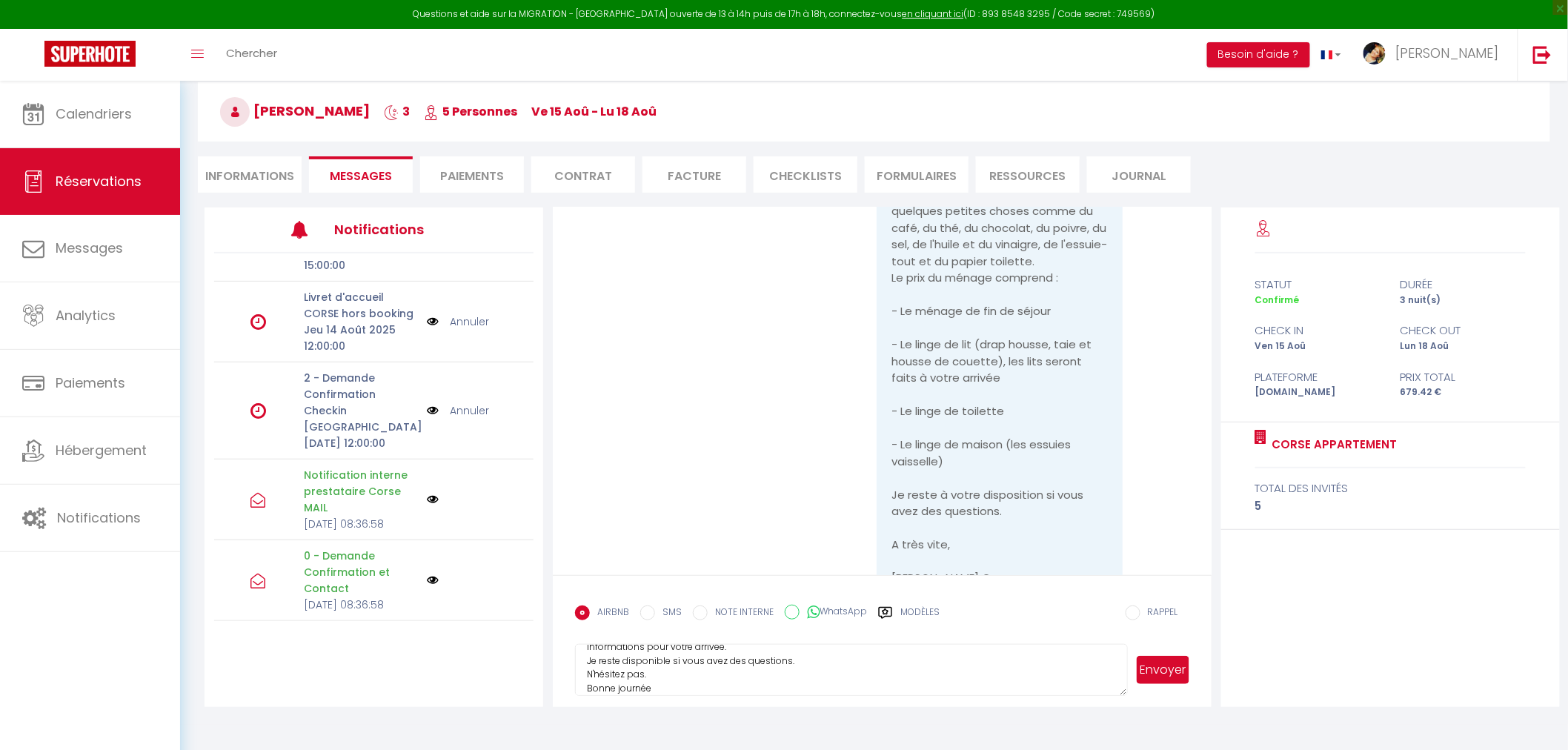
scroll to position [43, 0]
type textarea "Vous pouvez compléter le petit questionnaire du mail datant du [DATE], vous rec…"
click at [1157, 663] on button "Envoyer" at bounding box center [1163, 669] width 52 height 28
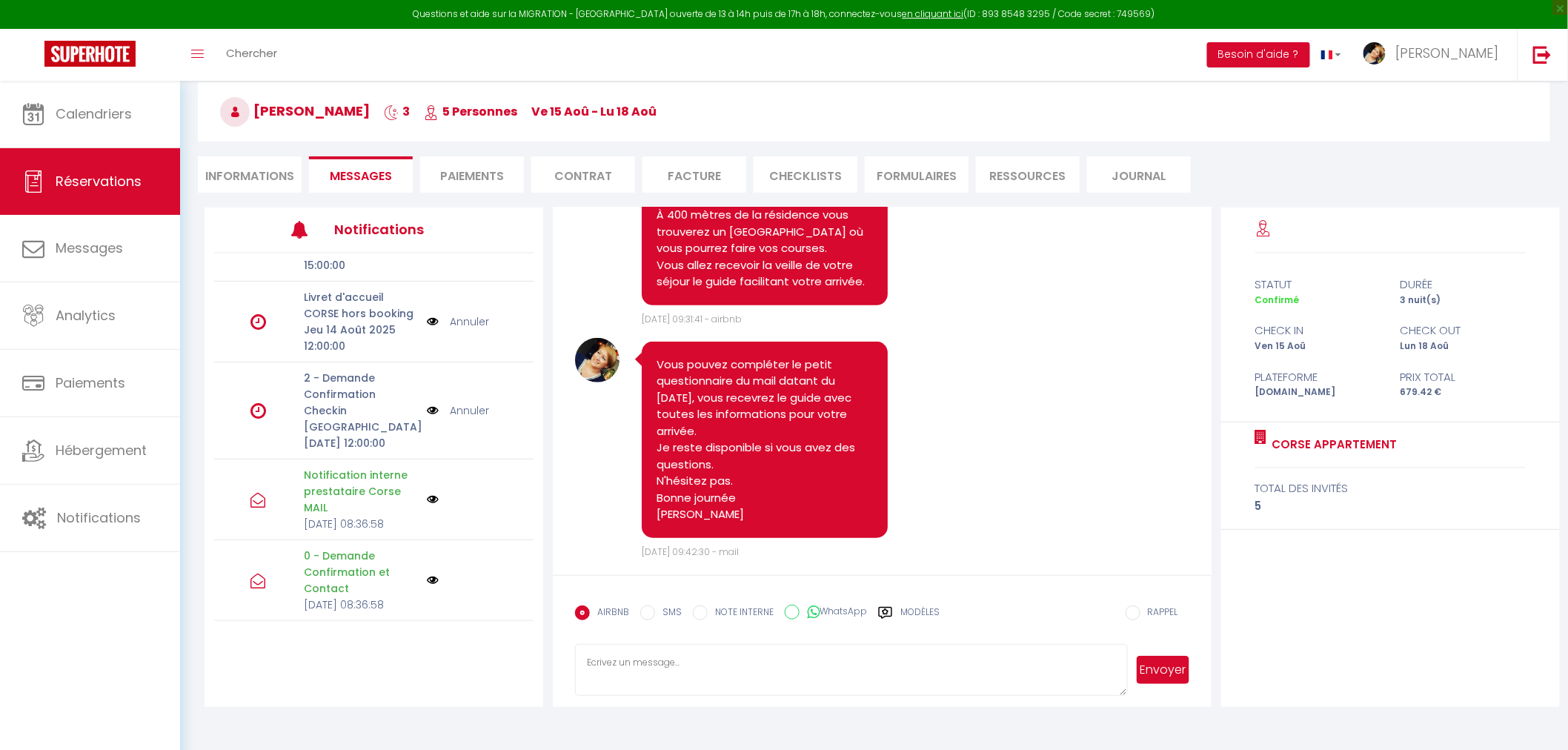
scroll to position [2684, 0]
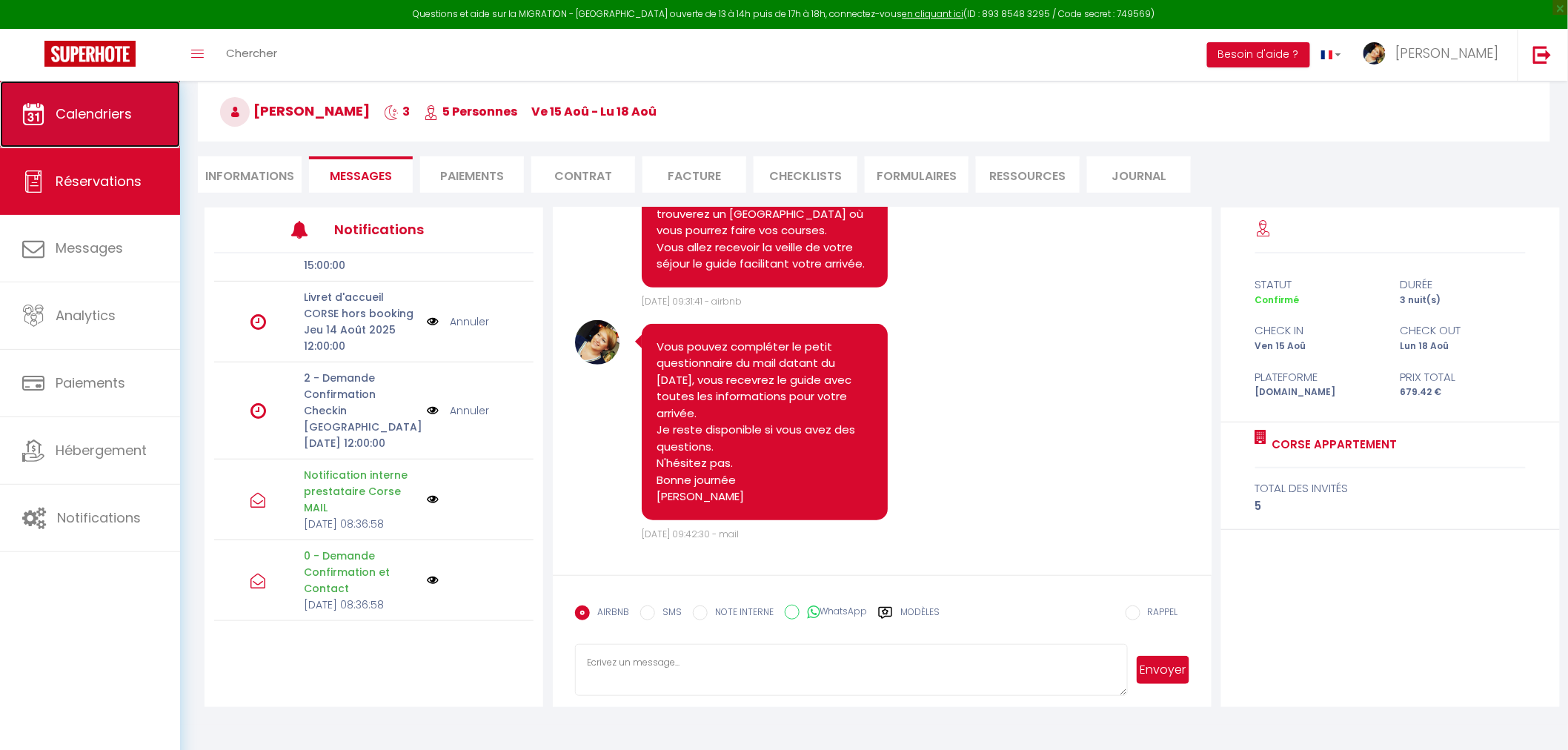
click at [123, 114] on span "Calendriers" at bounding box center [93, 114] width 76 height 19
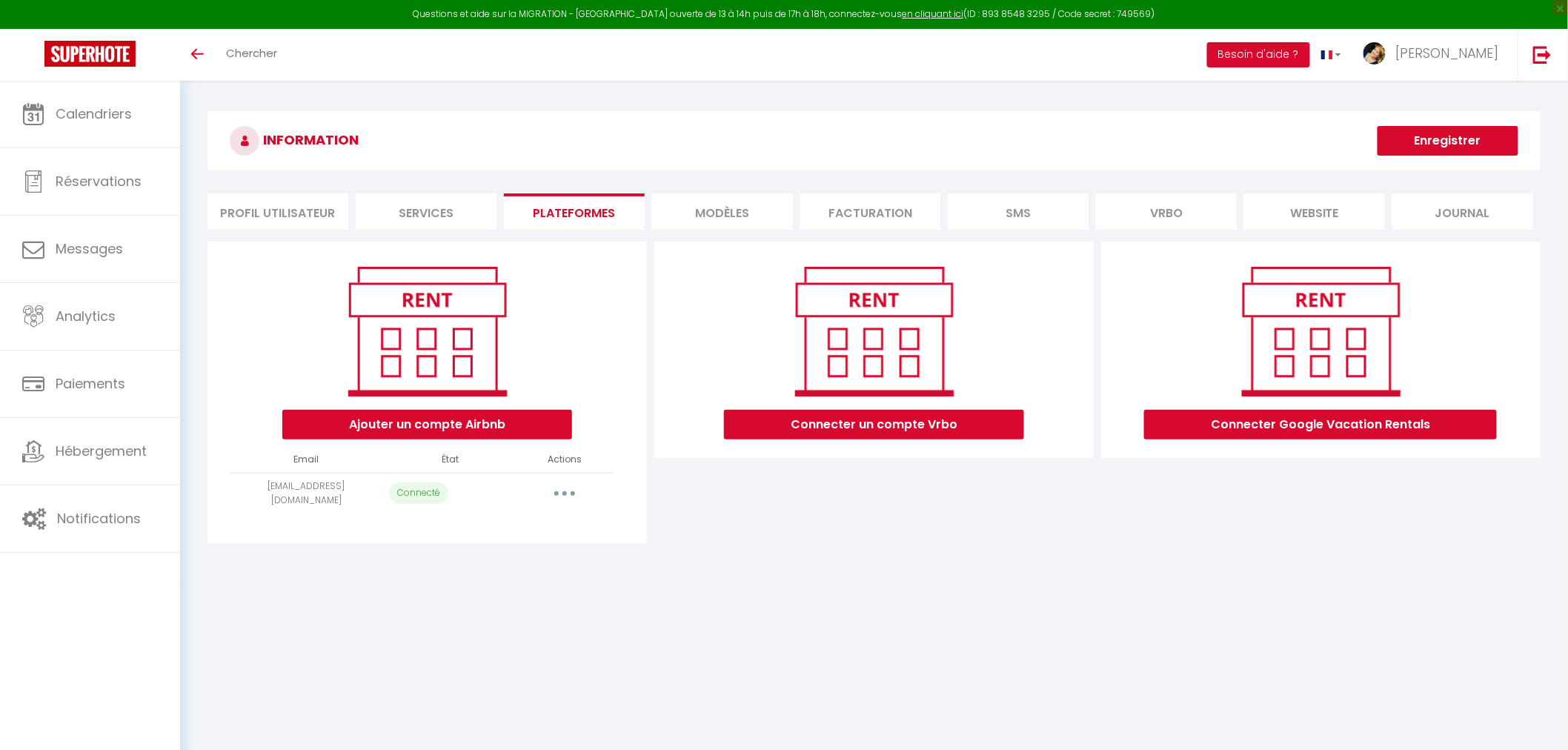
click at [563, 492] on icon "button" at bounding box center [565, 494] width 5 height 5
select select "5988"
select select "5990"
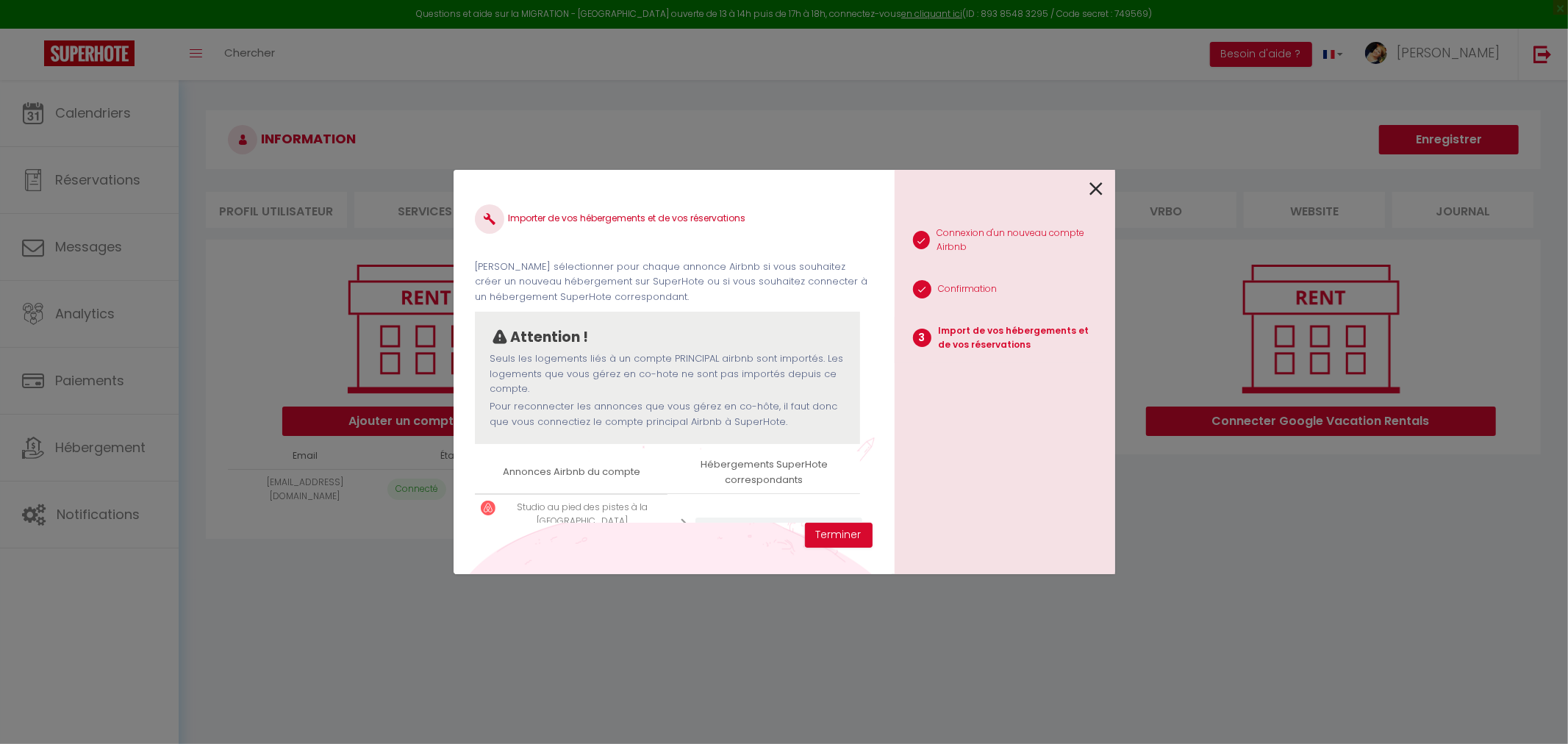
click at [714, 339] on div "Attention !" at bounding box center [667, 337] width 355 height 22
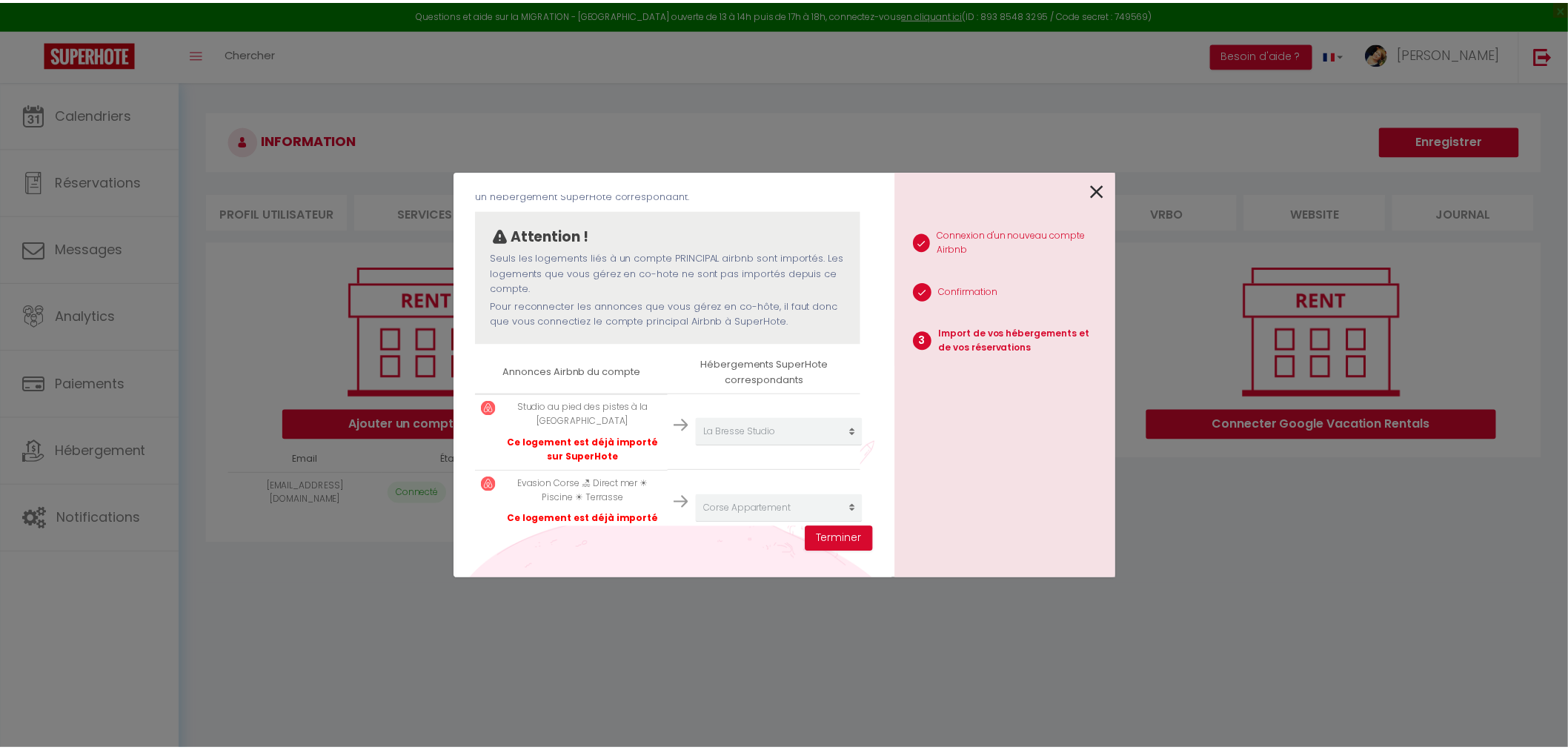
scroll to position [135, 0]
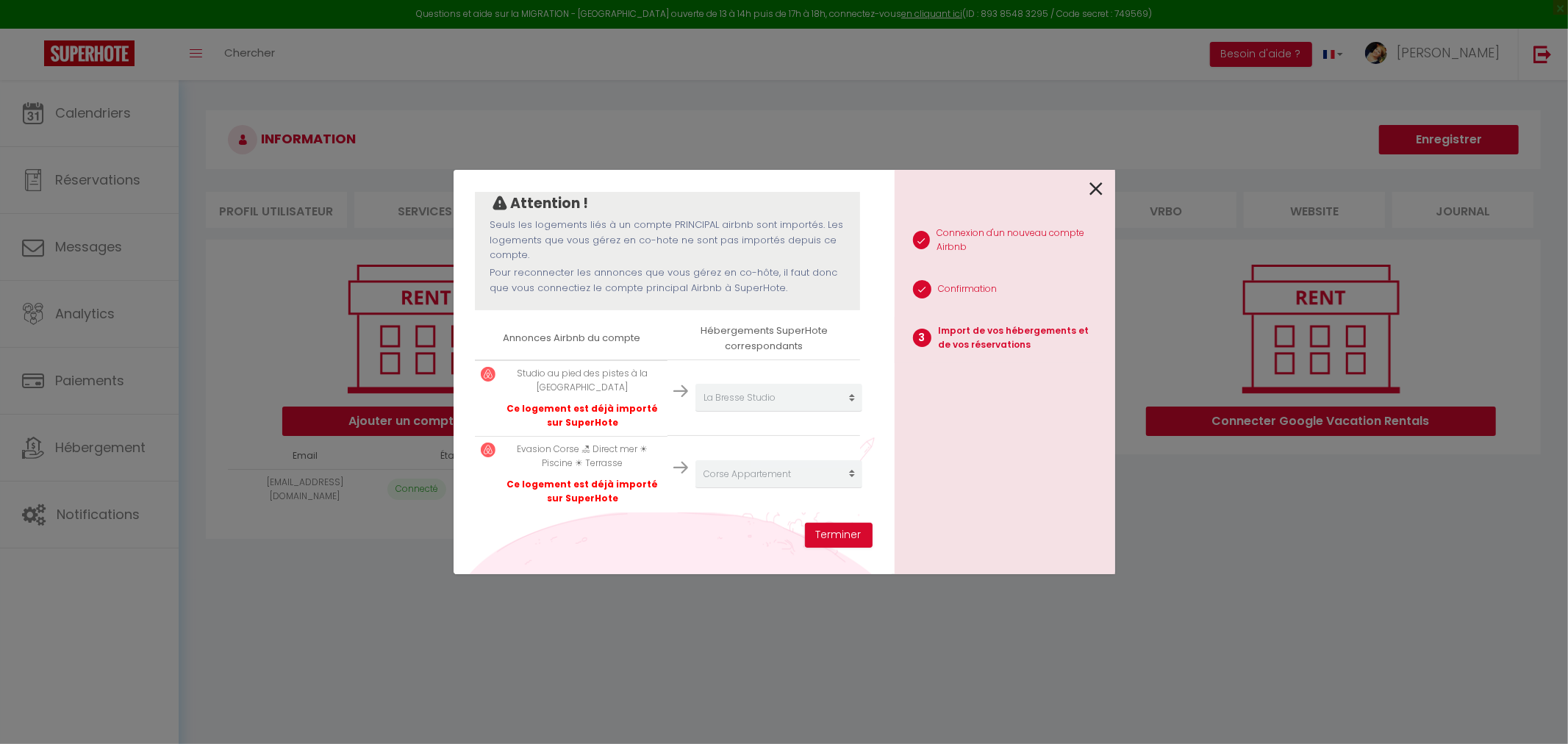
click at [562, 381] on p "Studio au pied des pistes à la [GEOGRAPHIC_DATA]" at bounding box center [582, 380] width 159 height 28
click at [832, 534] on button "Terminer" at bounding box center [840, 535] width 68 height 25
